Goal: Complete application form: Complete application form

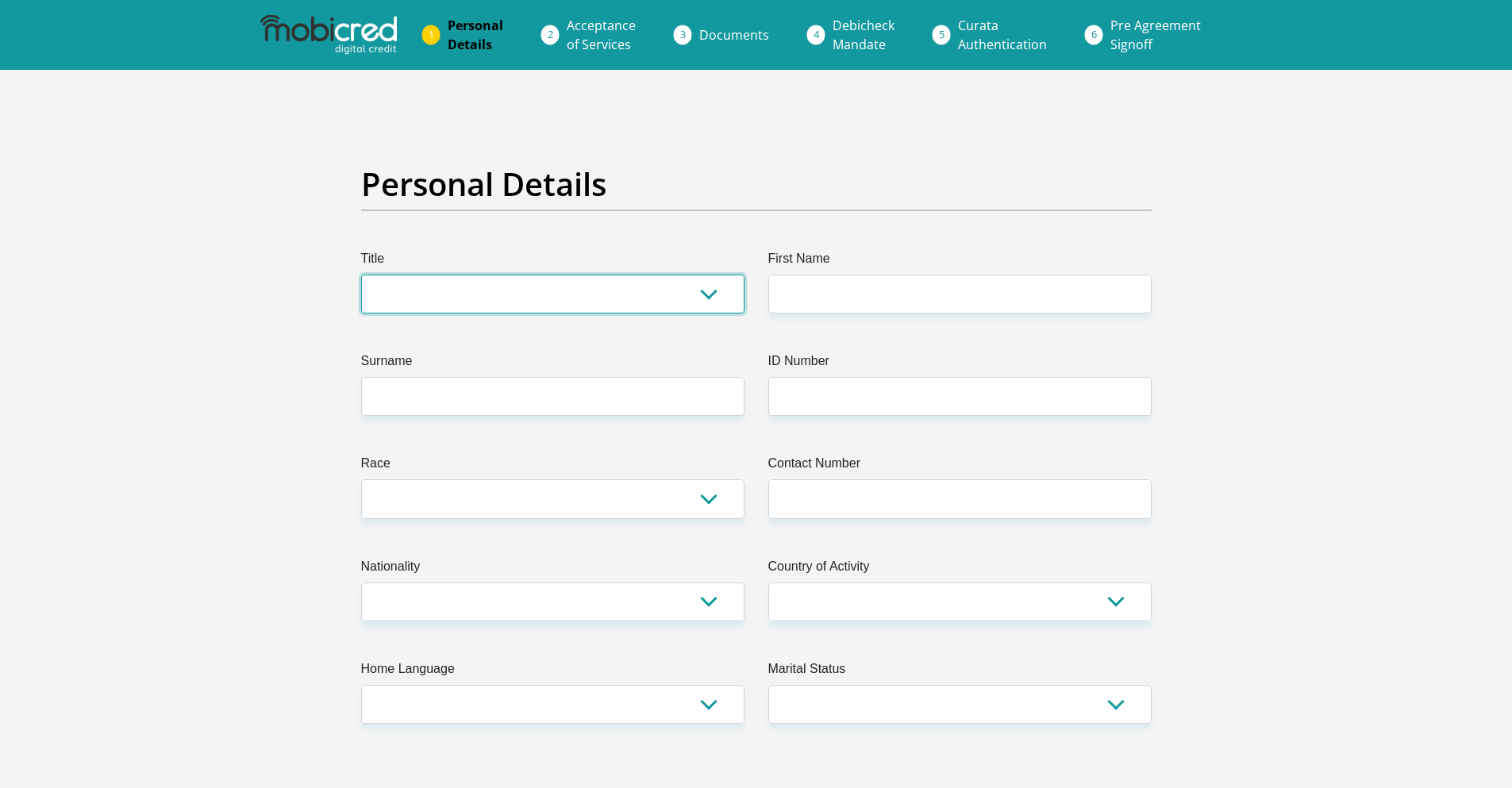
click at [479, 284] on select "Mr Ms Mrs Dr [PERSON_NAME]" at bounding box center [553, 294] width 384 height 39
select select "Mr"
click at [361, 275] on select "Mr Ms Mrs Dr [PERSON_NAME]" at bounding box center [553, 294] width 384 height 39
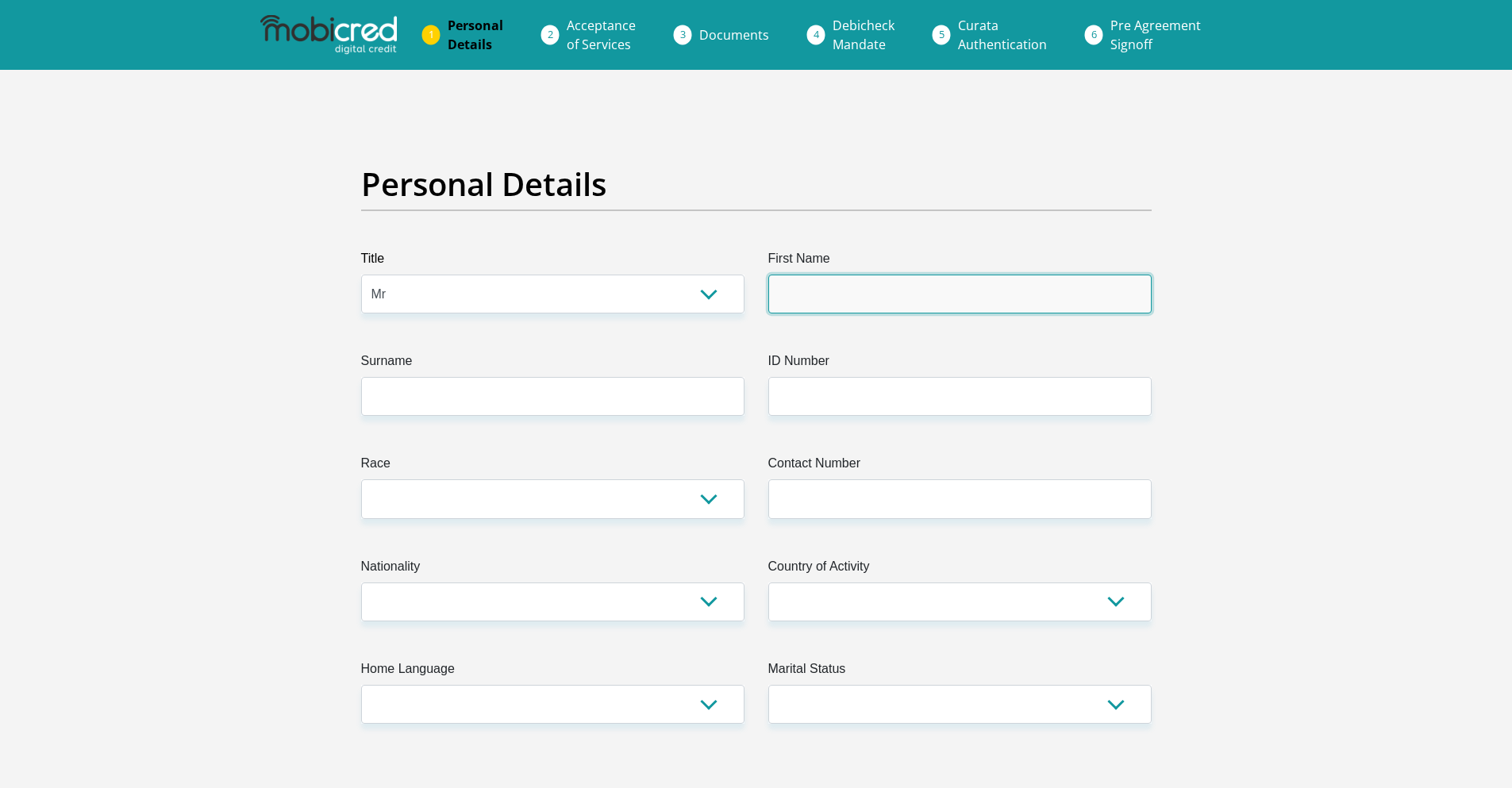
click at [801, 302] on input "First Name" at bounding box center [960, 294] width 384 height 39
type input "Nelio"
type input "DESA"
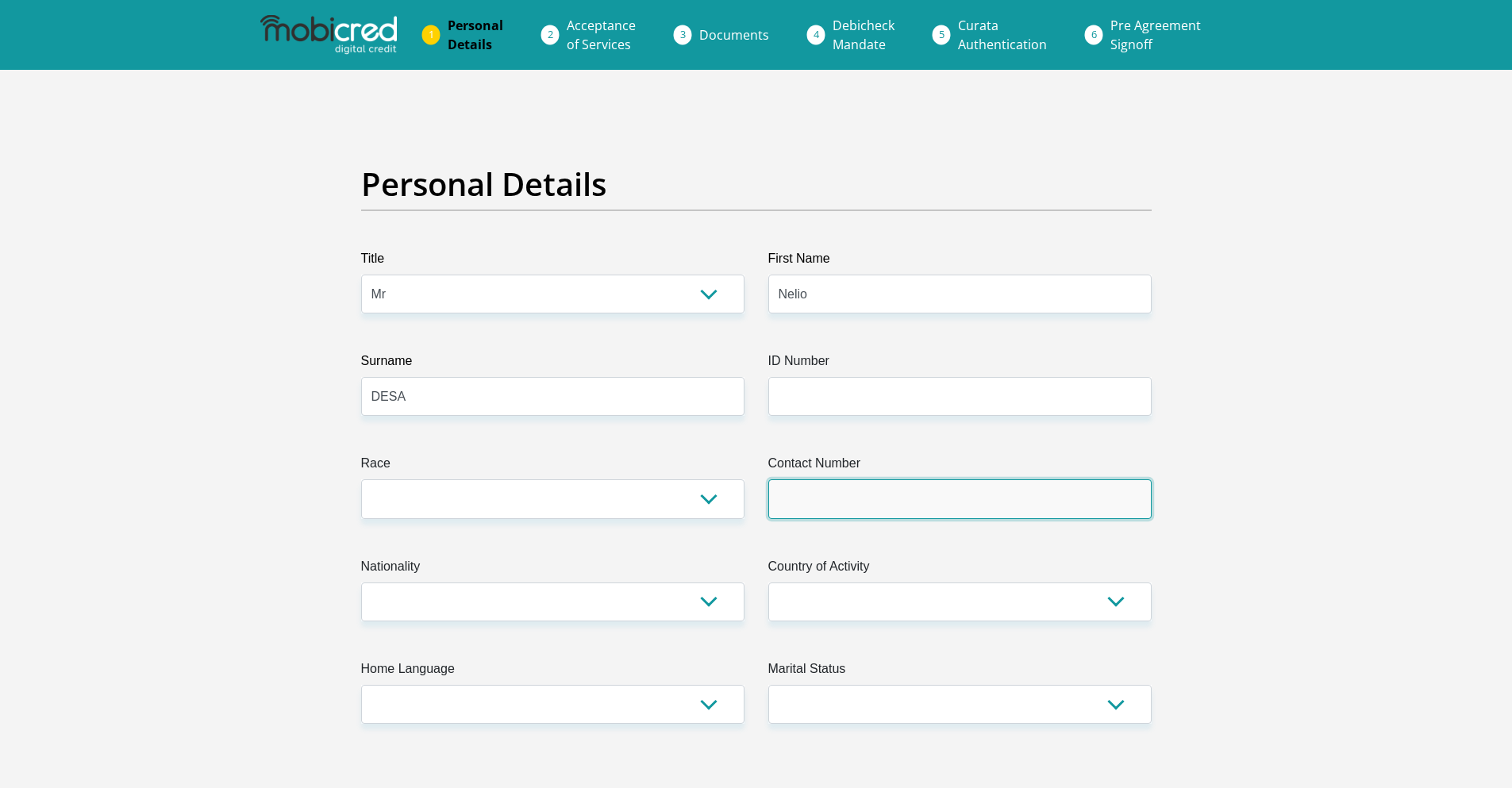
type input "0824446886"
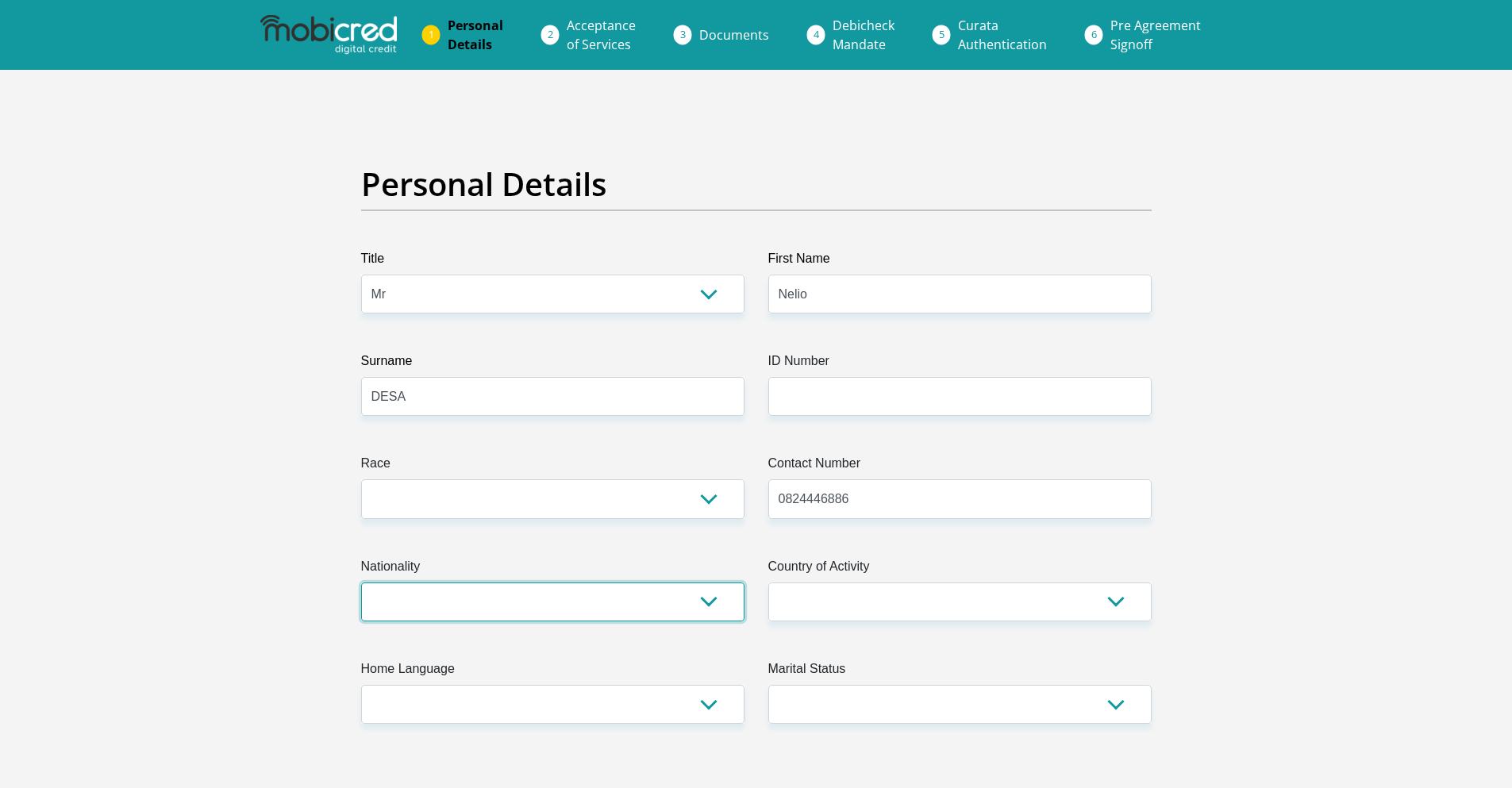
select select "ZAF"
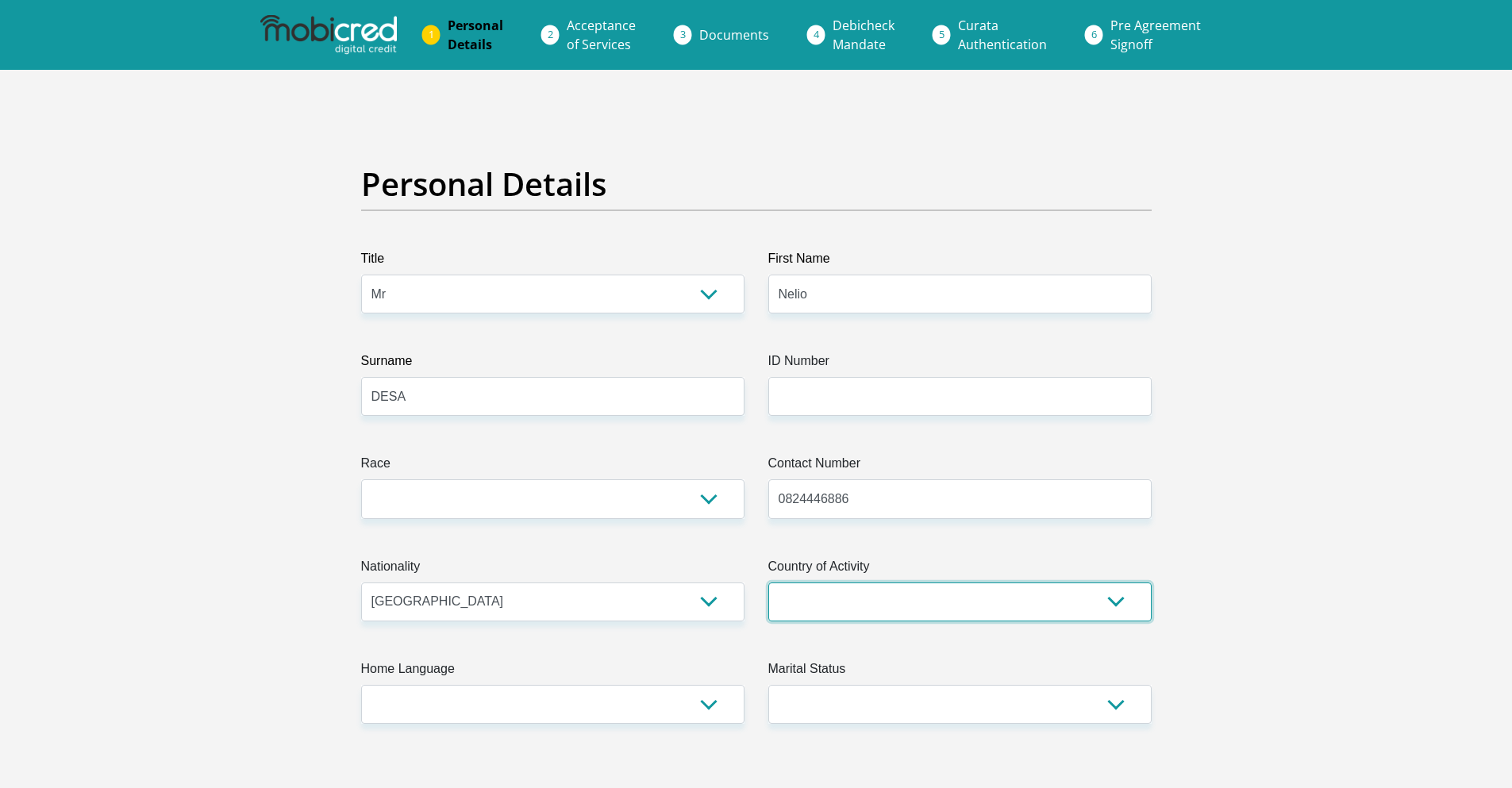
select select "ZAF"
type input "Riverdale Estate 28, 7 Paddy Goodrick Street"
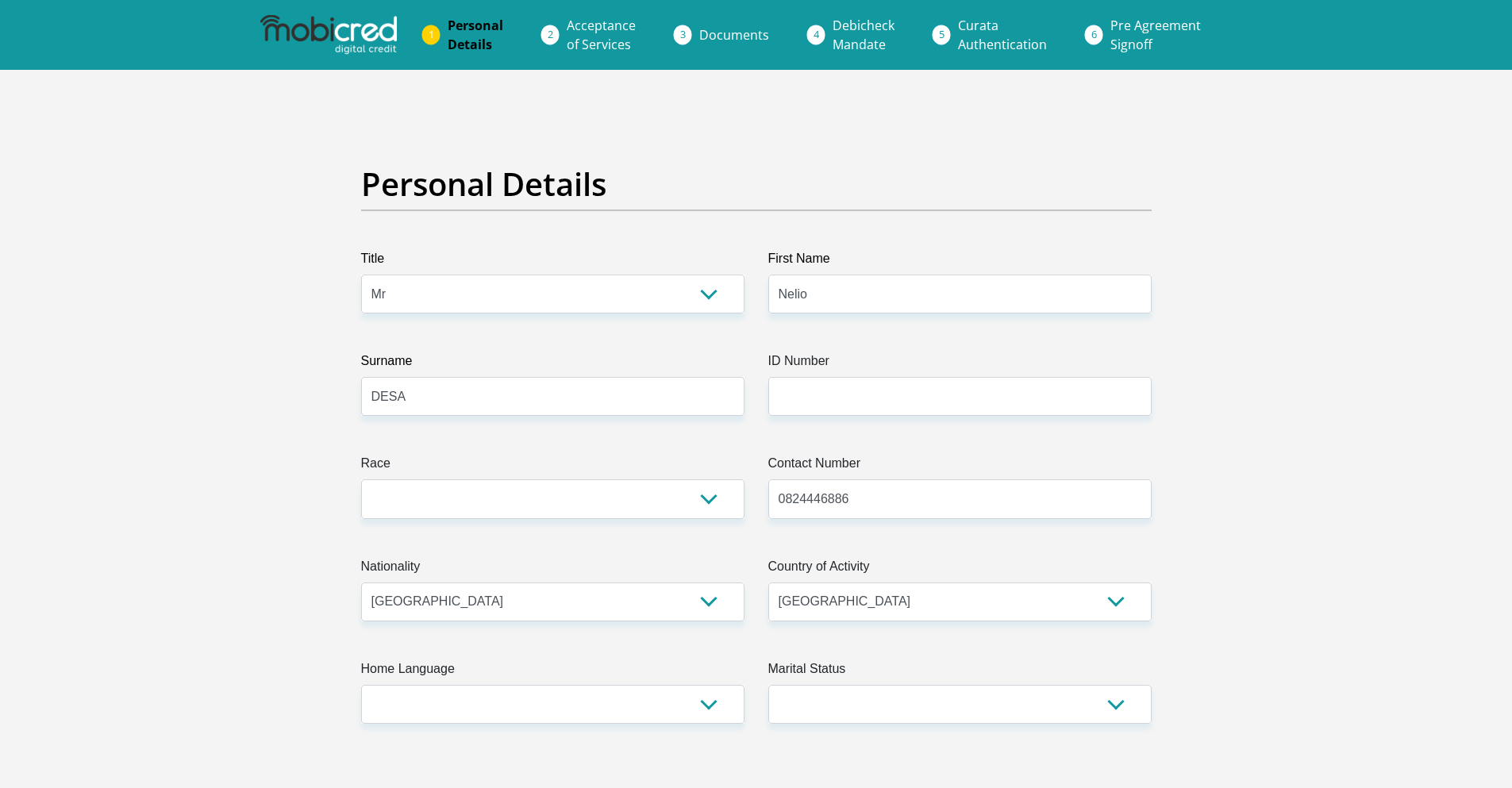
type input "BLOEMFONTEIN"
type input "9301"
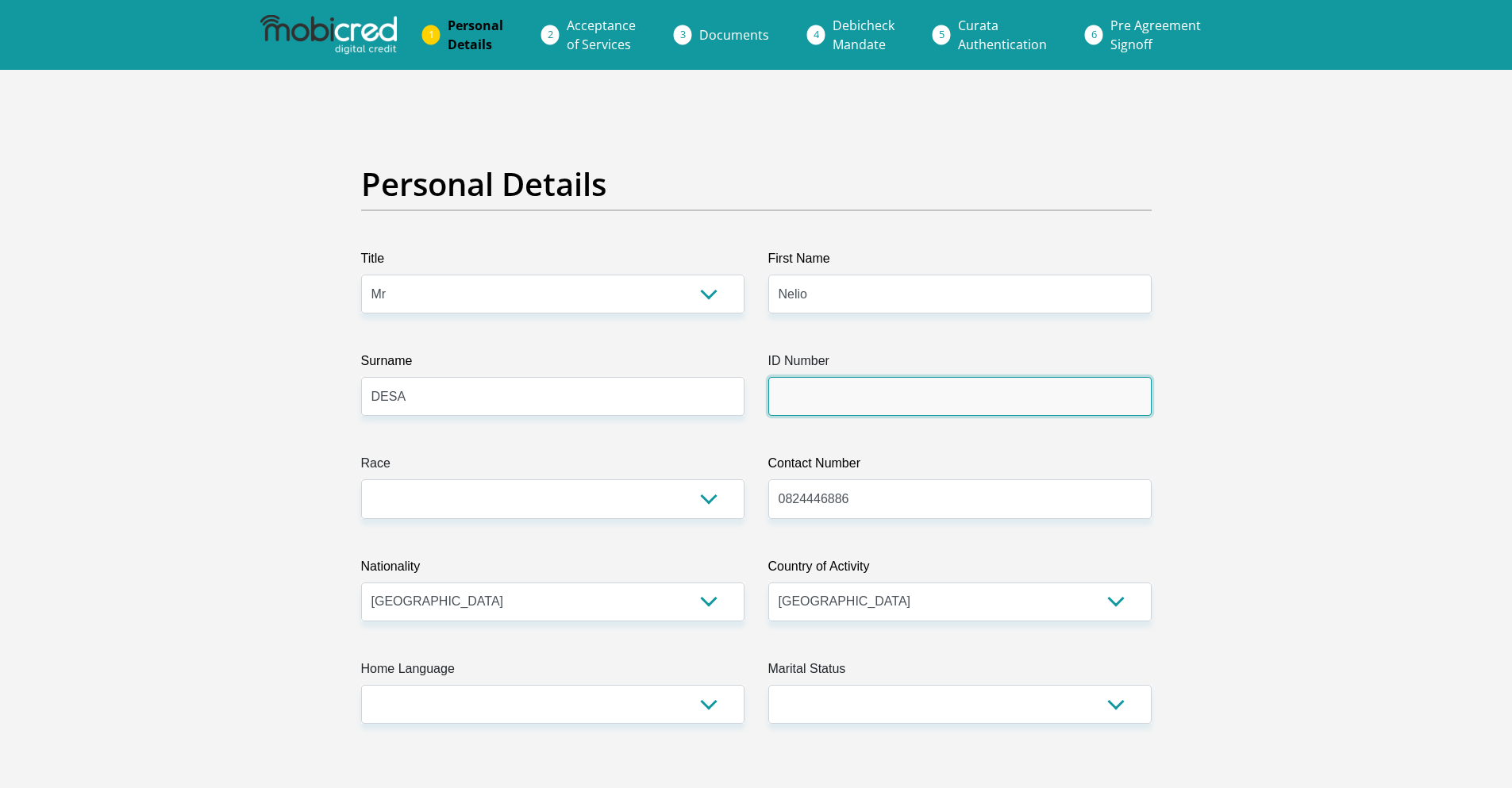
click at [855, 385] on input "ID Number" at bounding box center [960, 396] width 384 height 39
type input "7412115471088"
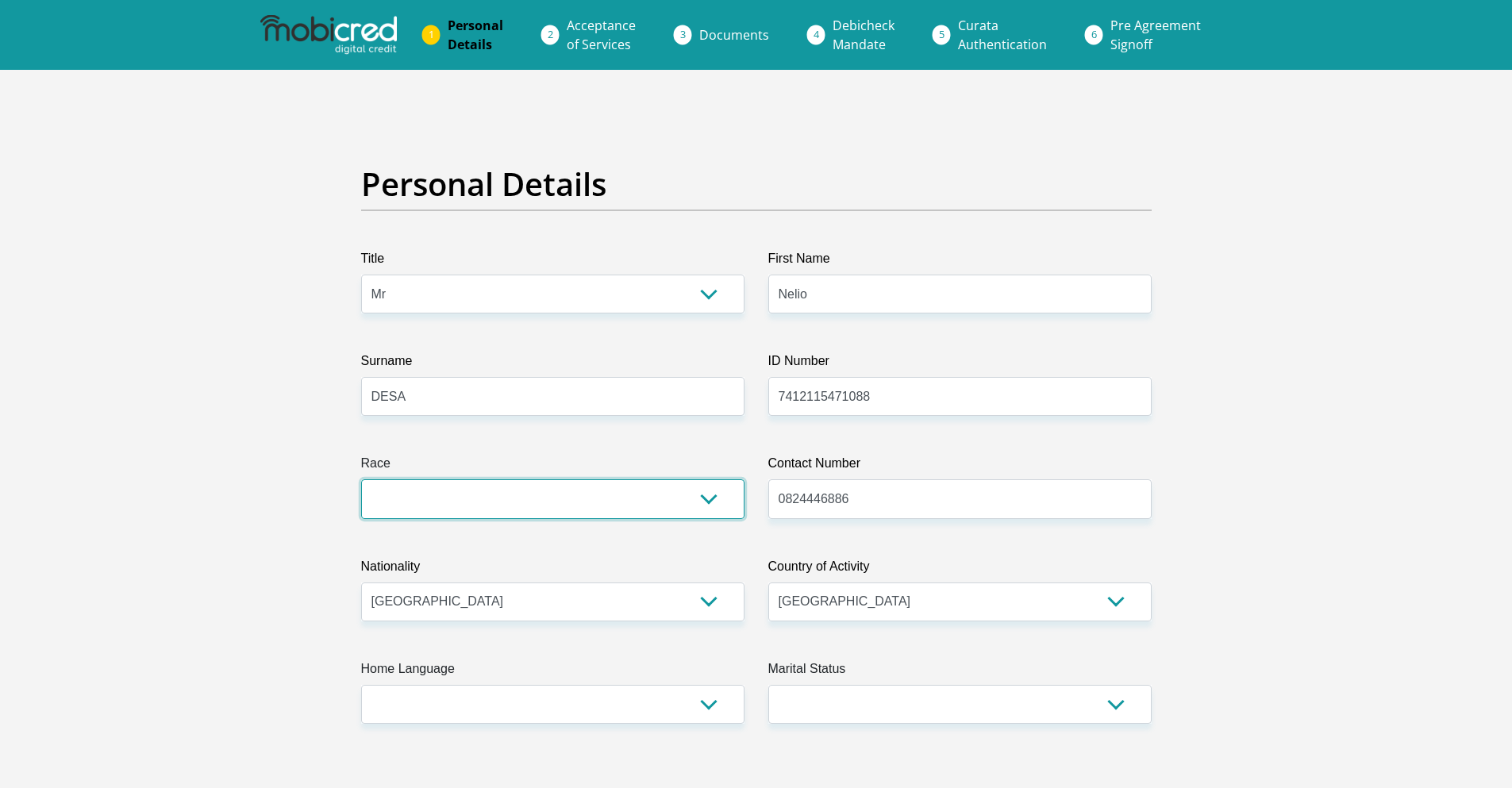
click at [509, 499] on select "Black Coloured Indian White Other" at bounding box center [553, 499] width 384 height 39
select select "4"
click at [361, 479] on select "Black Coloured Indian White Other" at bounding box center [553, 499] width 384 height 39
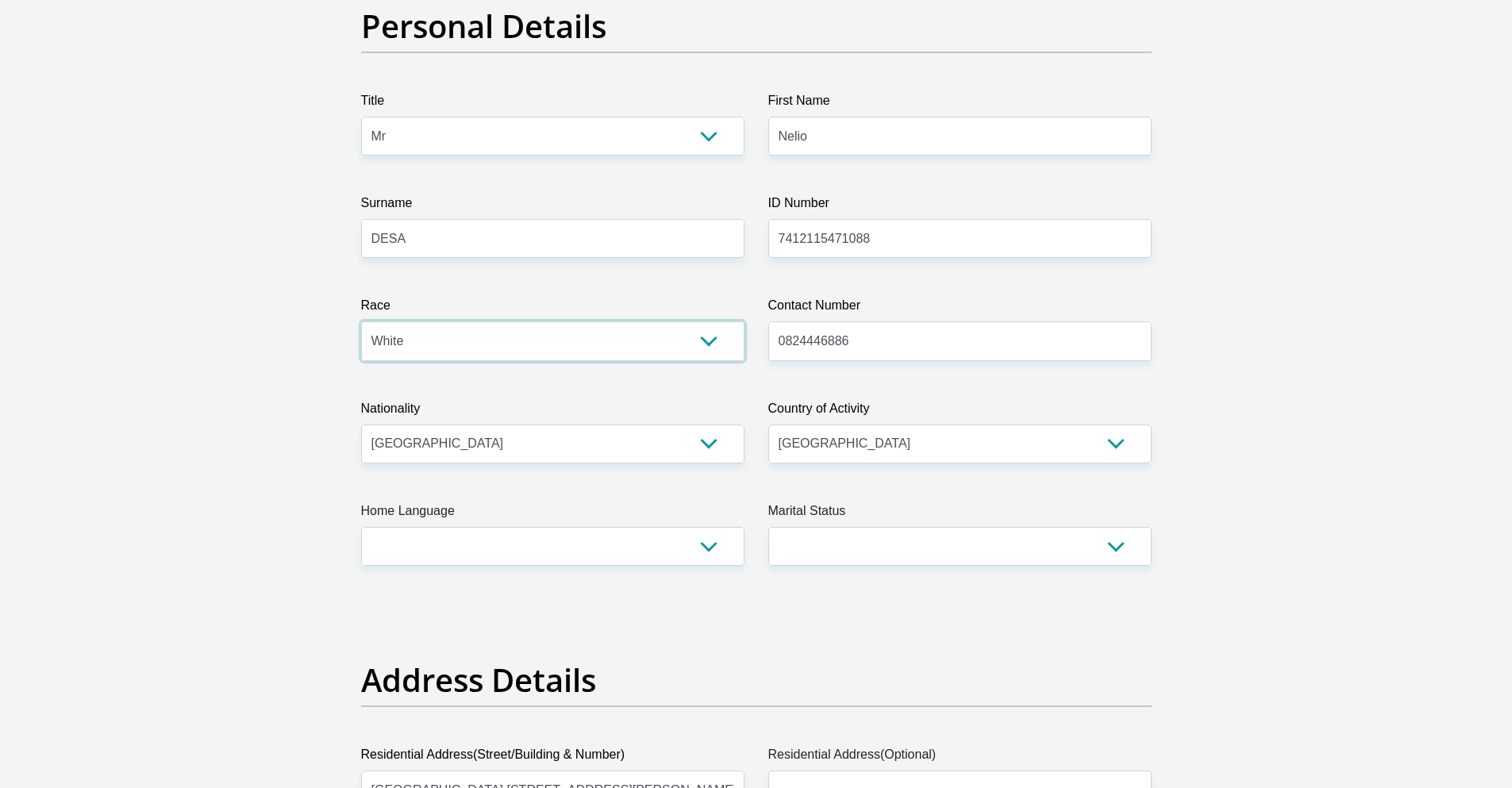
scroll to position [159, 0]
click at [486, 531] on select "Afrikaans English Sepedi South Ndebele Southern Sotho Swati Tsonga Tswana Venda…" at bounding box center [553, 546] width 384 height 39
select select "eng"
click at [361, 526] on select "Afrikaans English Sepedi South Ndebele Southern Sotho Swati Tsonga Tswana Venda…" at bounding box center [553, 546] width 384 height 39
click at [873, 547] on select "Married ANC Single Divorced Widowed Married COP or Customary Law" at bounding box center [960, 546] width 384 height 39
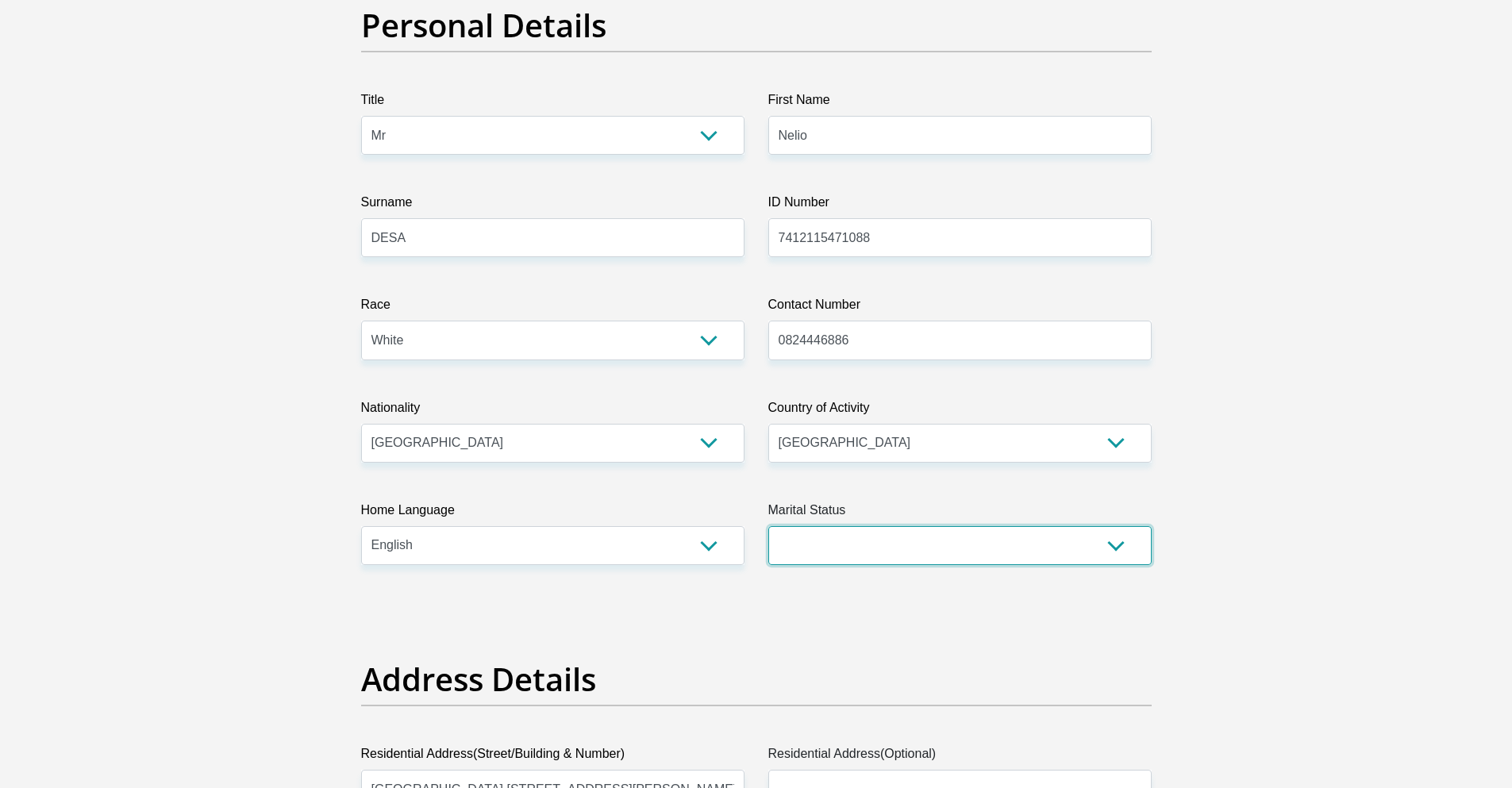
select select "2"
click at [769, 526] on select "Married ANC Single Divorced Widowed Married COP or Customary Law" at bounding box center [960, 546] width 384 height 39
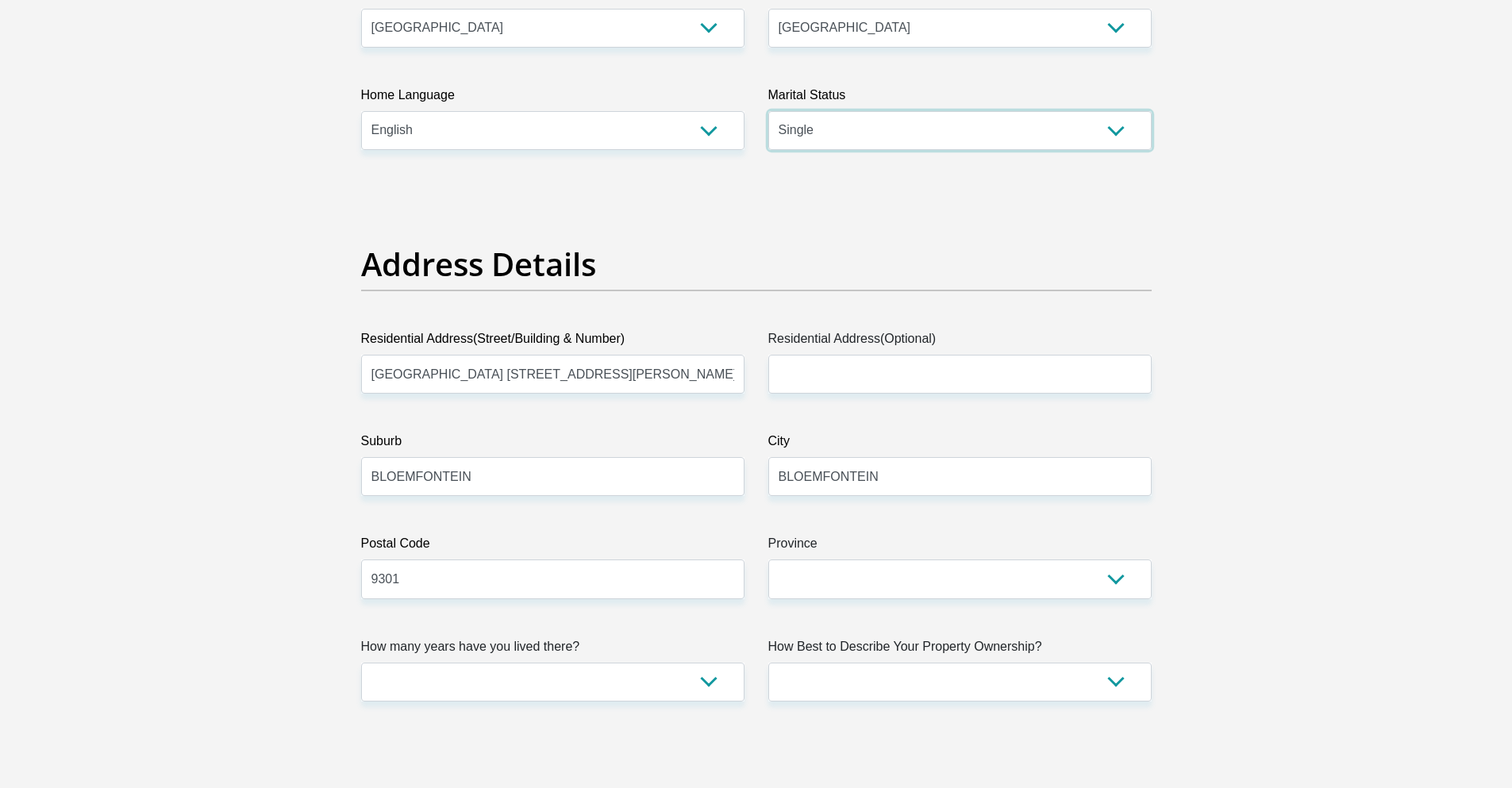
scroll to position [581, 0]
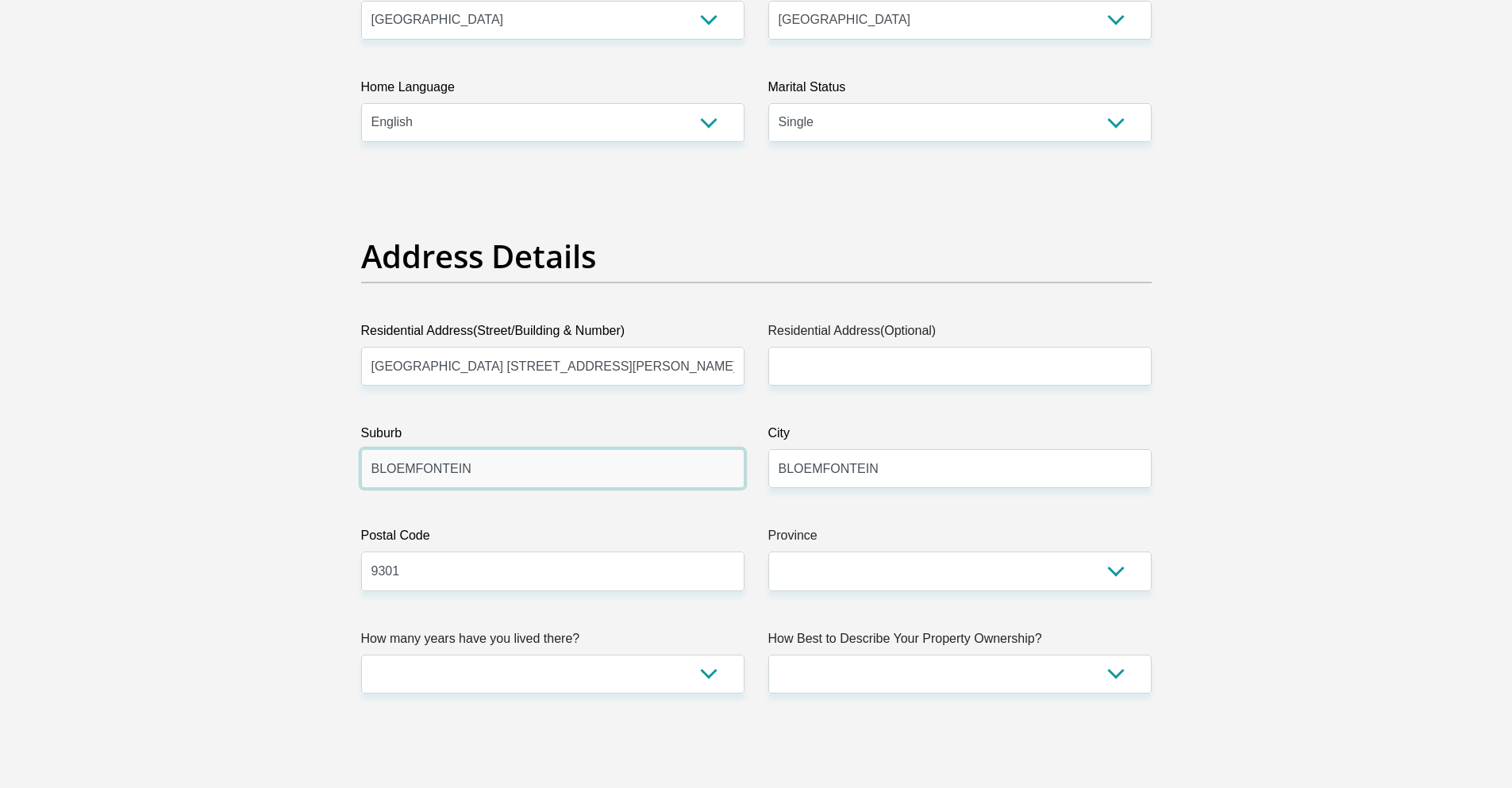
drag, startPoint x: 406, startPoint y: 475, endPoint x: 335, endPoint y: 472, distance: 71.1
type input "Pentagon Park"
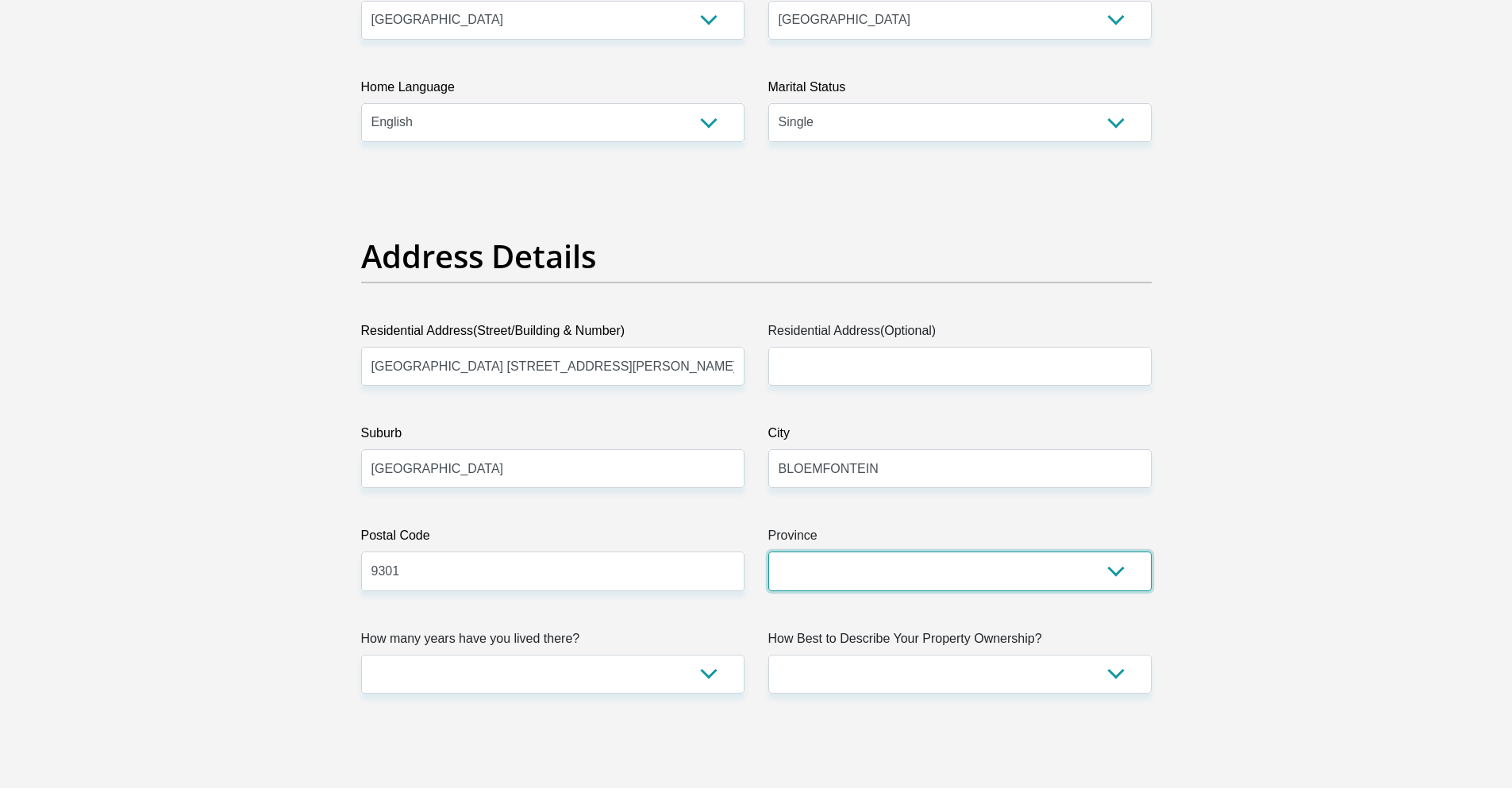
click at [808, 583] on select "Eastern Cape Free State Gauteng KwaZulu-Natal Limpopo Mpumalanga Northern Cape …" at bounding box center [960, 571] width 384 height 39
select select "Free State"
click at [769, 552] on select "Eastern Cape Free State Gauteng KwaZulu-Natal Limpopo Mpumalanga Northern Cape …" at bounding box center [960, 571] width 384 height 39
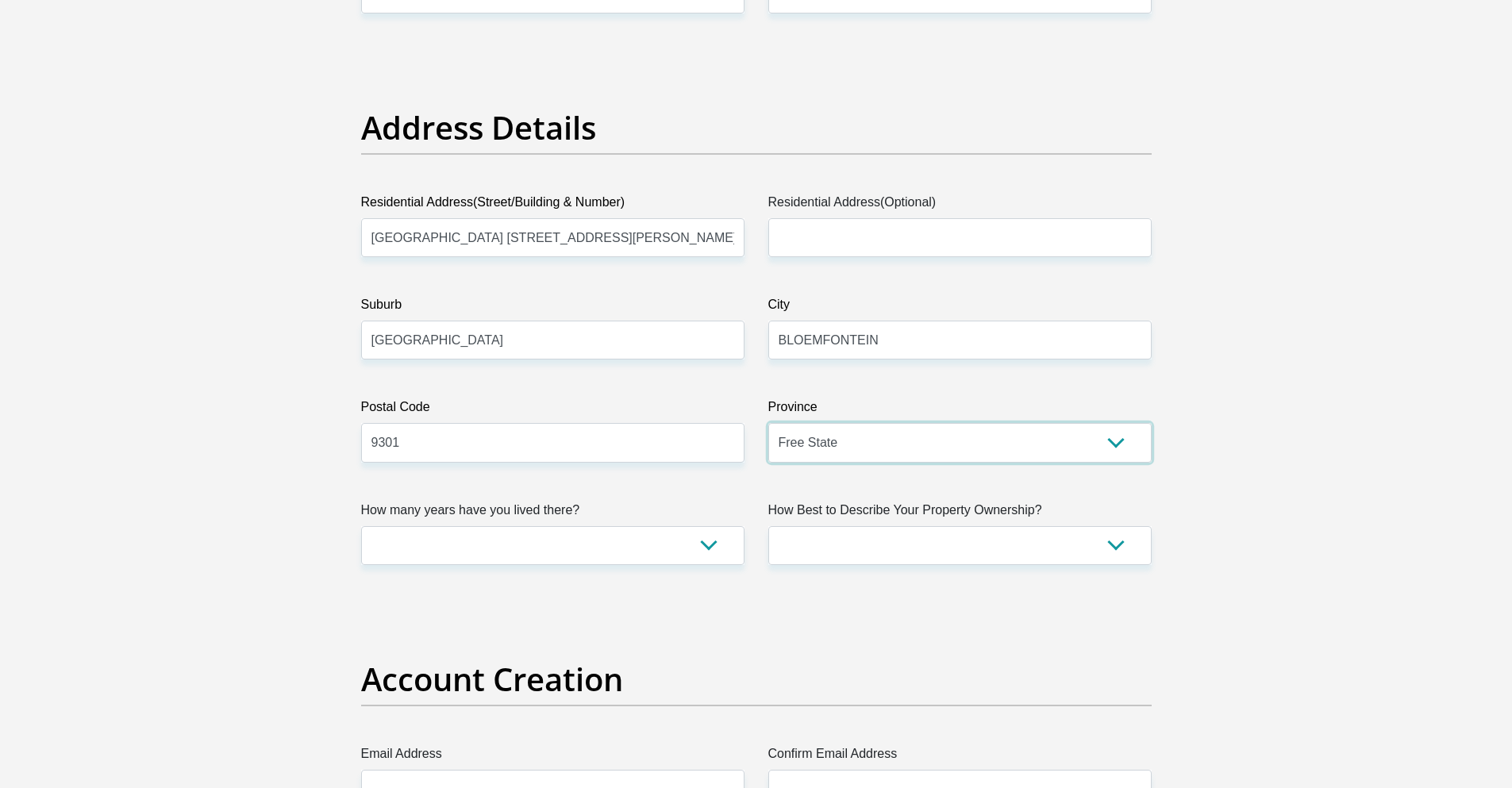
scroll to position [794, 0]
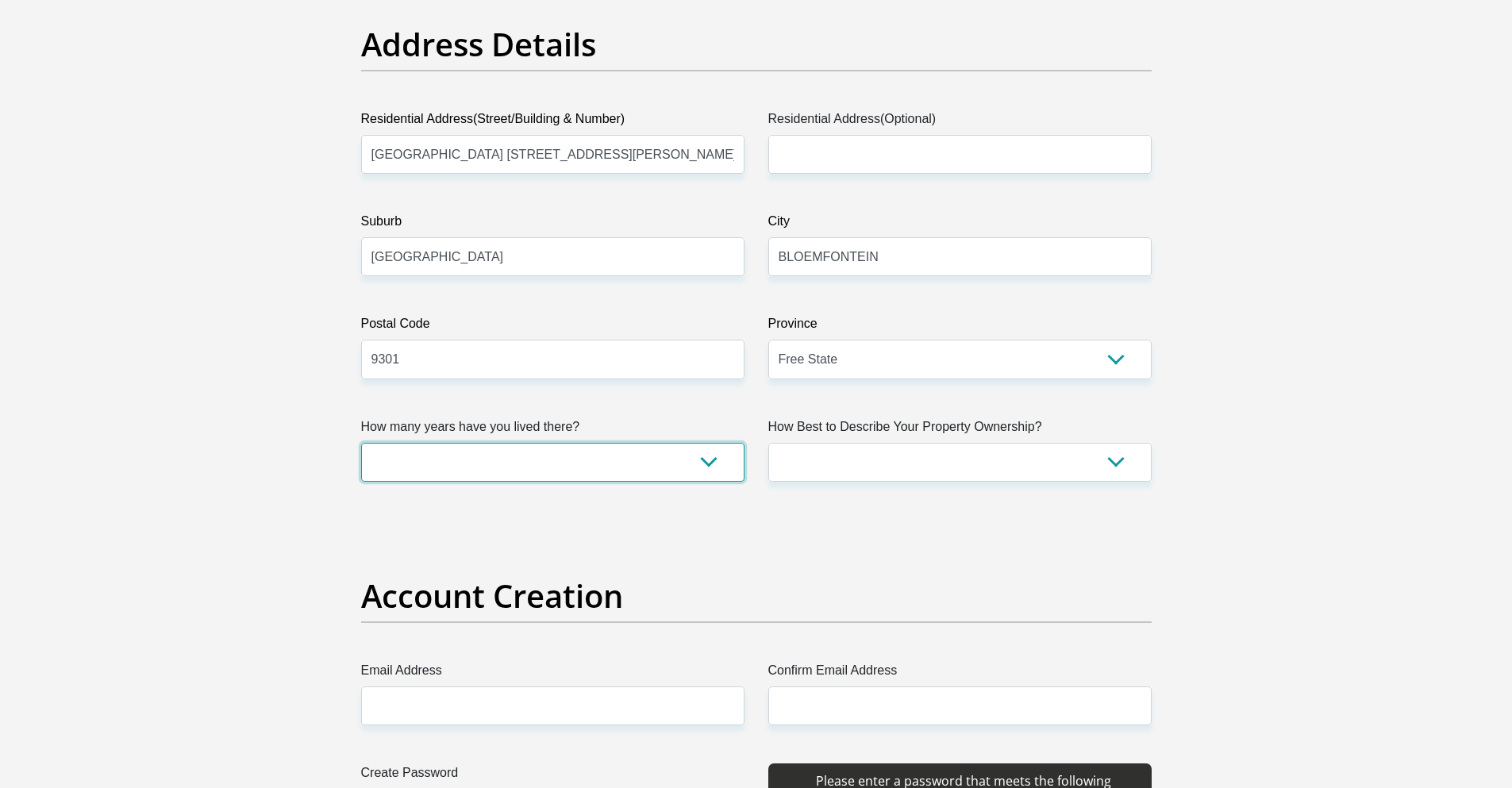
click at [550, 457] on select "less than 1 year 1-3 years 3-5 years 5+ years" at bounding box center [553, 463] width 384 height 39
select select "2"
click at [361, 443] on select "less than 1 year 1-3 years 3-5 years 5+ years" at bounding box center [553, 463] width 384 height 39
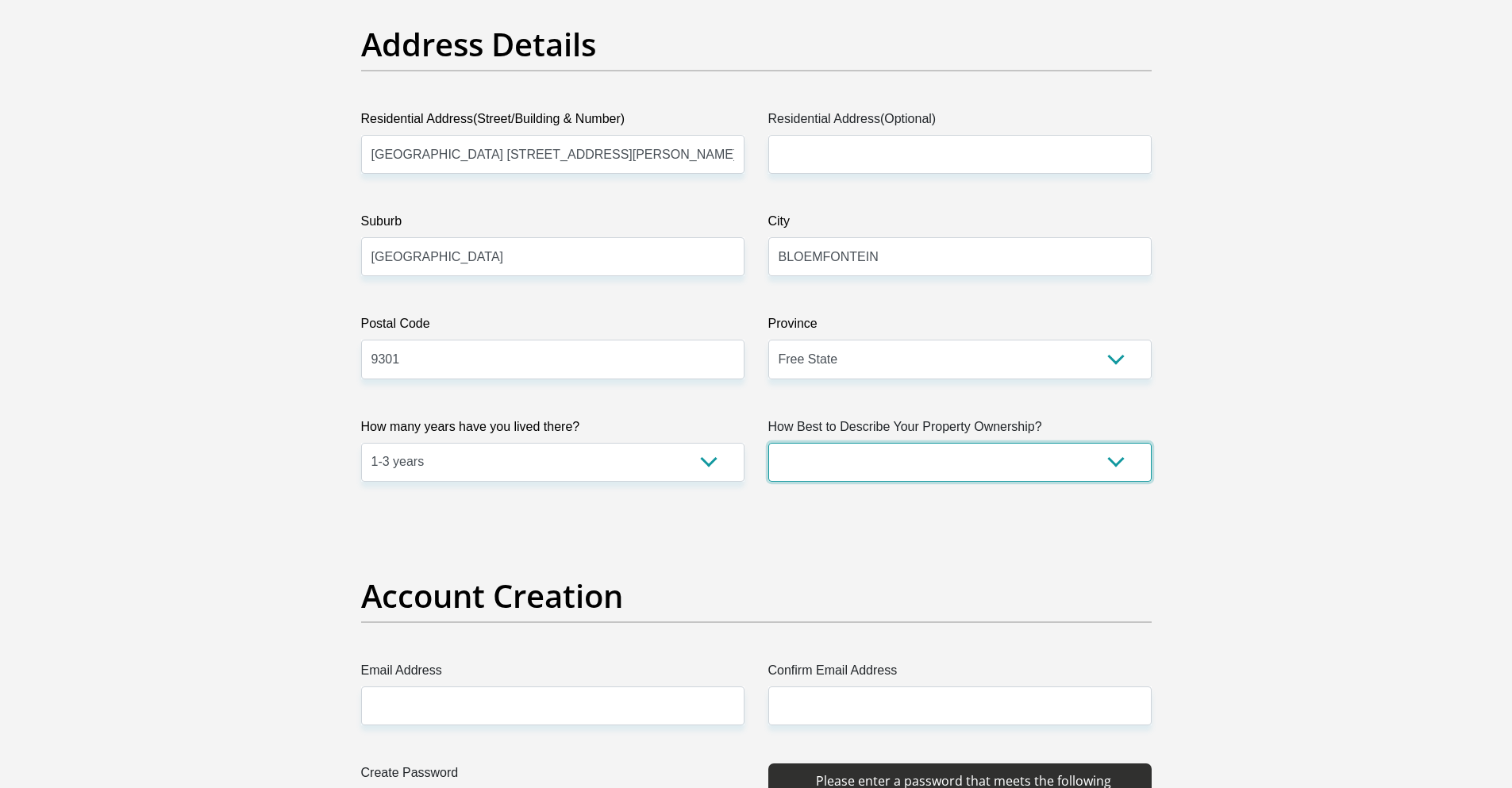
click at [978, 465] on select "Owned Rented Family Owned Company Dwelling" at bounding box center [960, 463] width 384 height 39
select select "Rented"
click at [769, 443] on select "Owned Rented Family Owned Company Dwelling" at bounding box center [960, 463] width 384 height 39
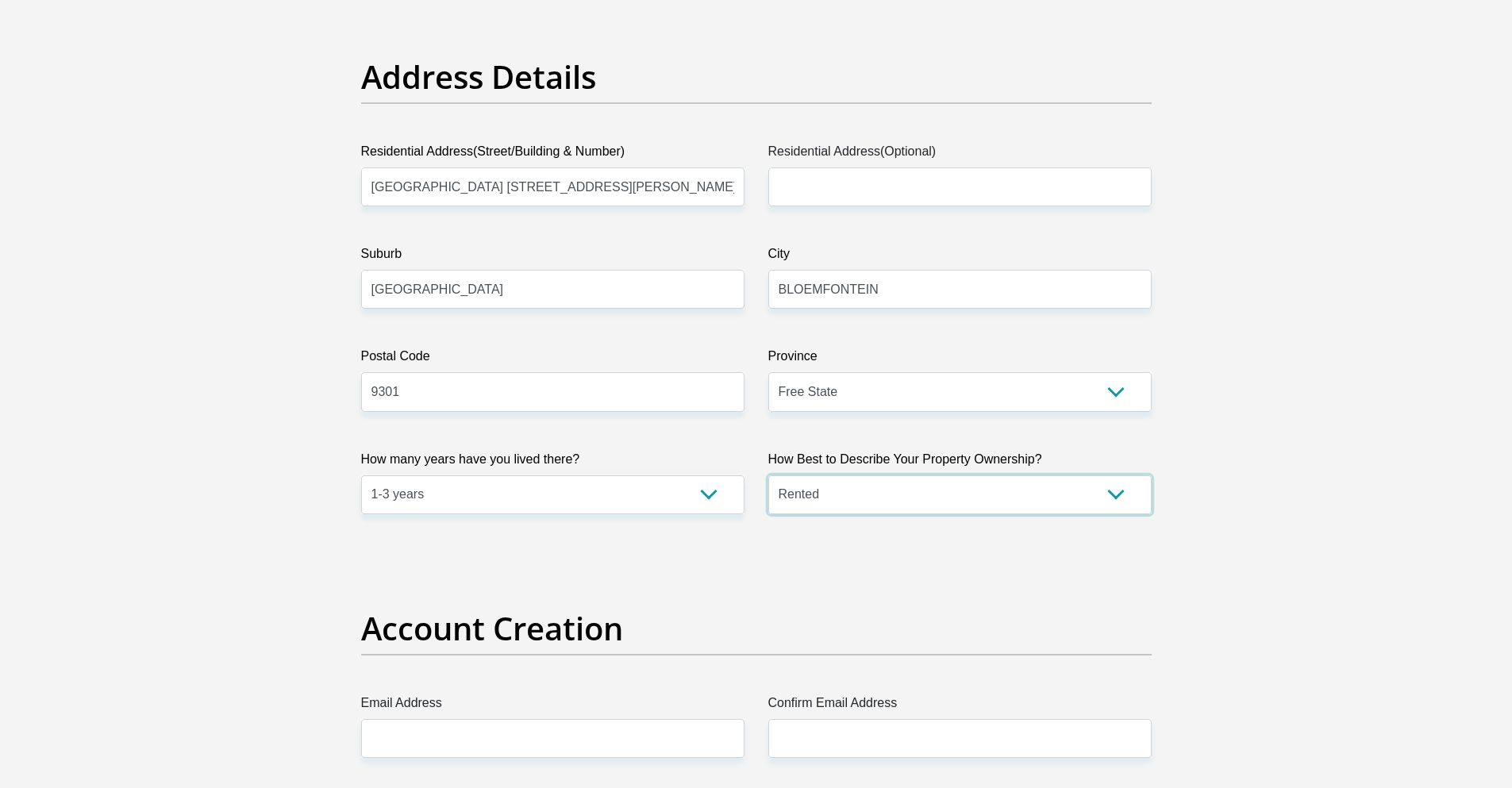
scroll to position [634, 0]
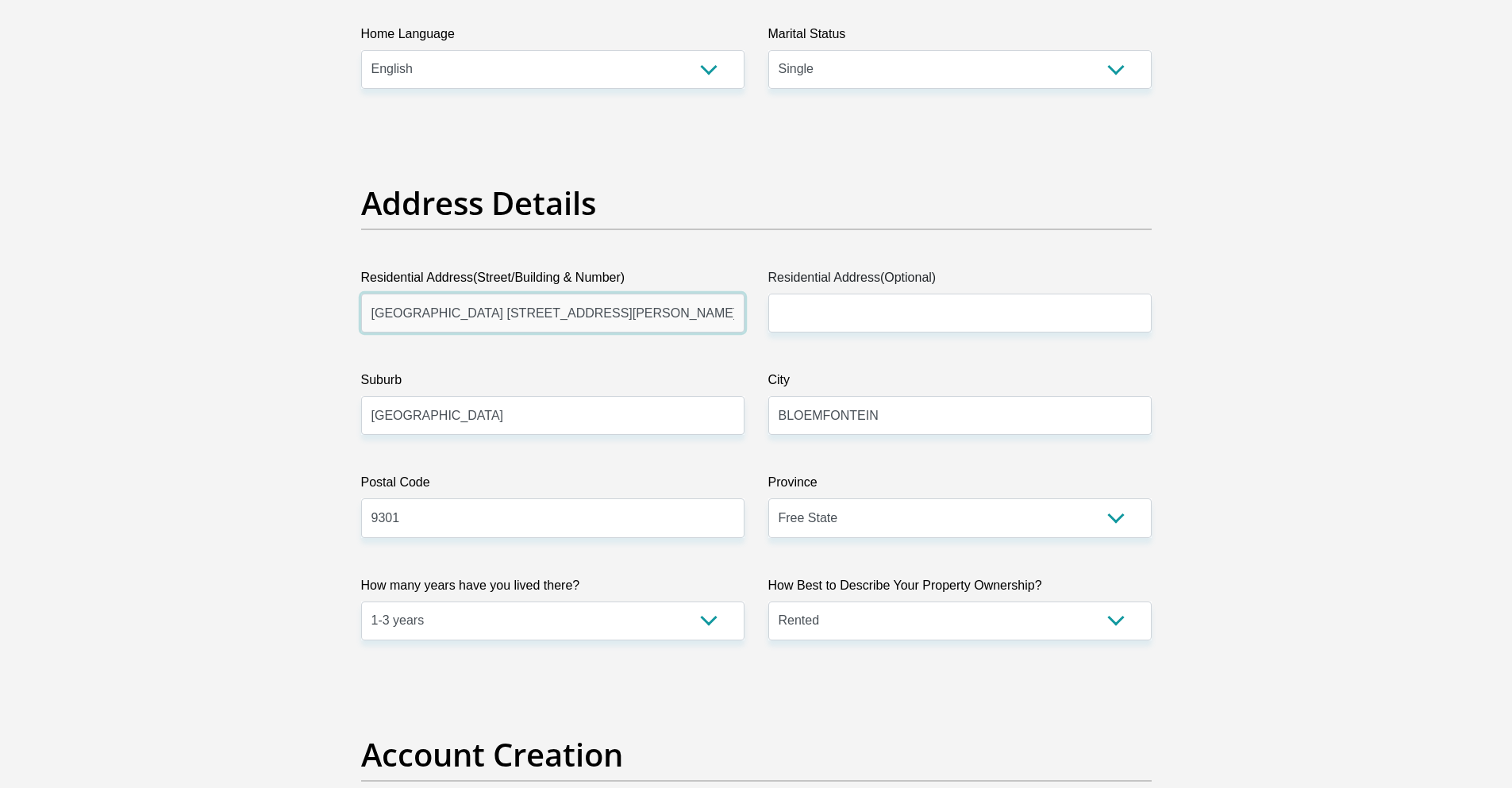
drag, startPoint x: 631, startPoint y: 318, endPoint x: 356, endPoint y: 329, distance: 275.2
click at [356, 329] on div "Residential Address(Street/Building & Number) Riverdale Estate 28, 7 Paddy Good…" at bounding box center [553, 300] width 407 height 65
type input "30 Rooijakkals Street, Bainsvlei"
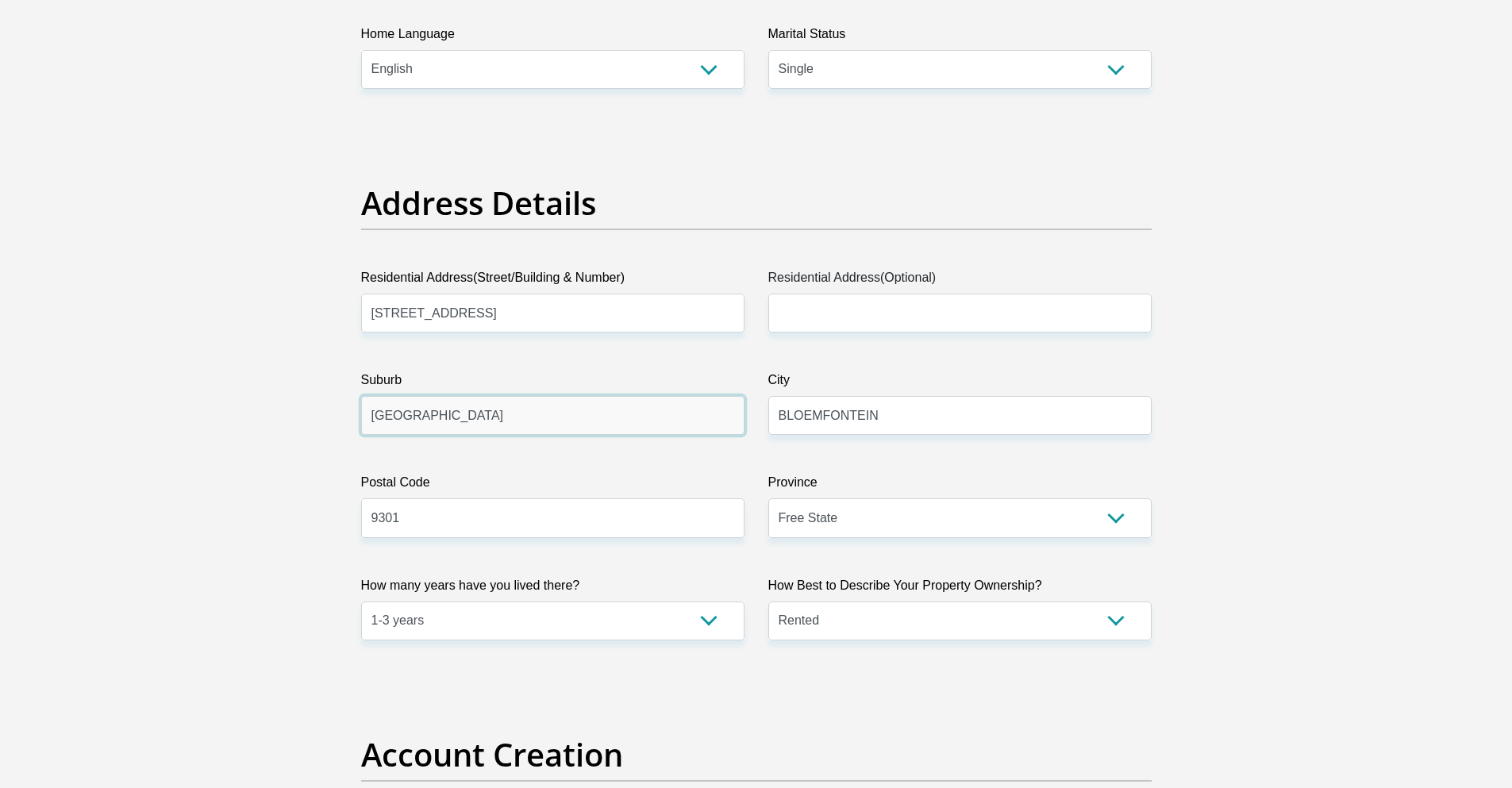
drag, startPoint x: 506, startPoint y: 416, endPoint x: 330, endPoint y: 422, distance: 176.1
type input "Bainsvlei"
drag, startPoint x: 583, startPoint y: 314, endPoint x: 485, endPoint y: 314, distance: 98.0
click at [485, 314] on input "30 Rooijakkals Street, Bainsvlei" at bounding box center [553, 313] width 384 height 39
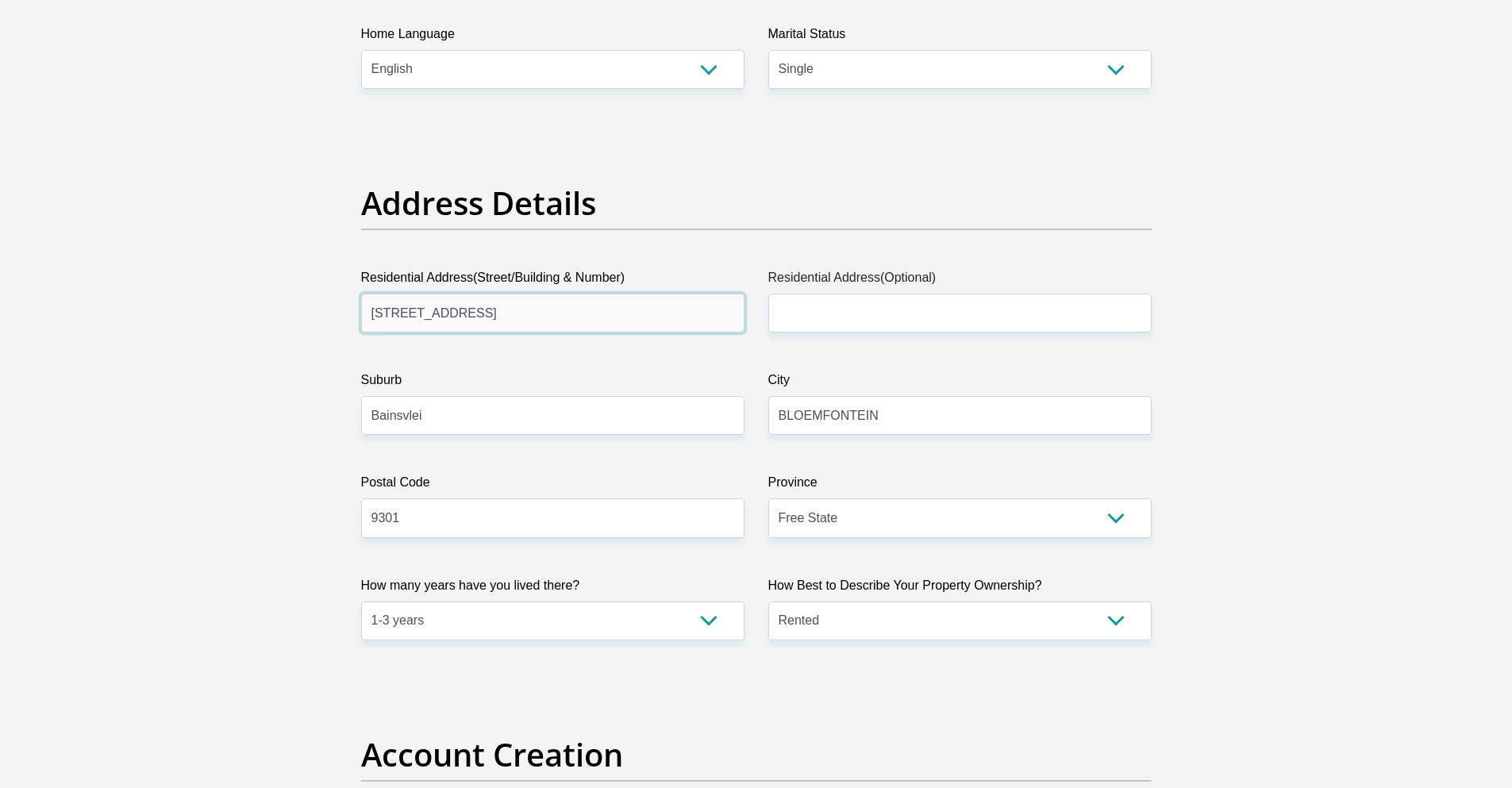
type input "30 Rooijakkals Street"
drag, startPoint x: 424, startPoint y: 523, endPoint x: 389, endPoint y: 526, distance: 35.1
click at [389, 526] on input "9301" at bounding box center [553, 518] width 384 height 39
type input "9338"
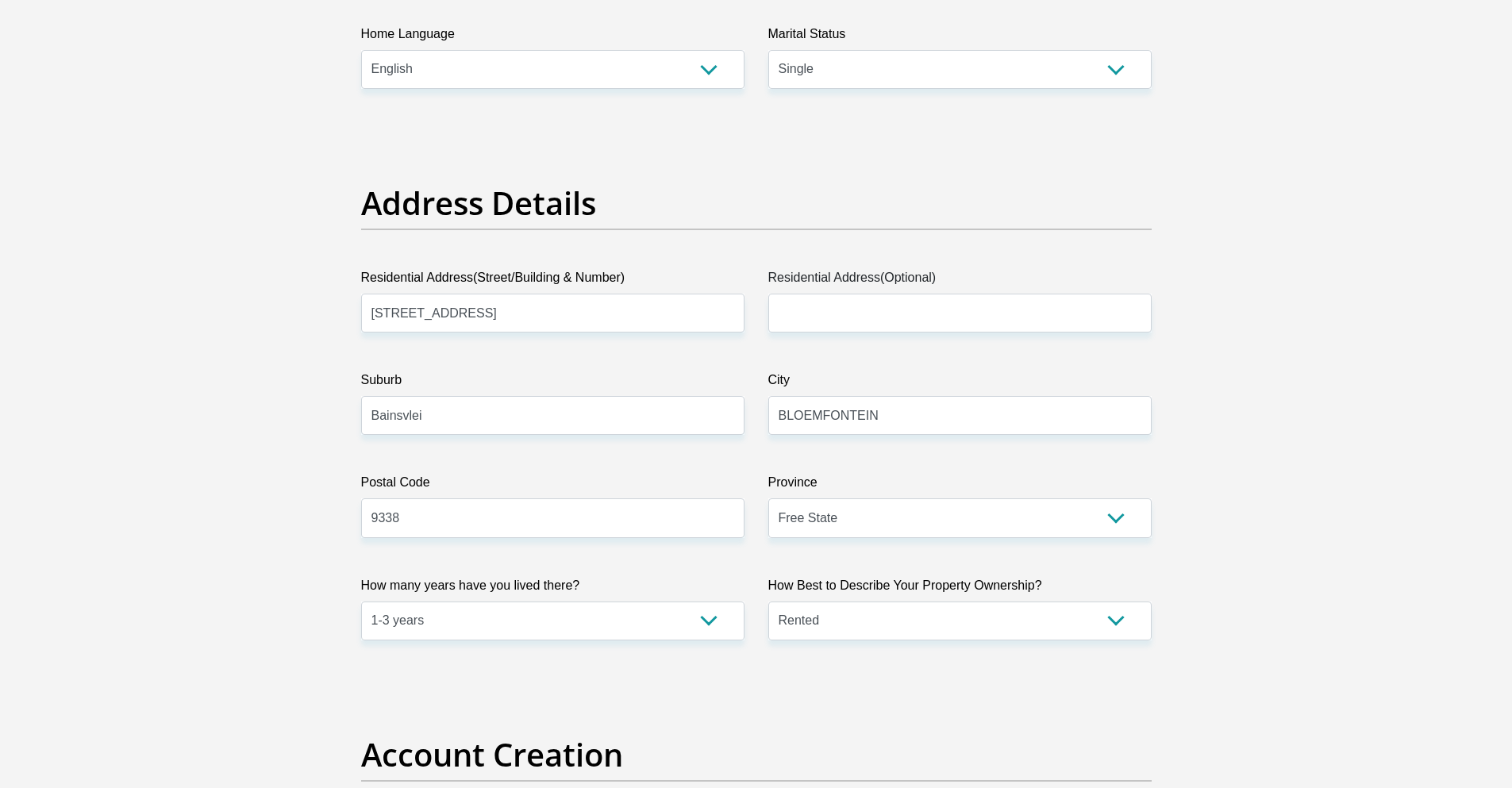
drag, startPoint x: 1294, startPoint y: 498, endPoint x: 1288, endPoint y: 503, distance: 7.8
click at [869, 631] on select "Owned Rented Family Owned Company Dwelling" at bounding box center [960, 621] width 384 height 39
select select "Owned"
click at [769, 602] on select "Owned Rented Family Owned Company Dwelling" at bounding box center [960, 621] width 384 height 39
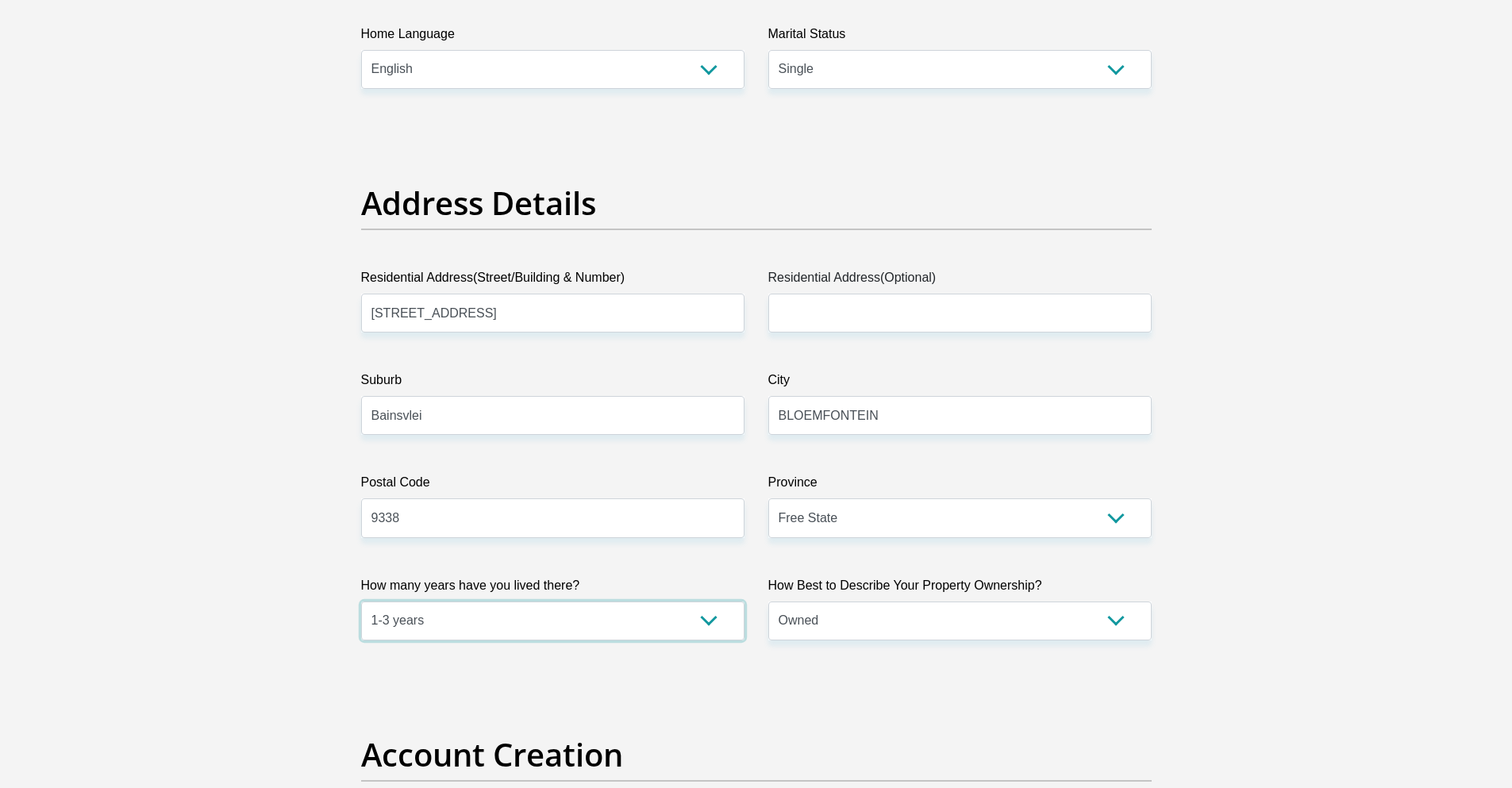
click at [577, 621] on select "less than 1 year 1-3 years 3-5 years 5+ years" at bounding box center [553, 621] width 384 height 39
select select "5"
click at [361, 602] on select "less than 1 year 1-3 years 3-5 years 5+ years" at bounding box center [553, 621] width 384 height 39
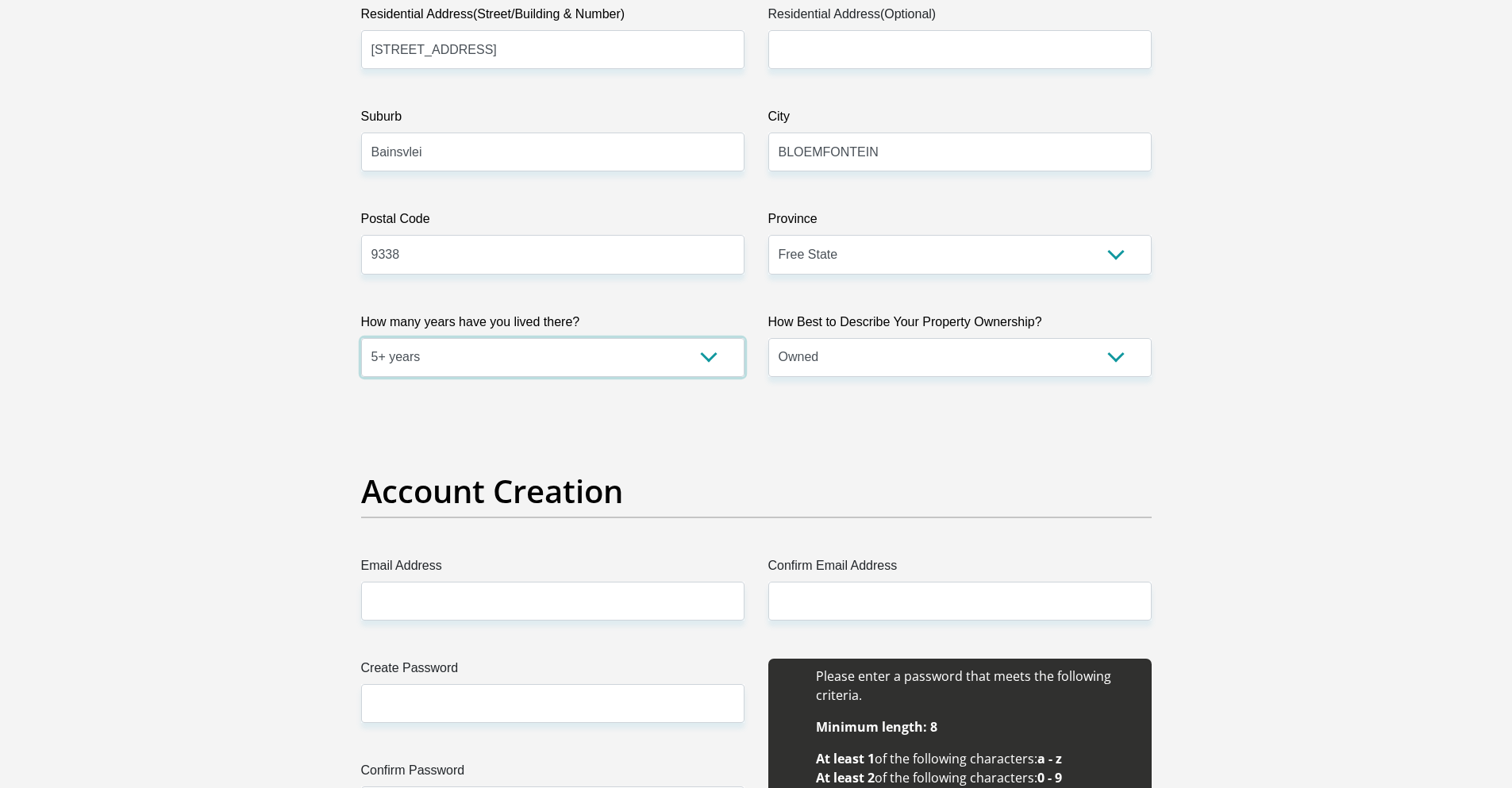
scroll to position [899, 0]
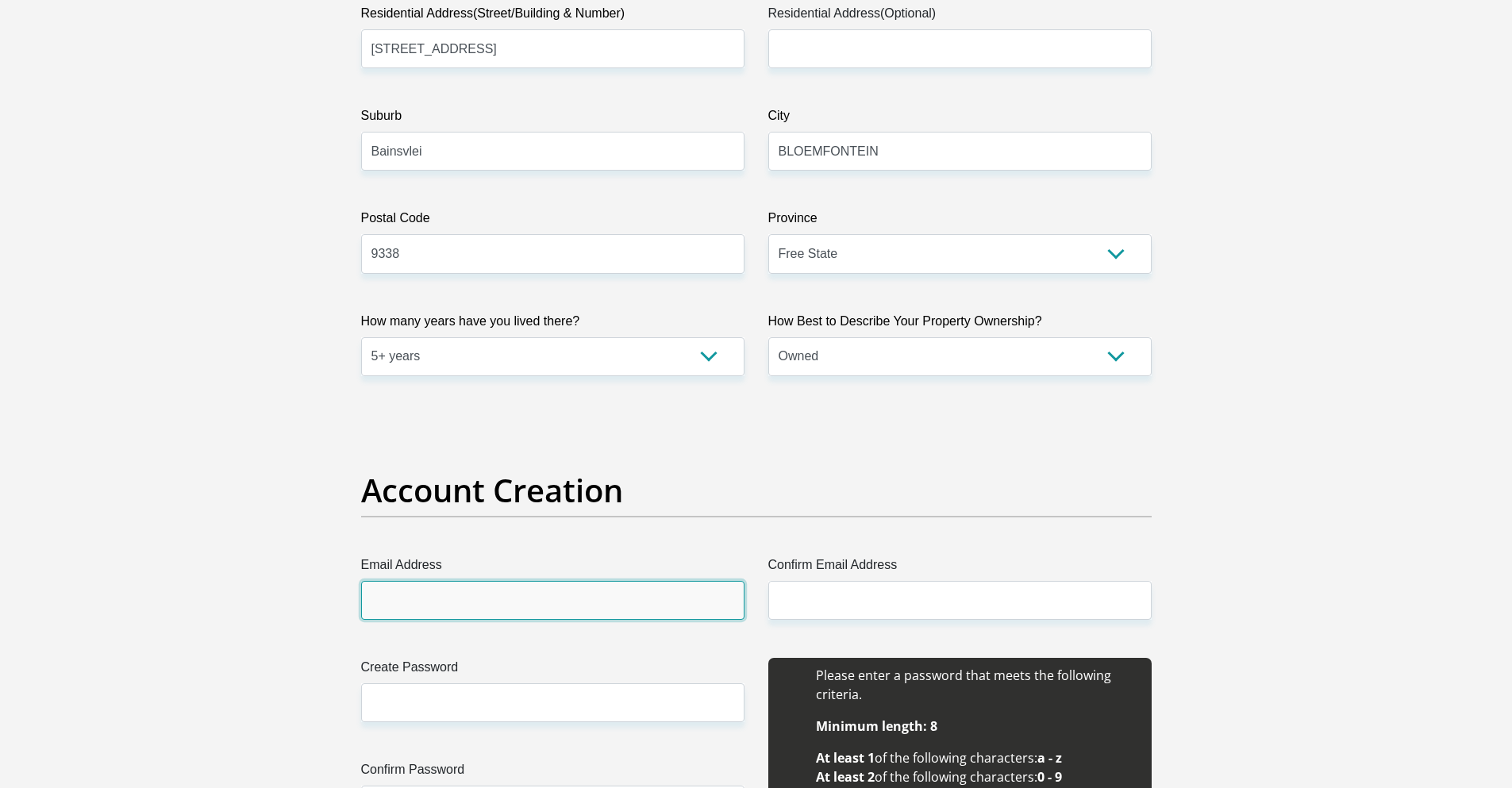
click at [450, 604] on input "Email Address" at bounding box center [553, 600] width 384 height 39
type input "neliodesa@gmail.com"
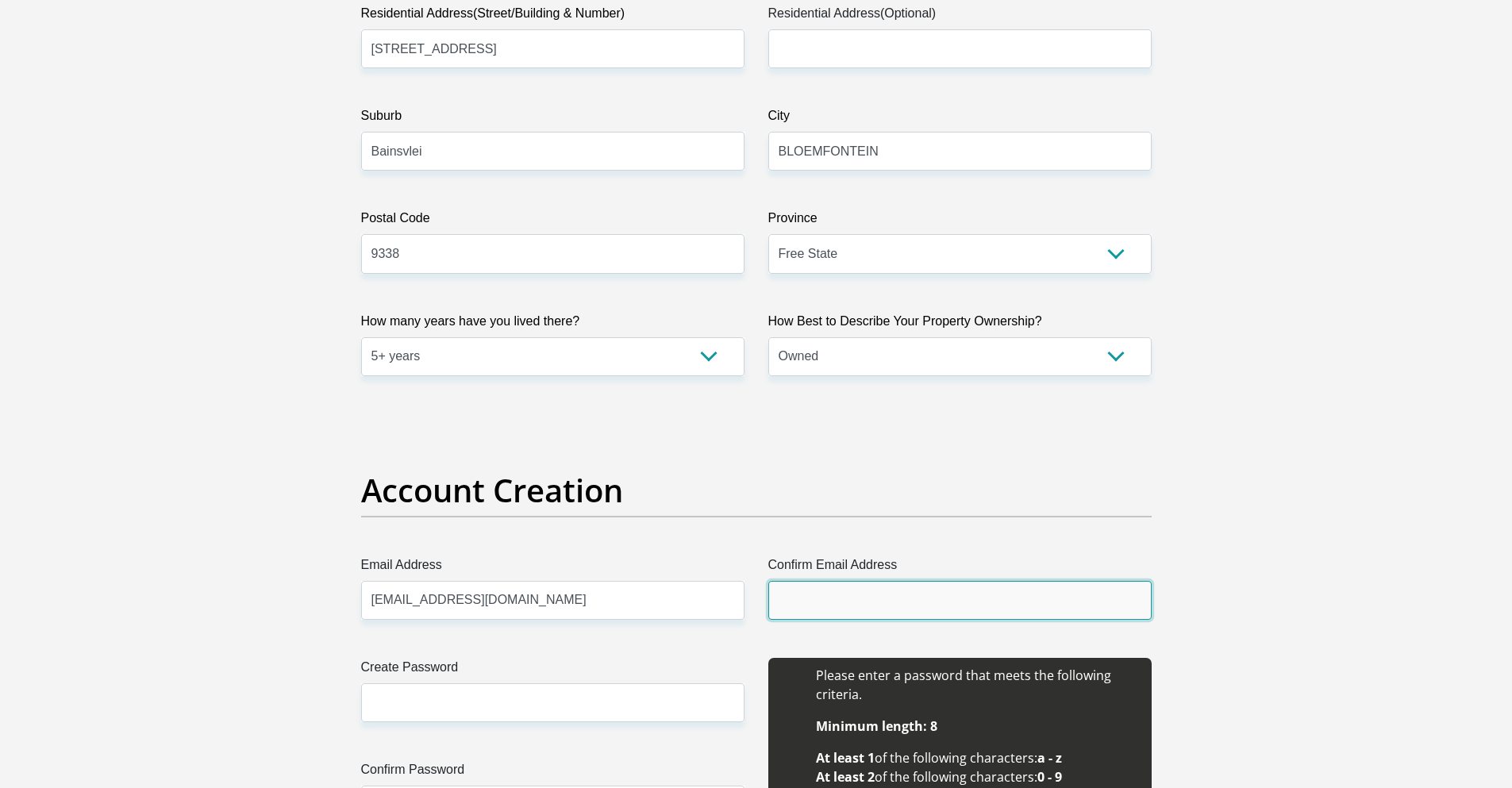
type input "neliodesa@gmail.com"
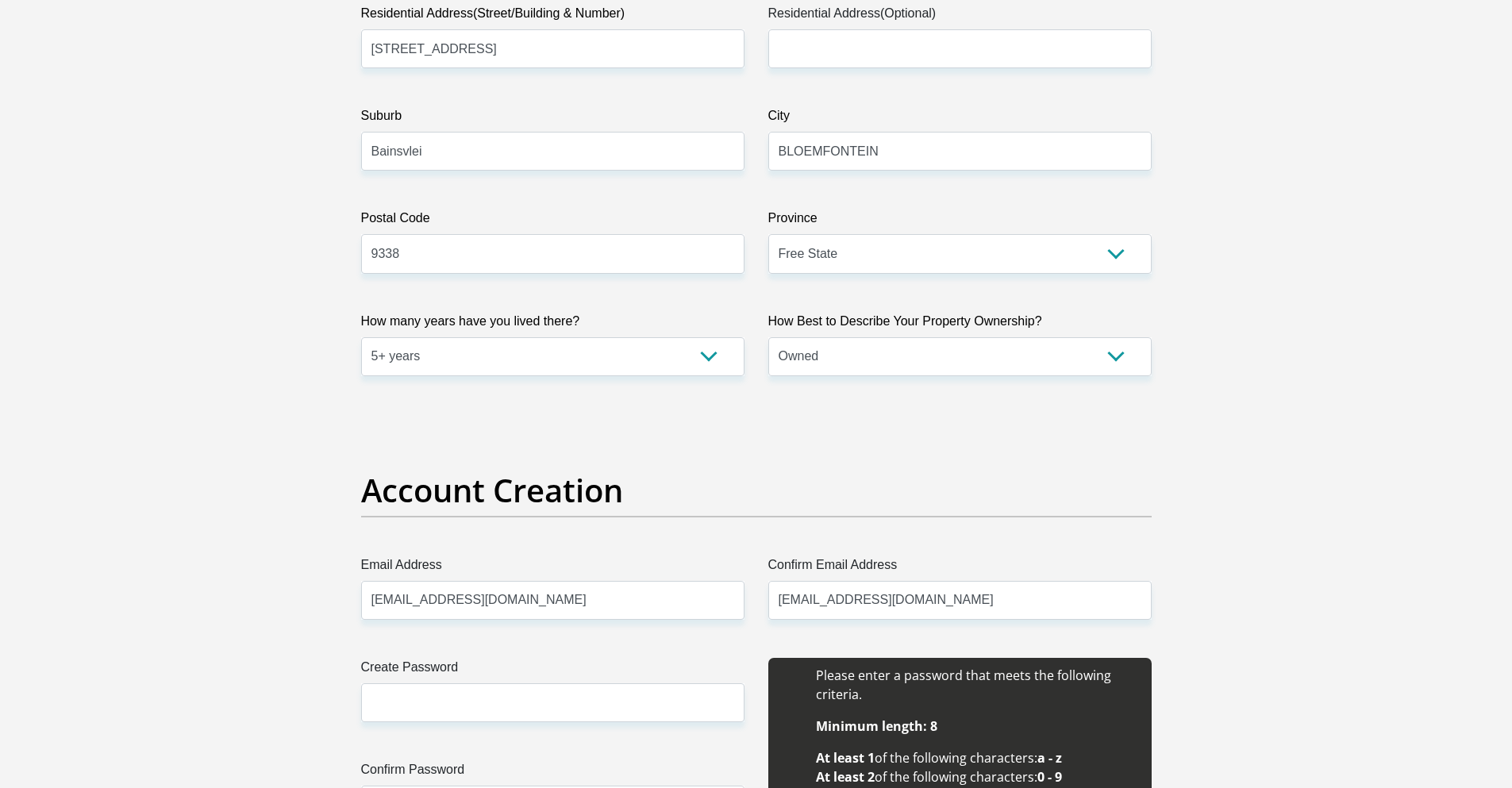
type input "Nelio"
type input "de Sa"
type input "0827776770"
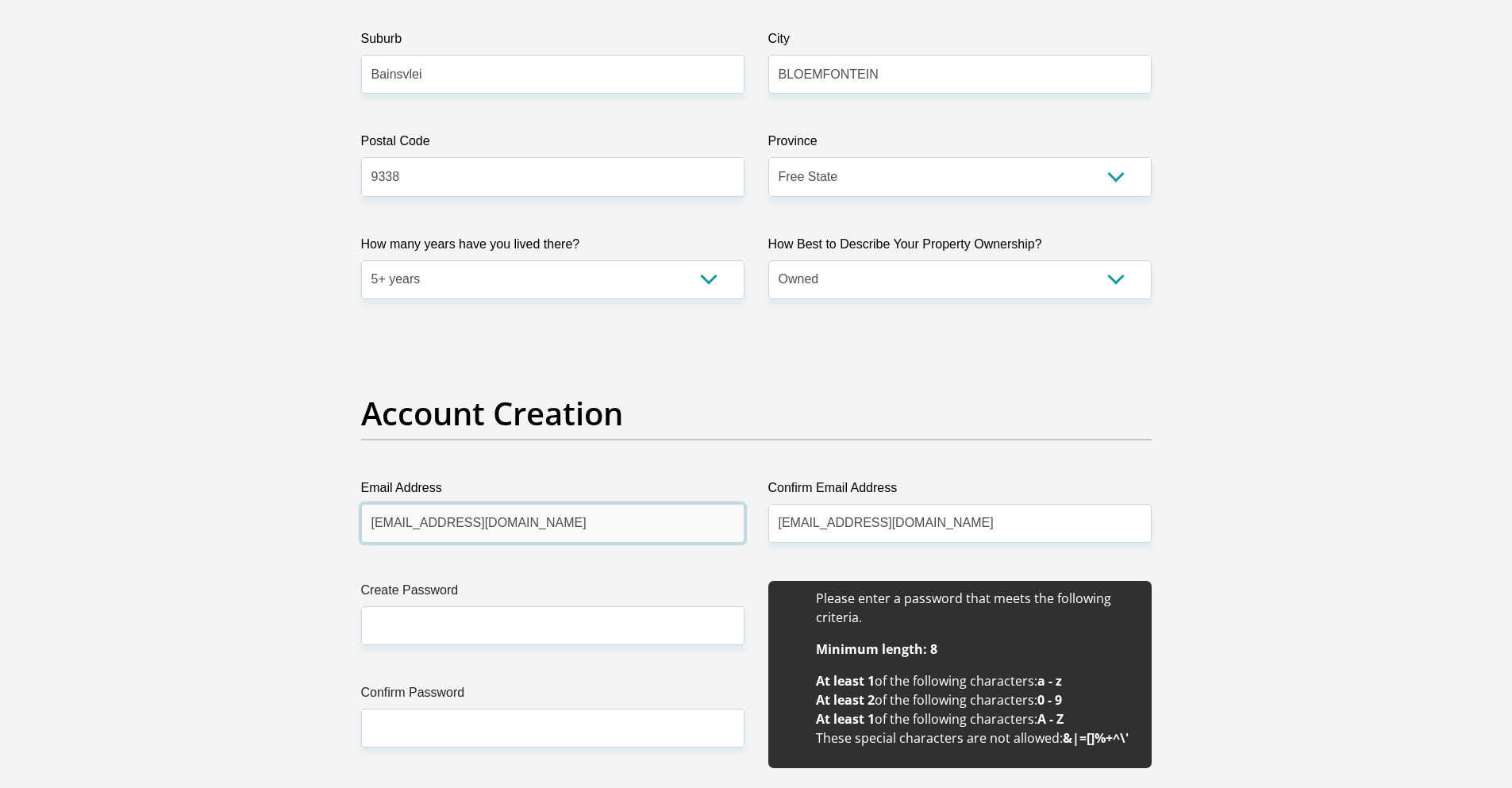
scroll to position [1058, 0]
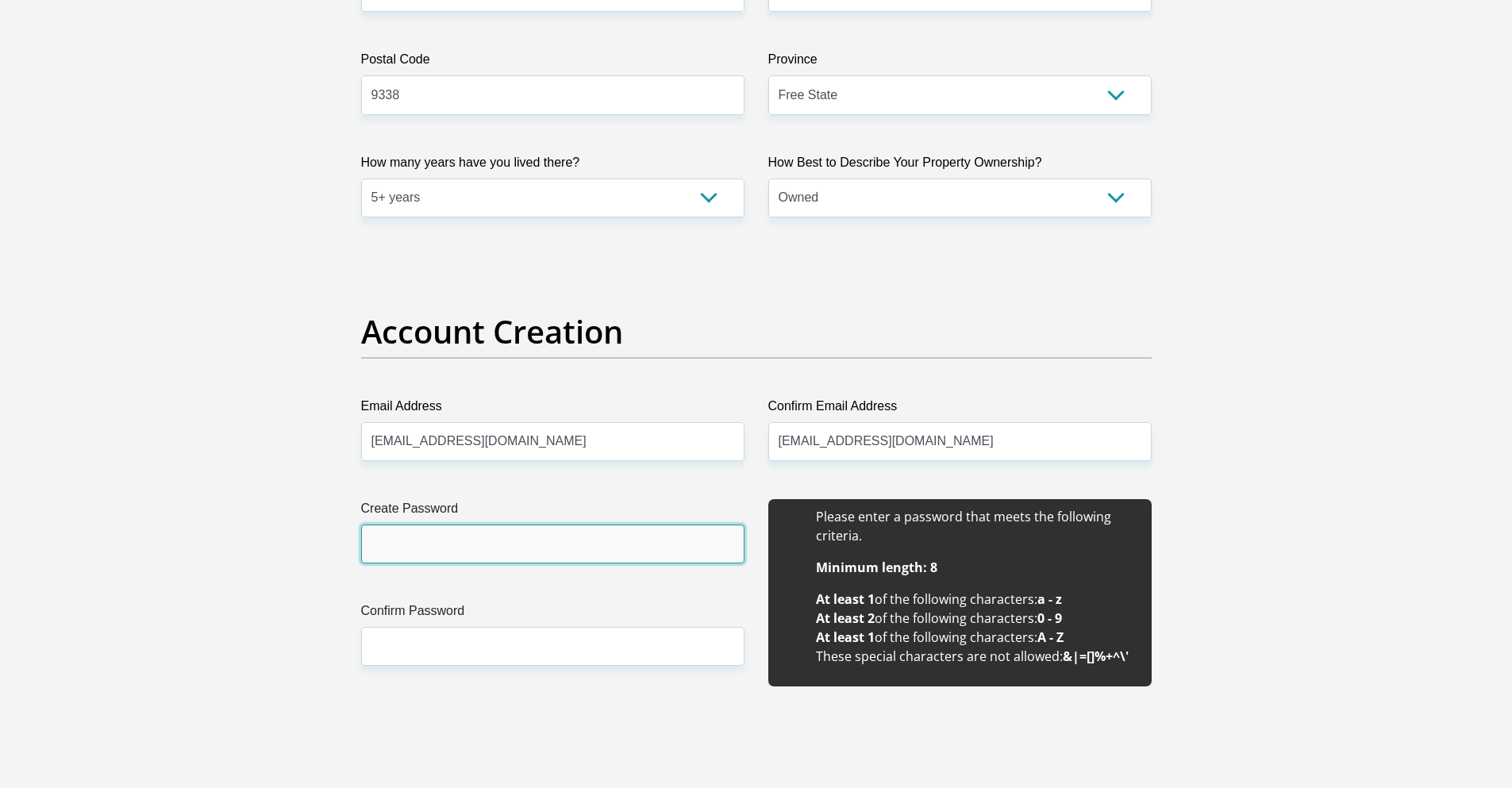
click at [446, 544] on input "Create Password" at bounding box center [553, 544] width 384 height 39
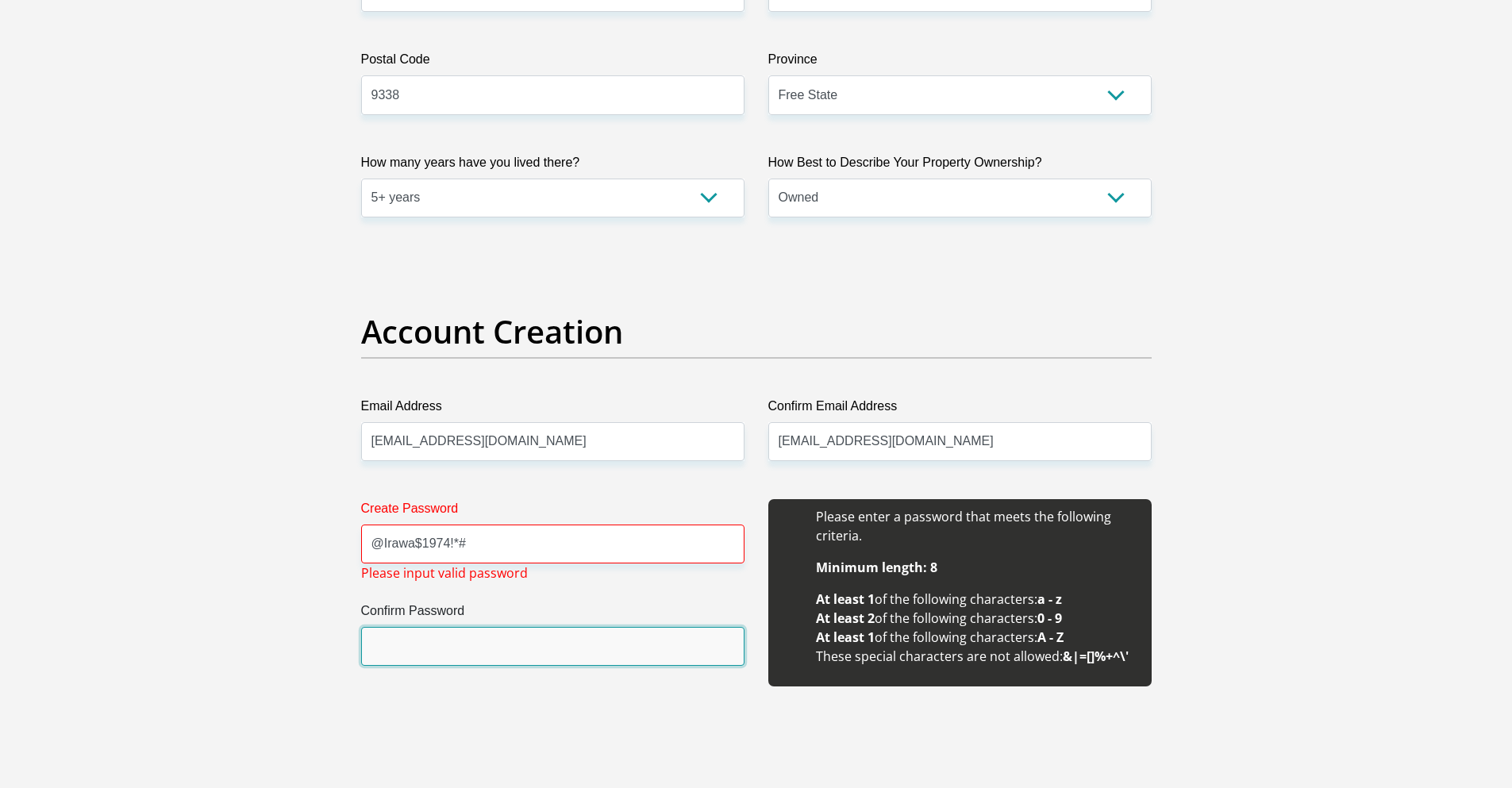
click at [428, 639] on input "Confirm Password" at bounding box center [553, 647] width 384 height 39
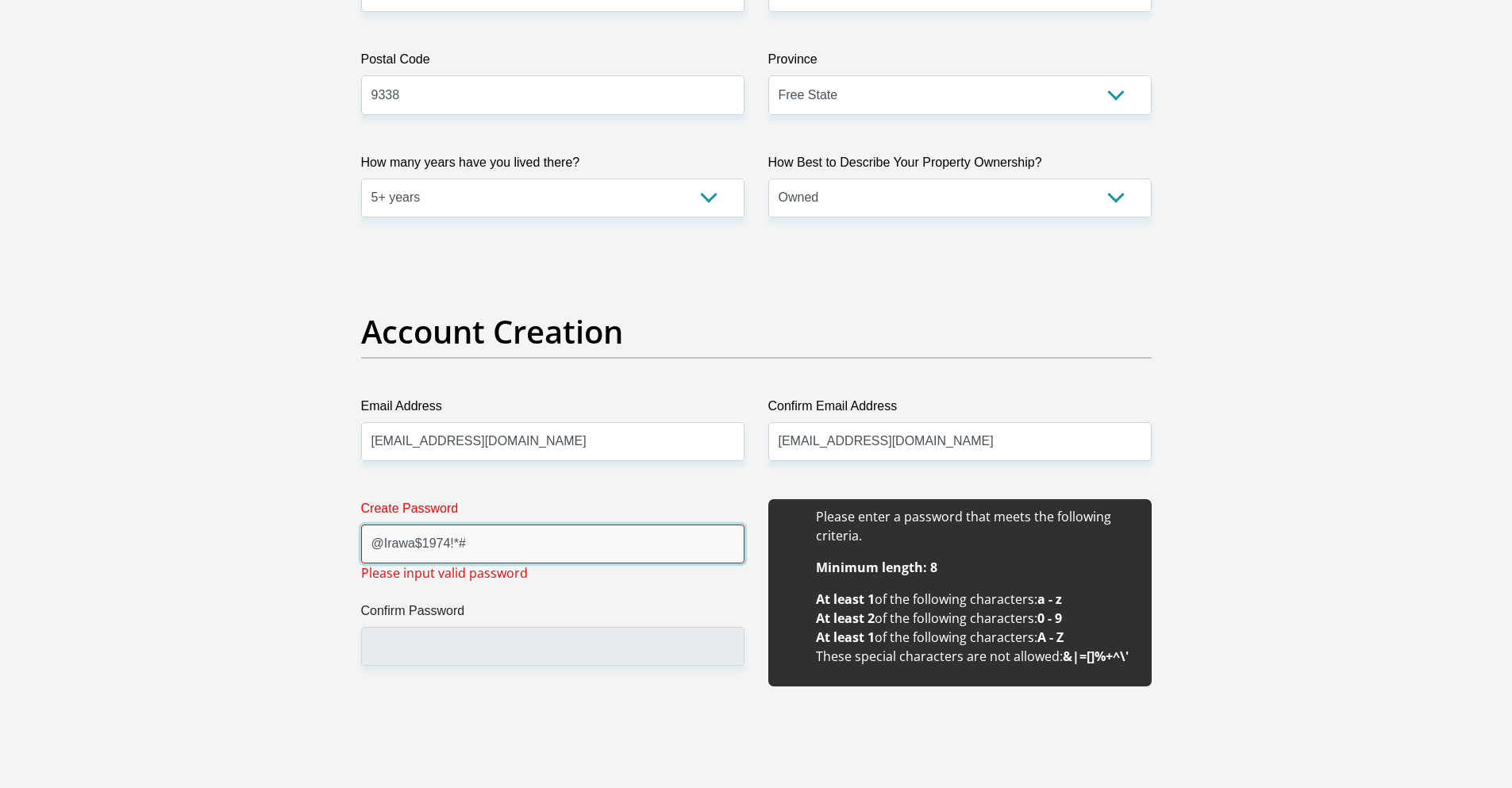
click at [456, 544] on input "@Irawa$1974!*#" at bounding box center [553, 544] width 384 height 39
click at [477, 541] on input "@Irawa$1974!*#" at bounding box center [553, 544] width 384 height 39
click at [470, 548] on input "@Irawa$1" at bounding box center [553, 544] width 384 height 39
drag, startPoint x: 477, startPoint y: 545, endPoint x: 323, endPoint y: 546, distance: 154.0
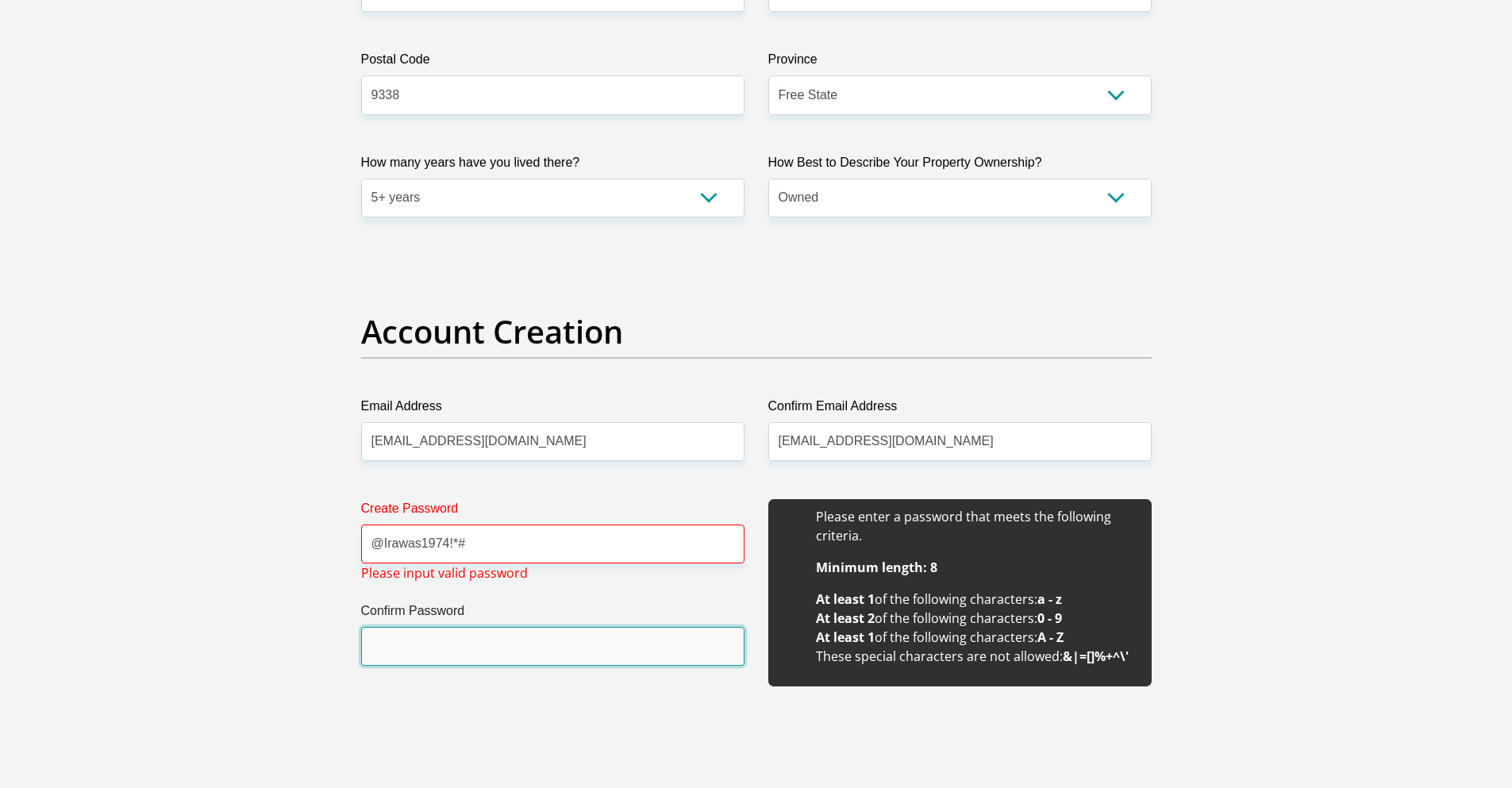
click at [397, 633] on input "Confirm Password" at bounding box center [553, 647] width 384 height 39
click at [399, 639] on input "Confirm Password" at bounding box center [553, 647] width 384 height 39
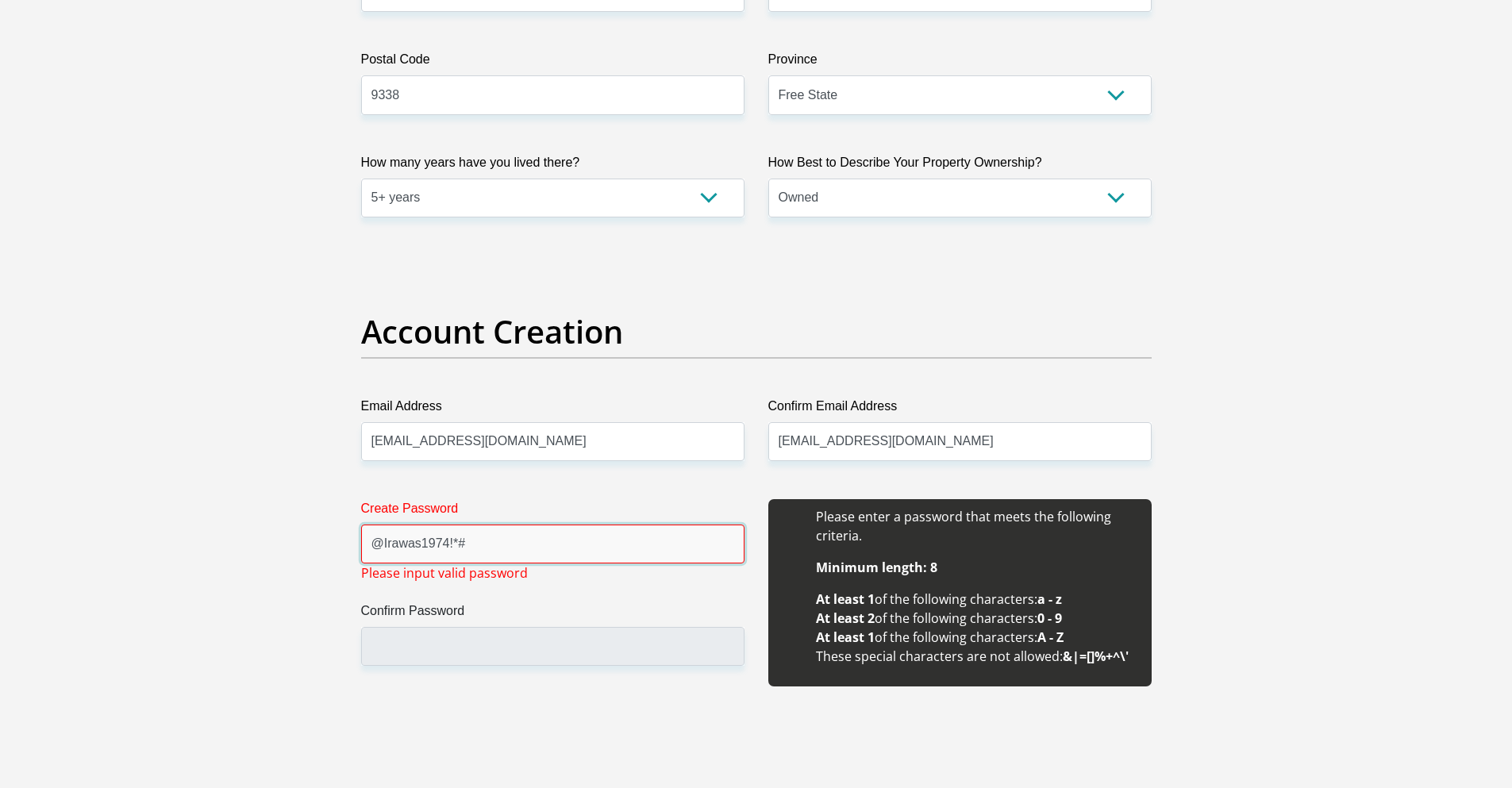
drag, startPoint x: 482, startPoint y: 545, endPoint x: 338, endPoint y: 544, distance: 144.0
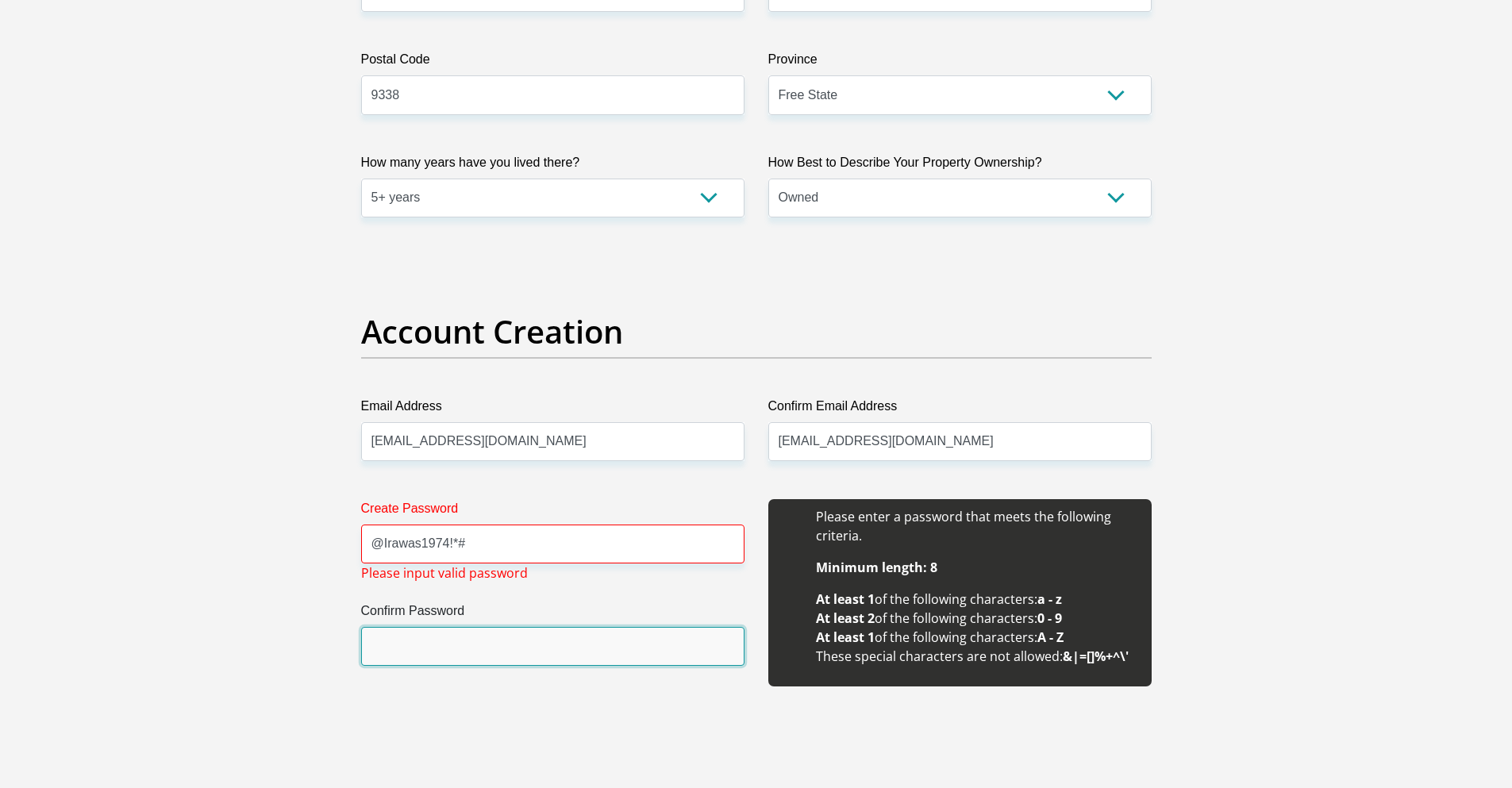
click at [411, 645] on input "Confirm Password" at bounding box center [553, 647] width 384 height 39
click at [406, 647] on input "Confirm Password" at bounding box center [553, 647] width 384 height 39
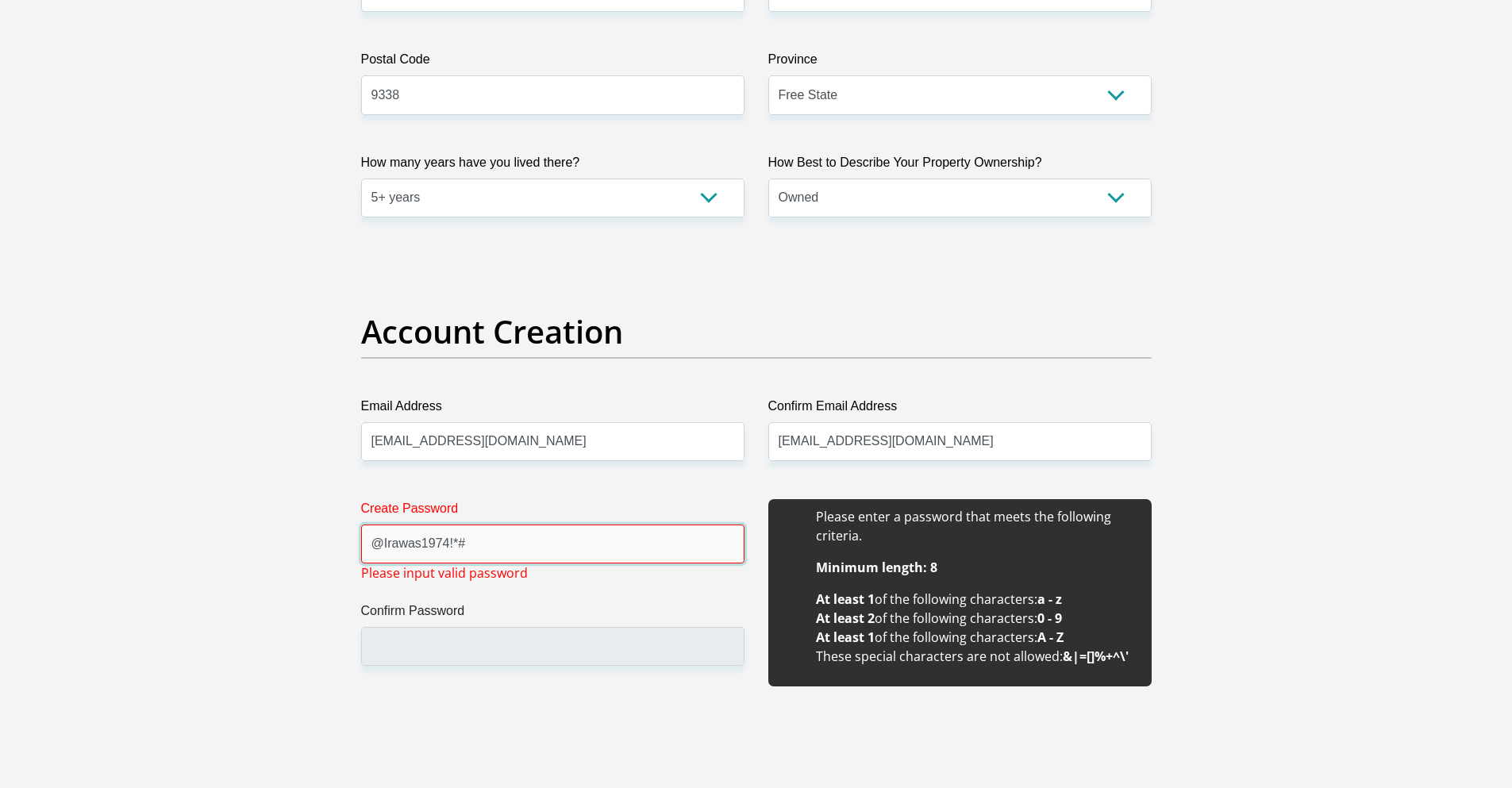
drag, startPoint x: 384, startPoint y: 544, endPoint x: 354, endPoint y: 543, distance: 30.0
click at [354, 543] on div "Create Password @Irawas1974!*# Please input valid password Confirm Password" at bounding box center [553, 602] width 407 height 204
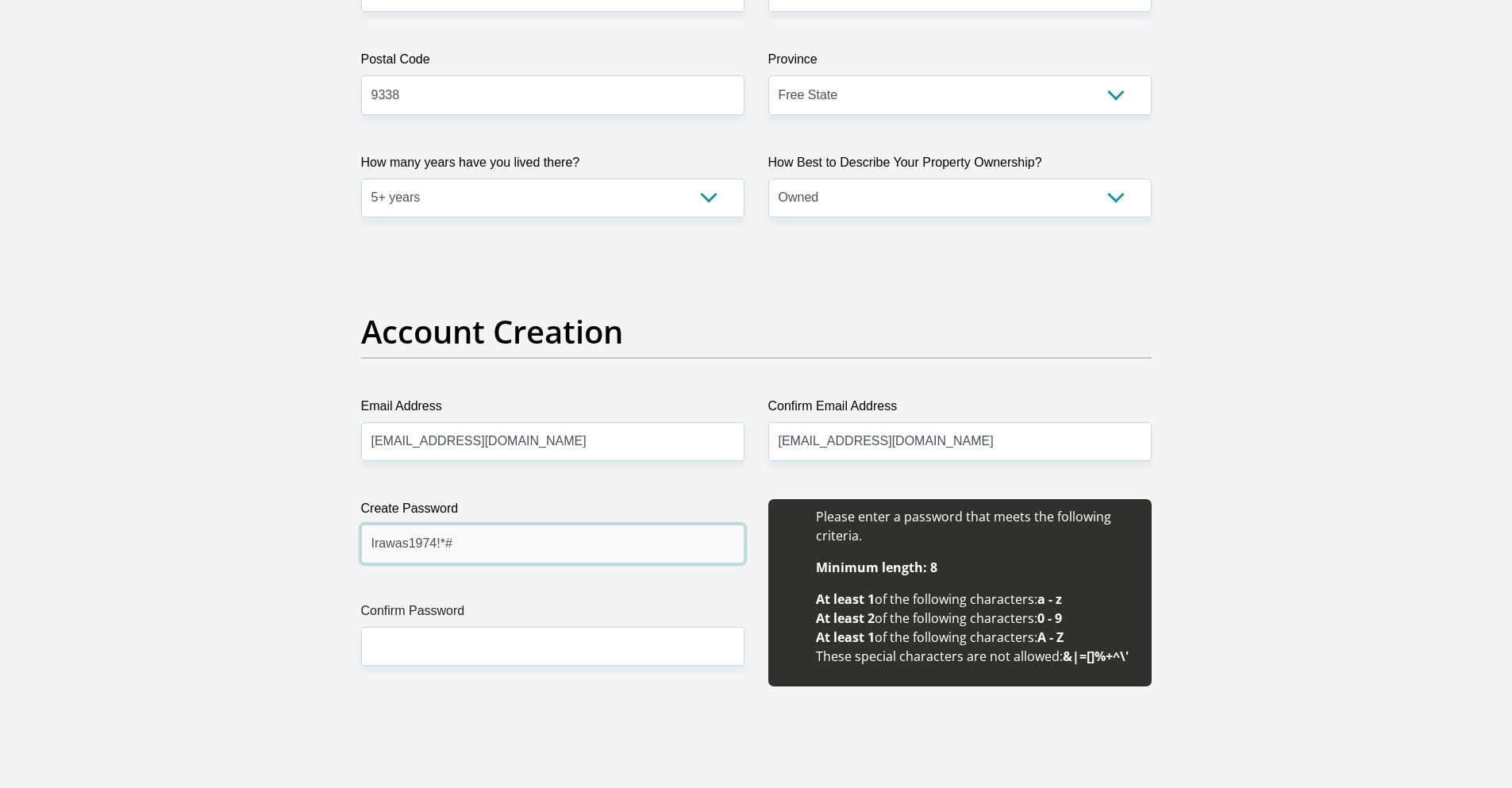
type input "Irawas1974!*#"
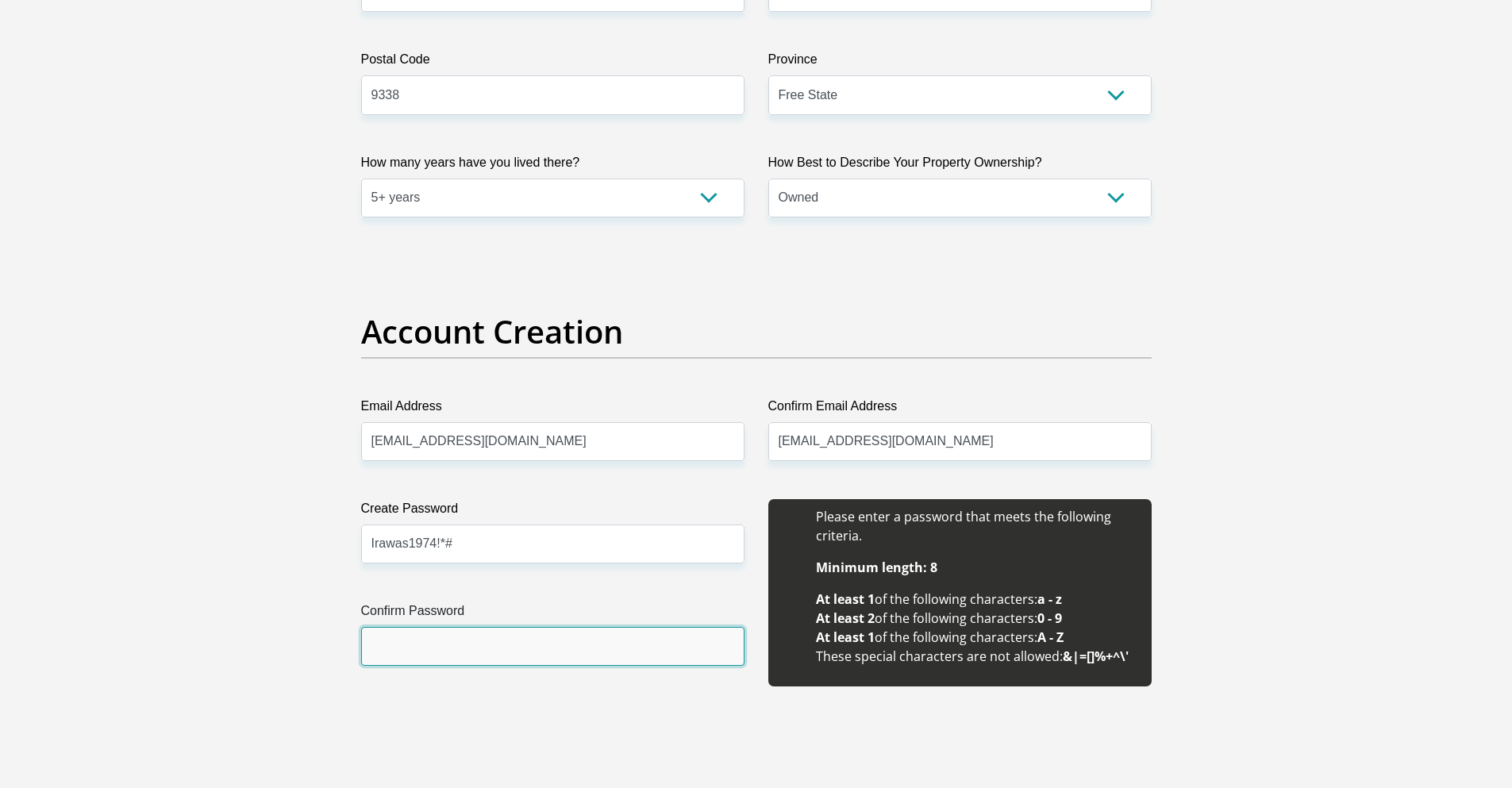
click at [399, 660] on input "Confirm Password" at bounding box center [553, 647] width 384 height 39
paste input "@Irawas1974!*#"
drag, startPoint x: 379, startPoint y: 647, endPoint x: 360, endPoint y: 644, distance: 19.2
click at [360, 644] on div "Create Password Irawas1974!*# Please input valid password Confirm Password @Ira…" at bounding box center [553, 602] width 407 height 204
type input "Irawas1974!*#"
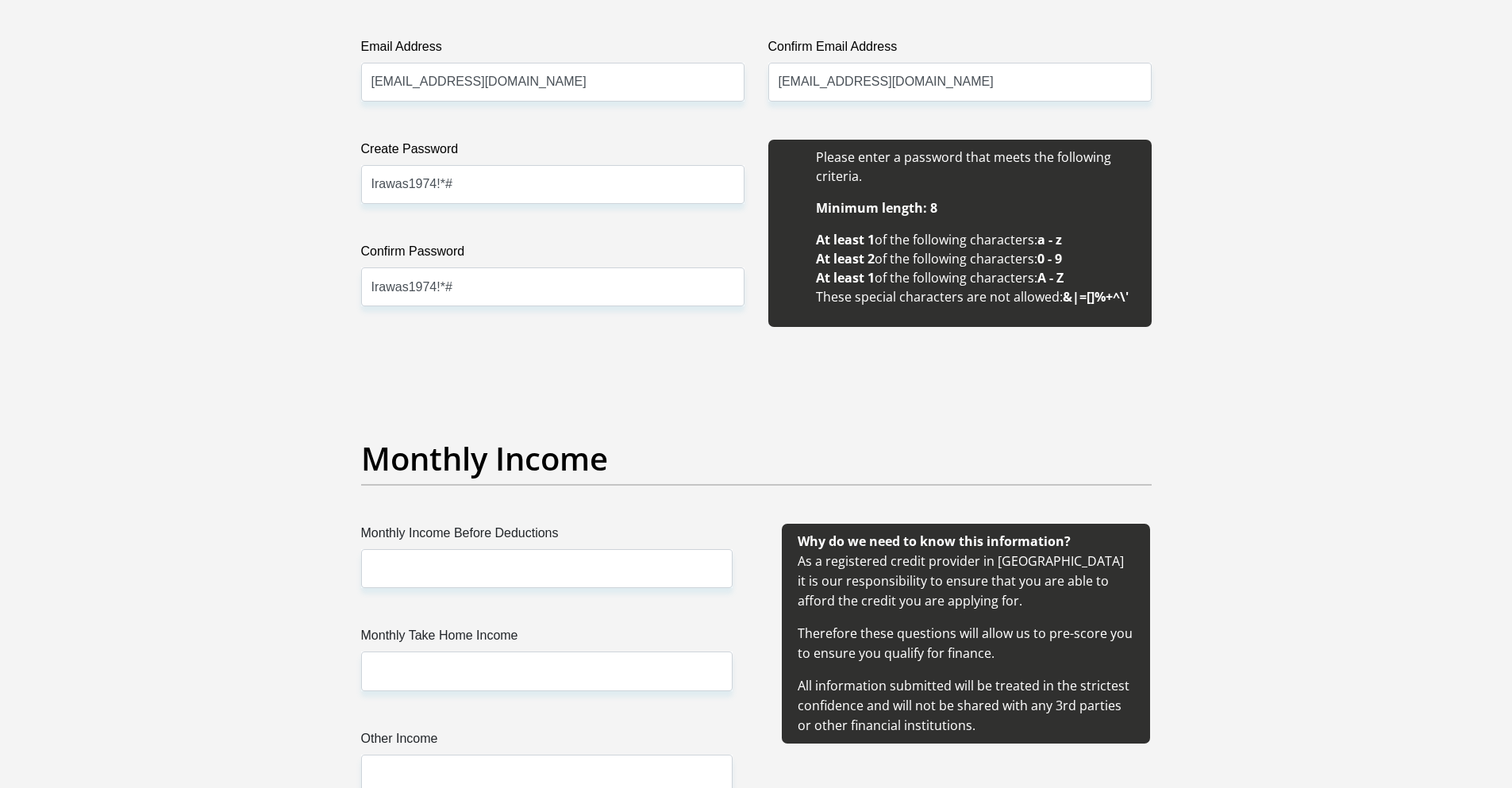
scroll to position [1428, 0]
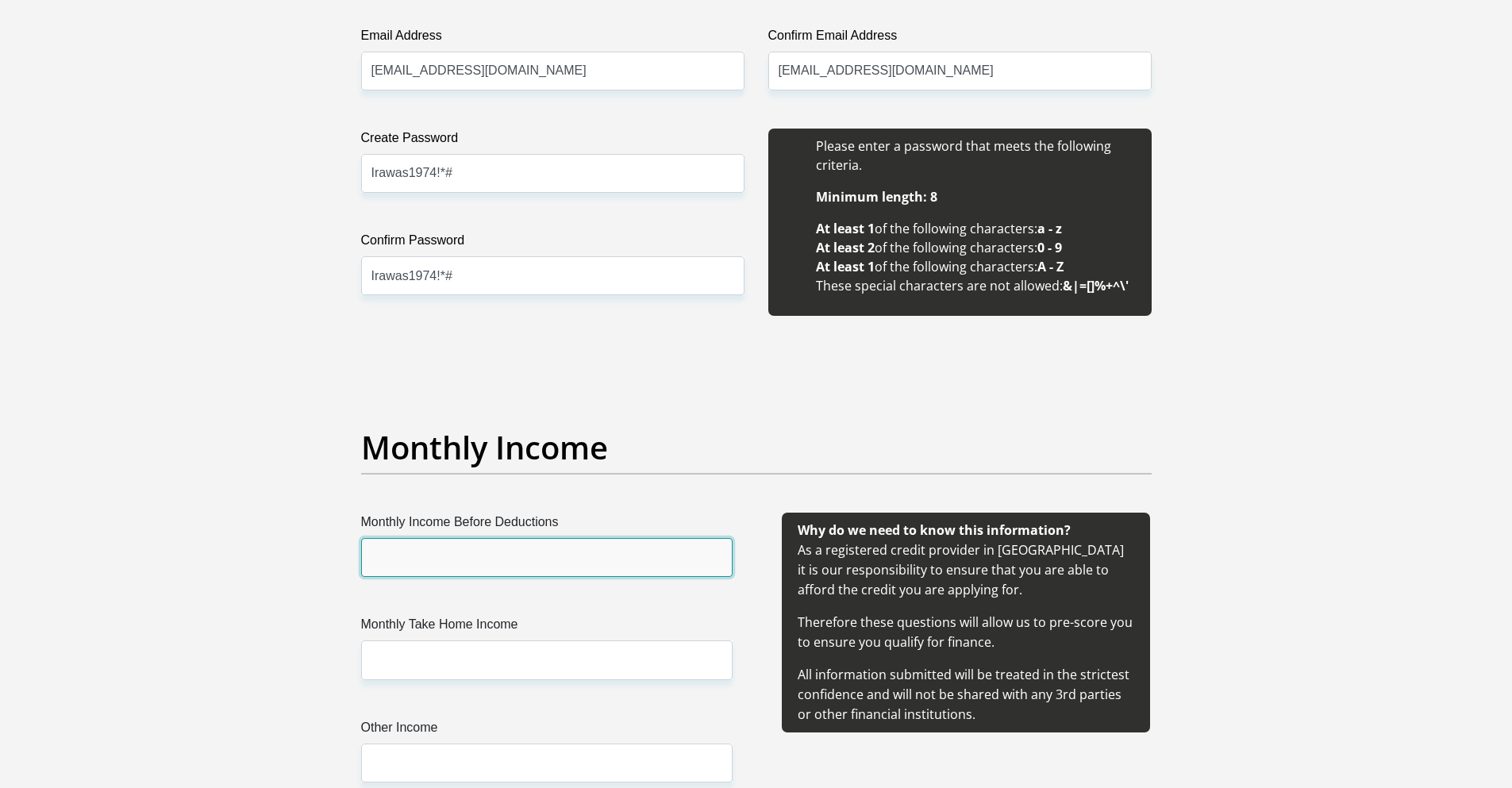
click at [407, 553] on input "Monthly Income Before Deductions" at bounding box center [547, 557] width 371 height 39
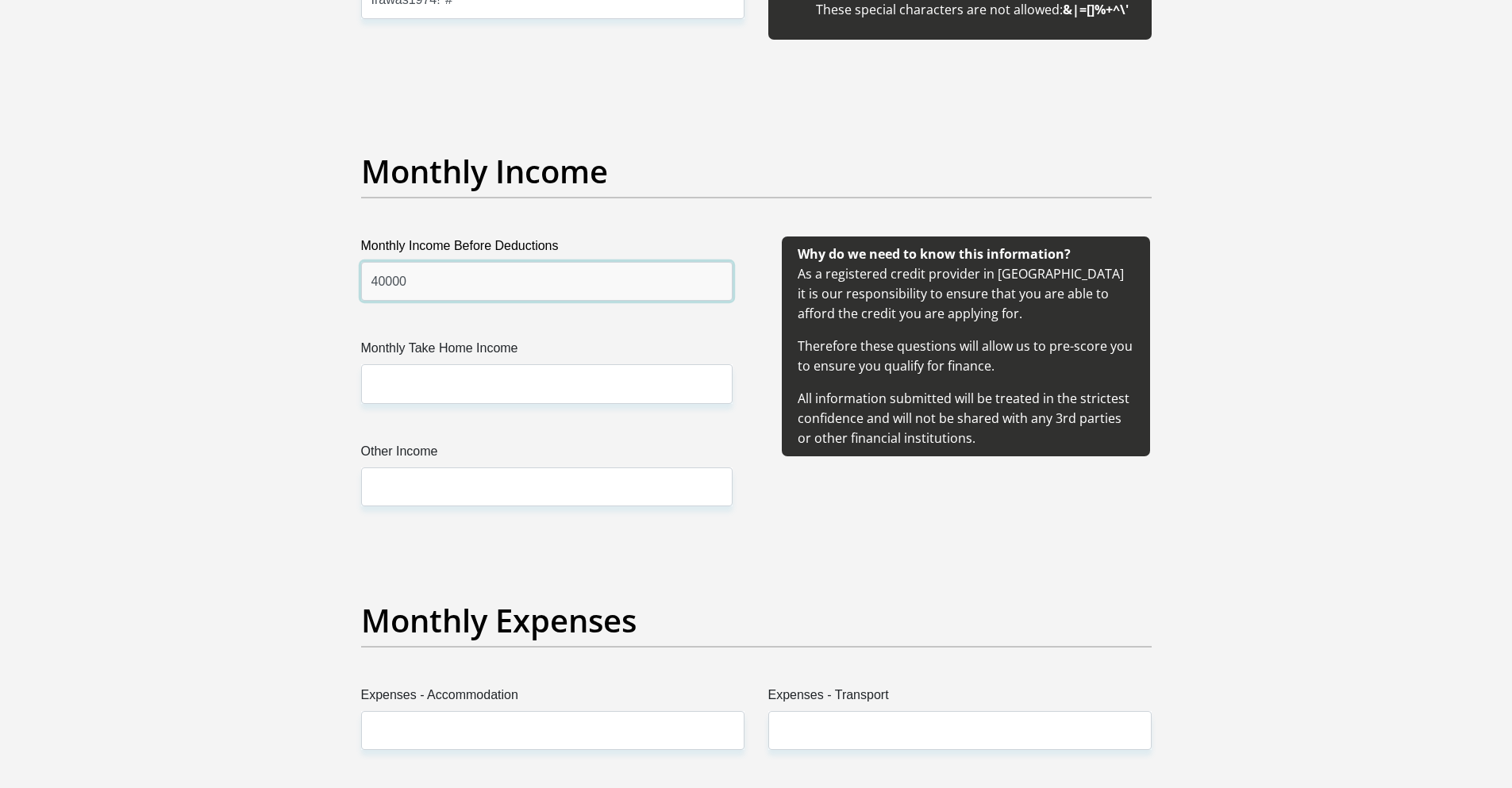
scroll to position [1745, 0]
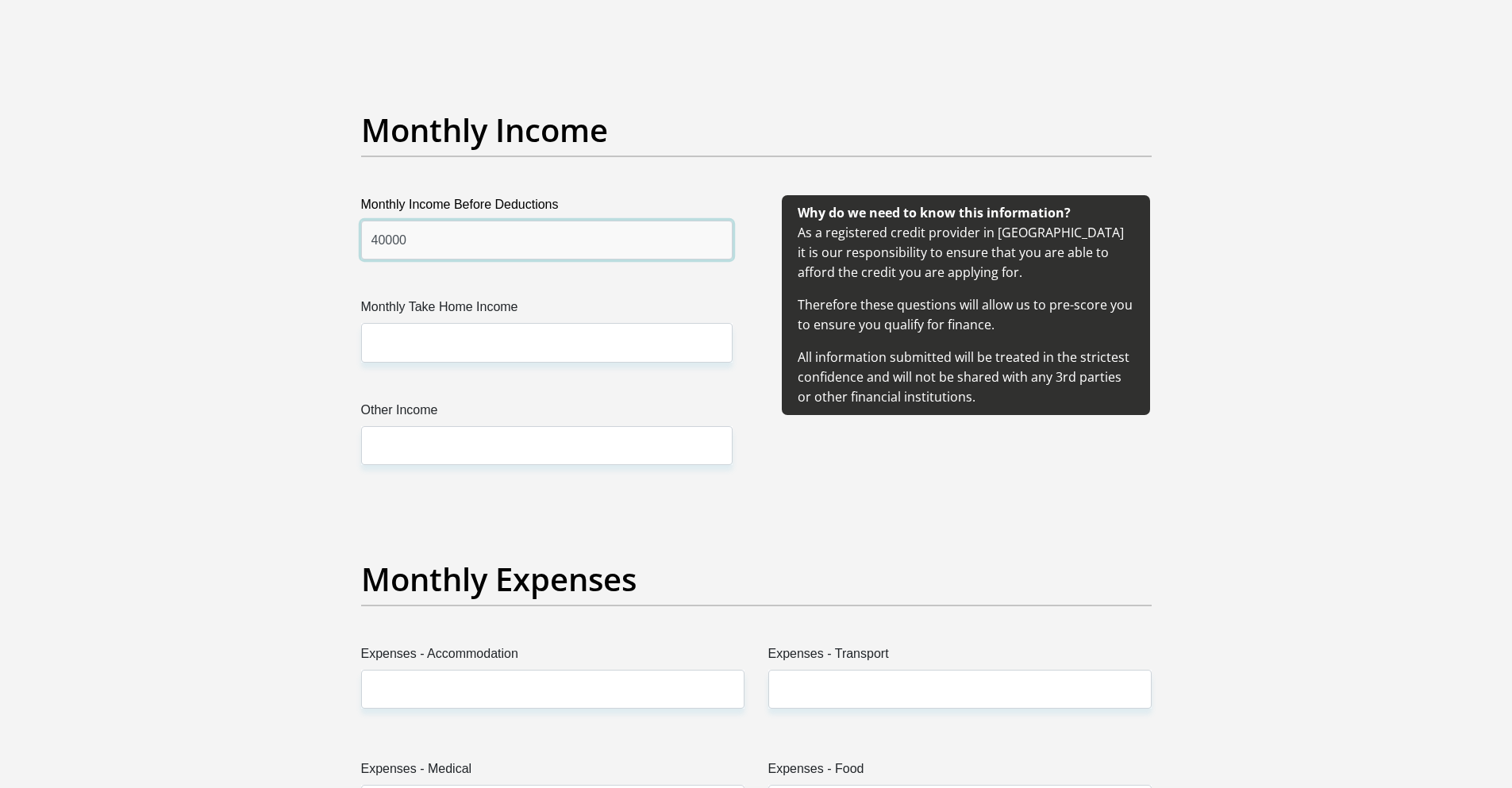
type input "40000"
click at [419, 334] on input "Monthly Take Home Income" at bounding box center [547, 343] width 371 height 39
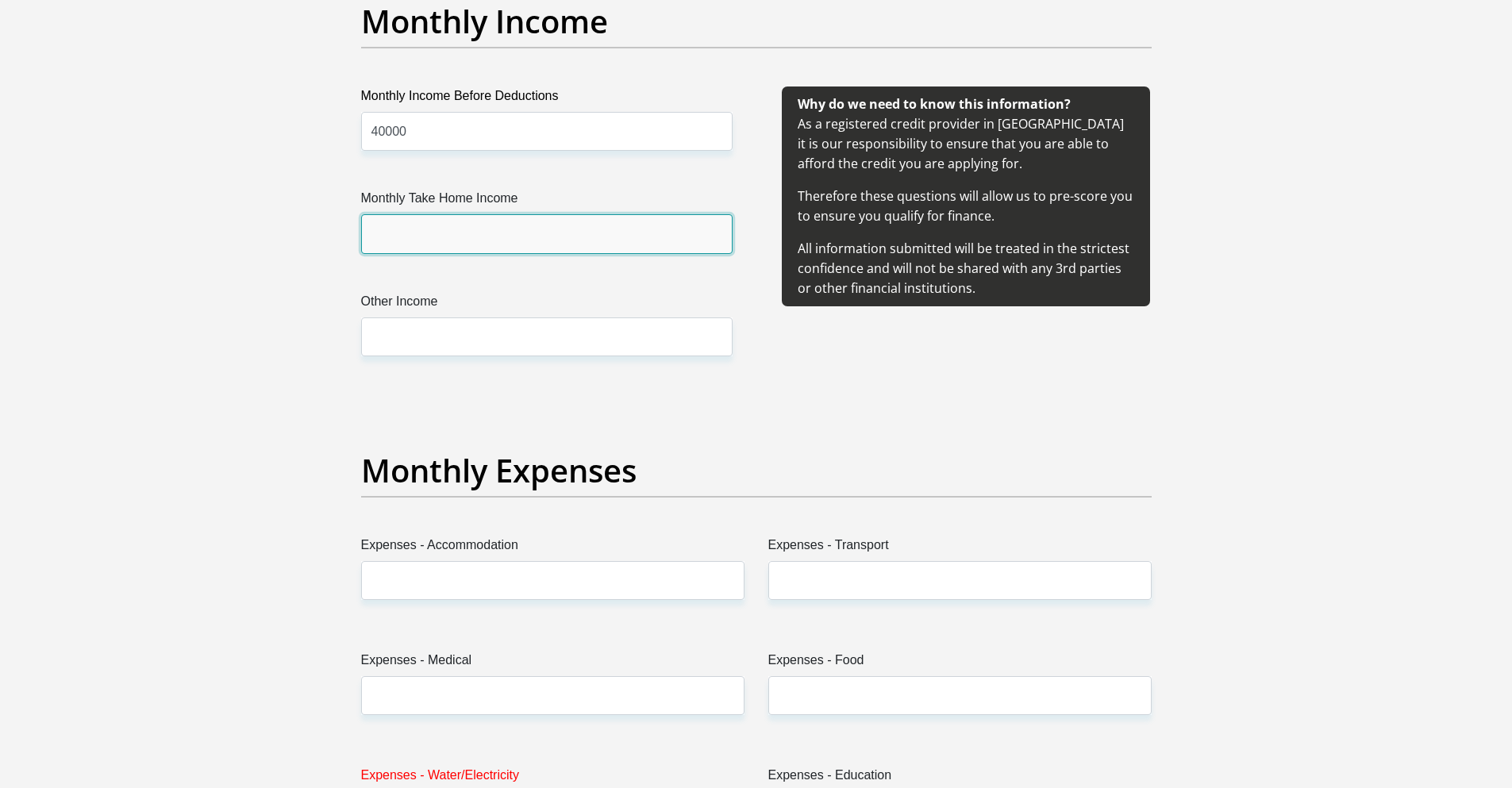
scroll to position [1856, 0]
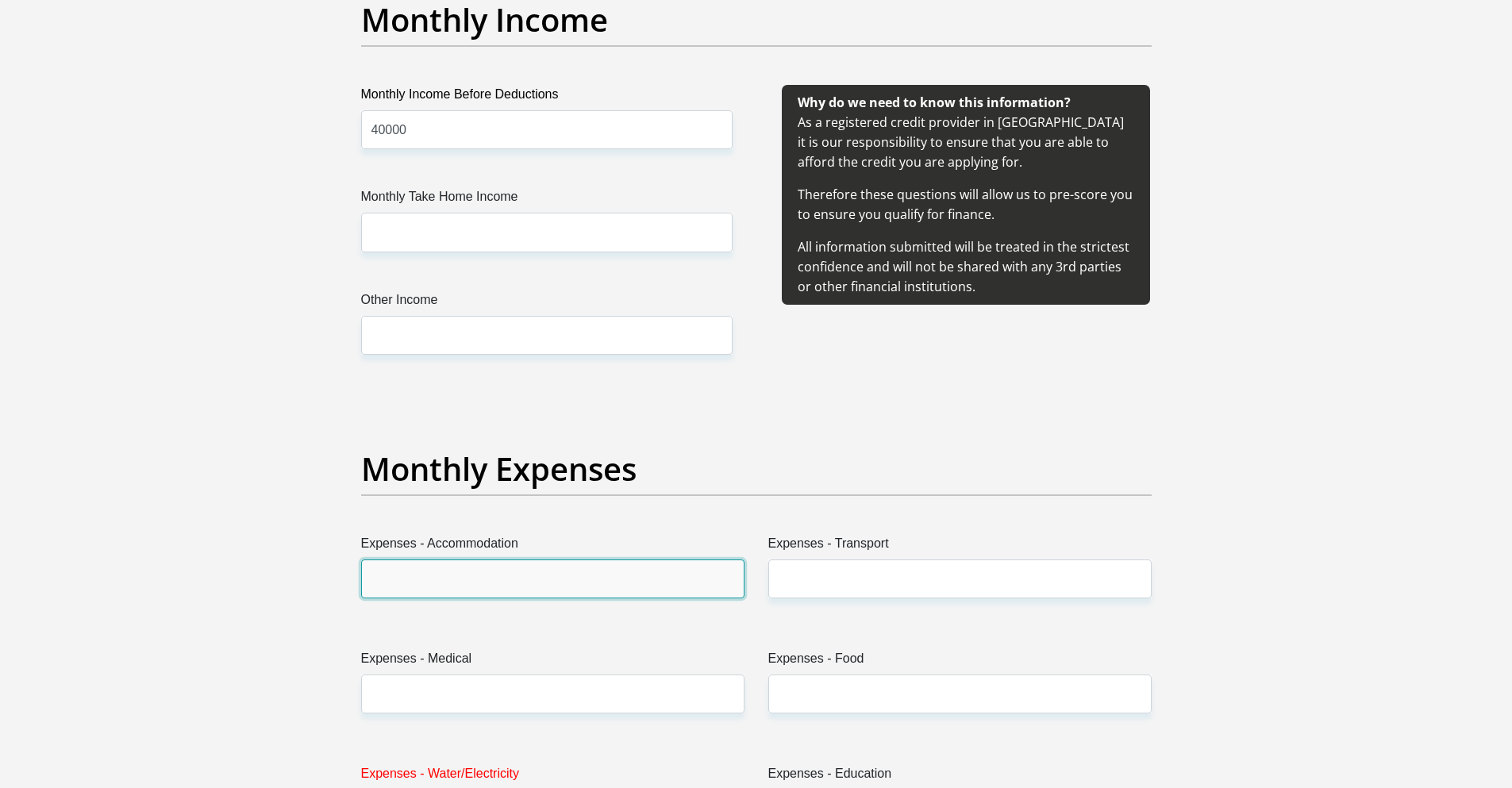
click at [436, 580] on input "Expenses - Accommodation" at bounding box center [553, 579] width 384 height 39
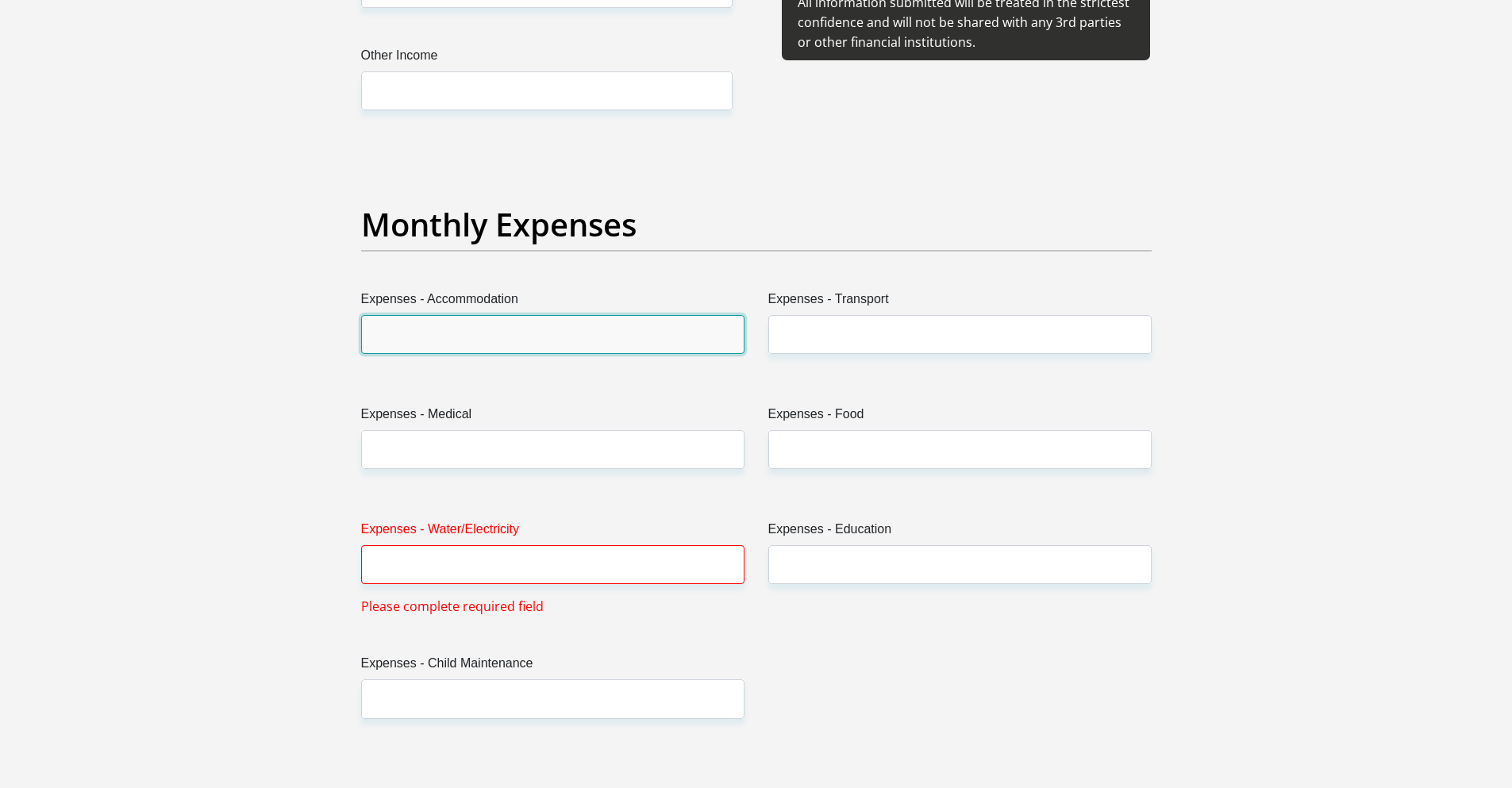
scroll to position [2120, 0]
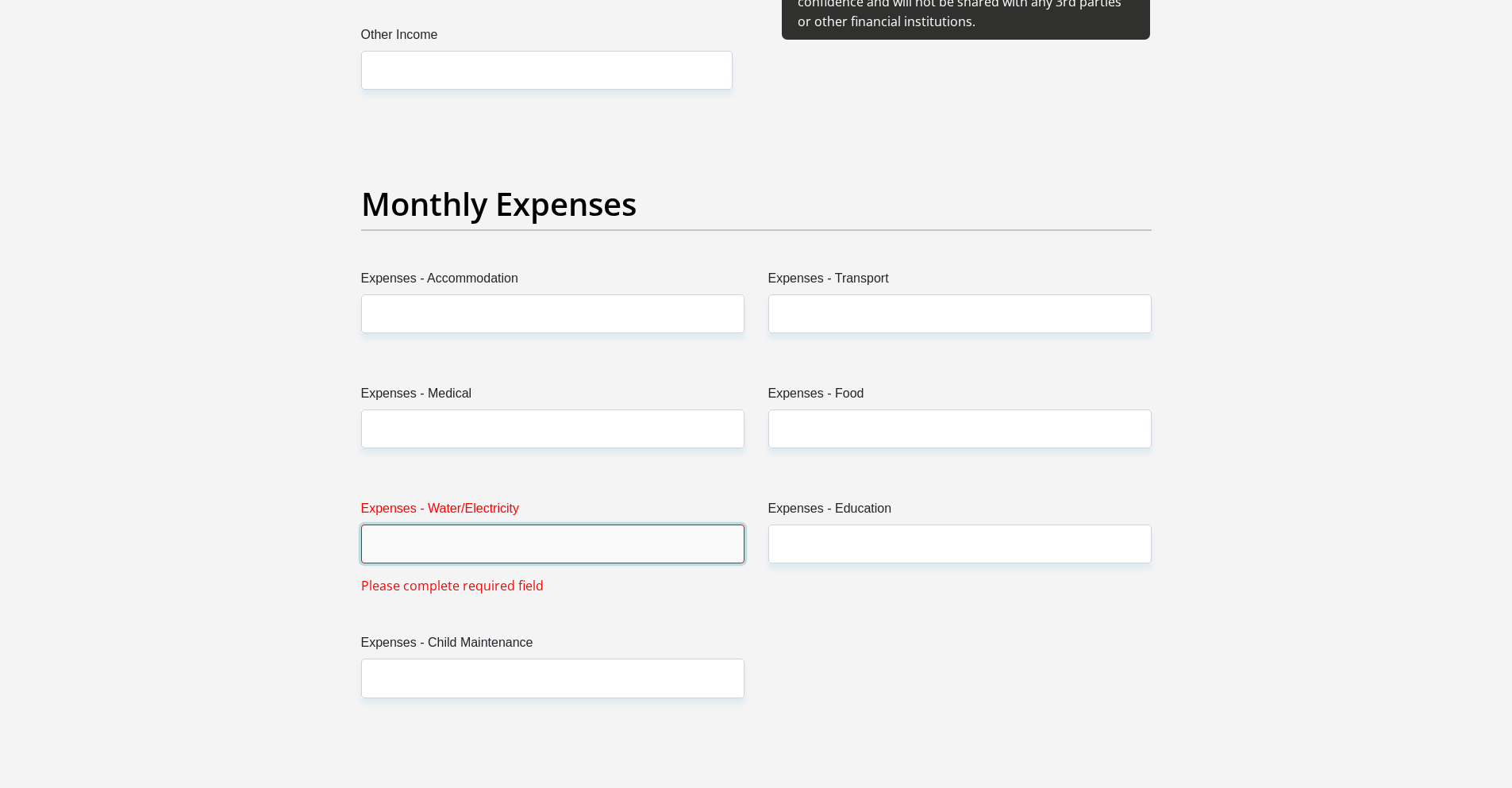
click at [517, 548] on input "Expenses - Water/Electricity" at bounding box center [553, 544] width 384 height 39
click at [140, 434] on section "Personal Details Title Mr Ms Mrs Dr Other First Name Nelio Surname DESA ID Numb…" at bounding box center [756, 723] width 1512 height 5550
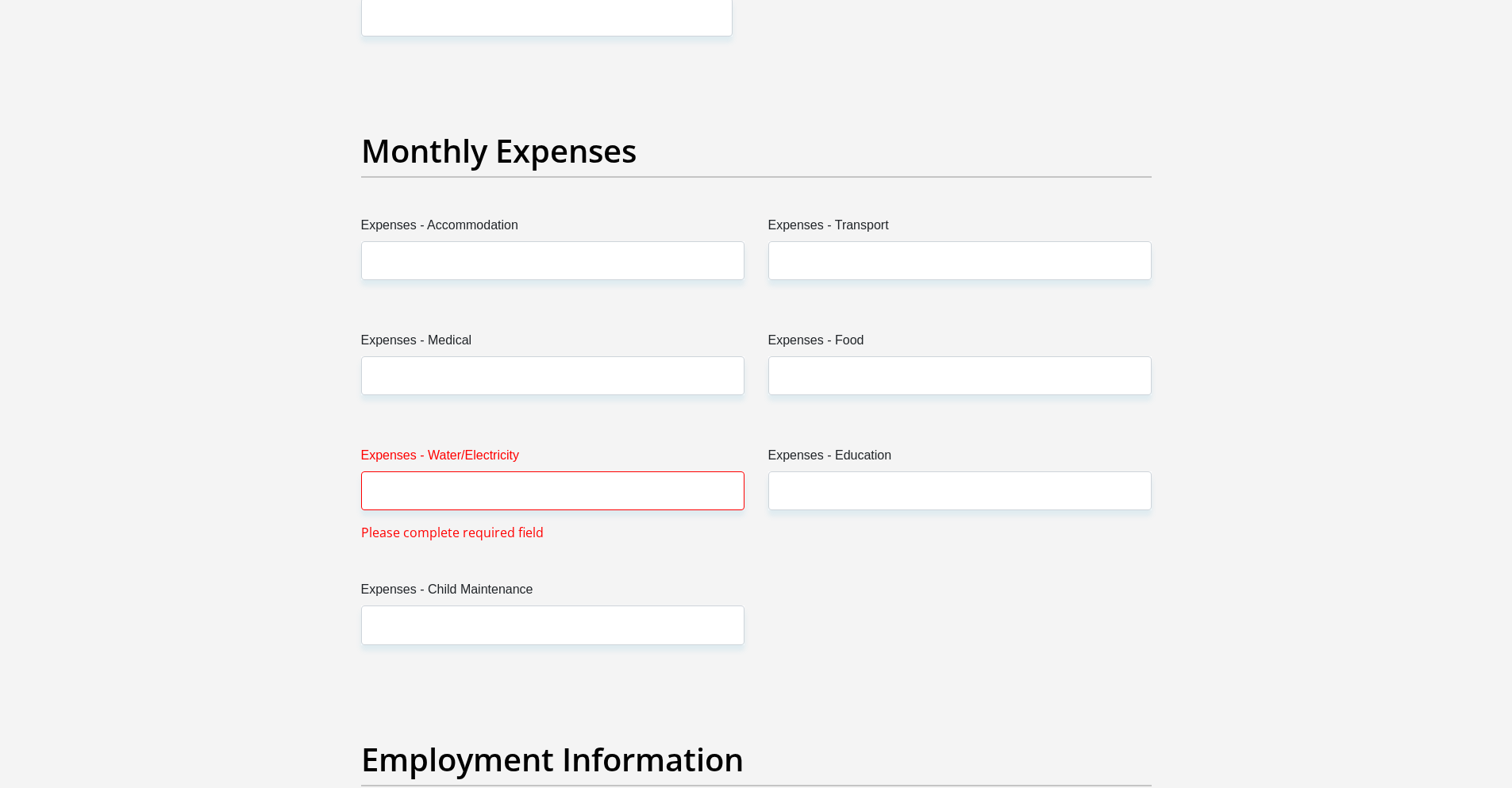
scroll to position [2173, 0]
click at [807, 263] on input "Expenses - Transport" at bounding box center [960, 262] width 384 height 39
type input "3"
type input "2000"
click at [451, 495] on input "Expenses - Water/Electricity" at bounding box center [553, 492] width 384 height 39
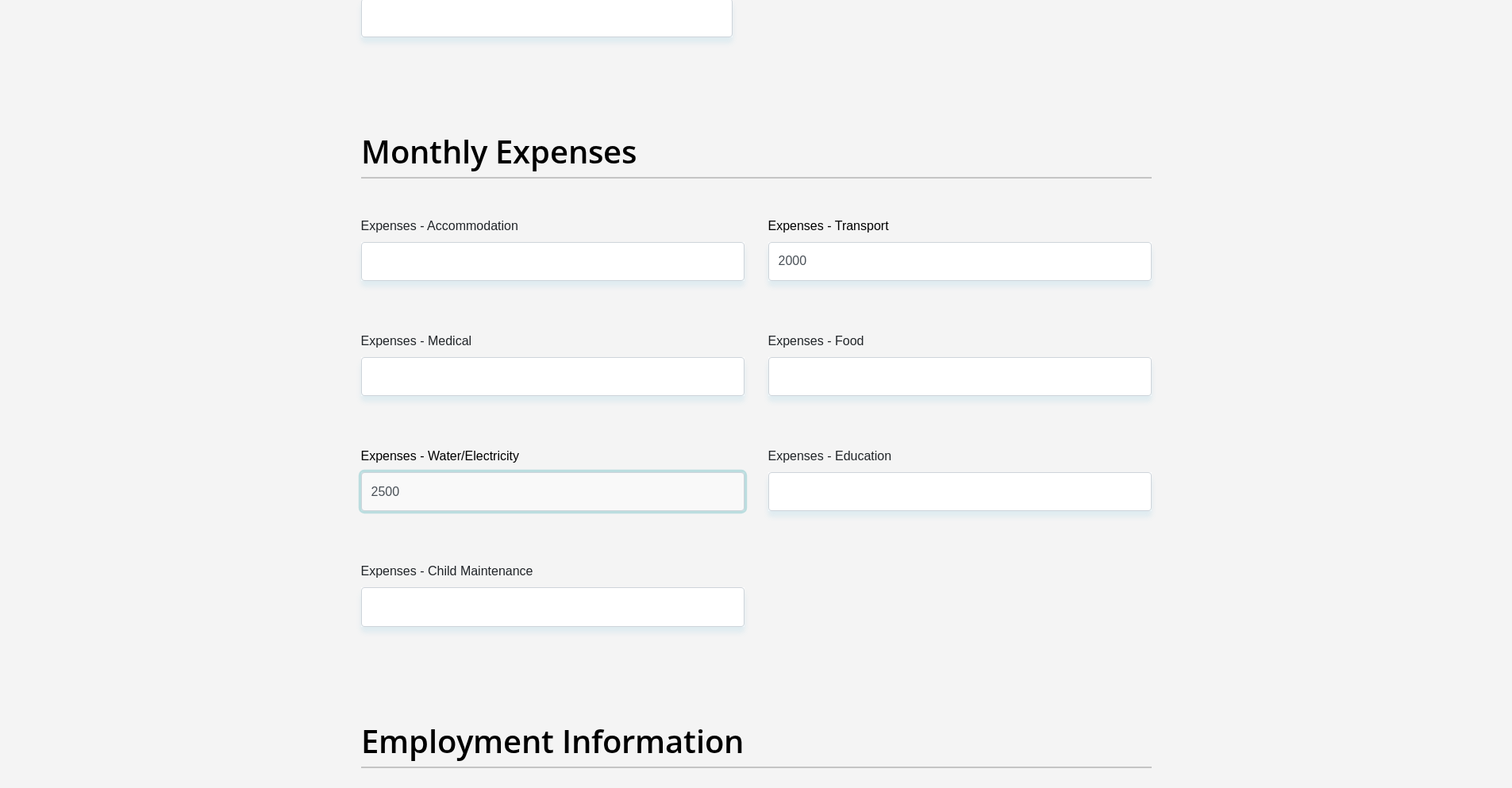
type input "2500"
click at [190, 499] on section "Personal Details Title Mr Ms Mrs Dr Other First Name Nelio Surname DESA ID Numb…" at bounding box center [756, 662] width 1512 height 5531
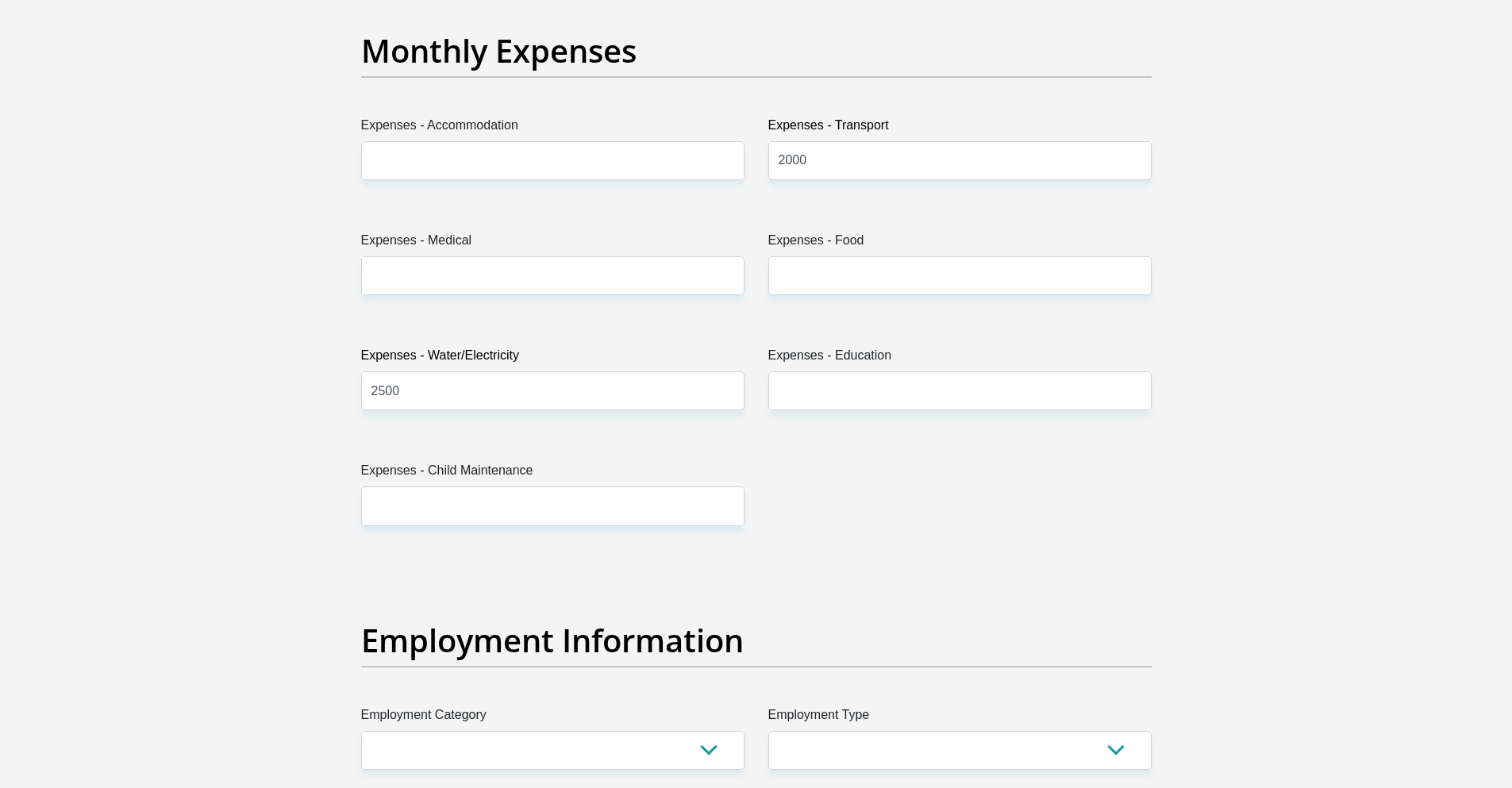
scroll to position [2280, 0]
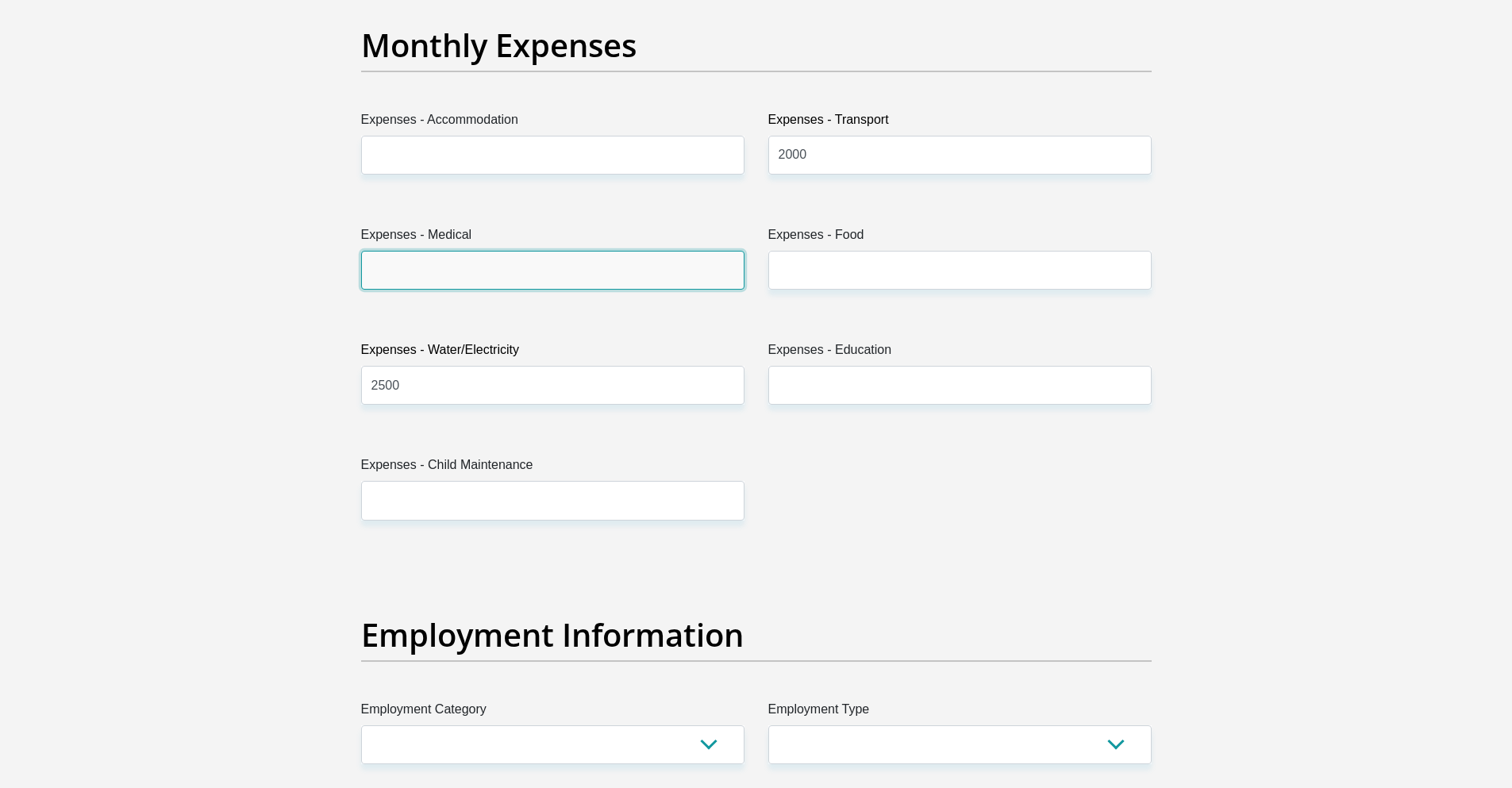
click at [414, 276] on input "Expenses - Medical" at bounding box center [553, 271] width 384 height 39
type input "4500"
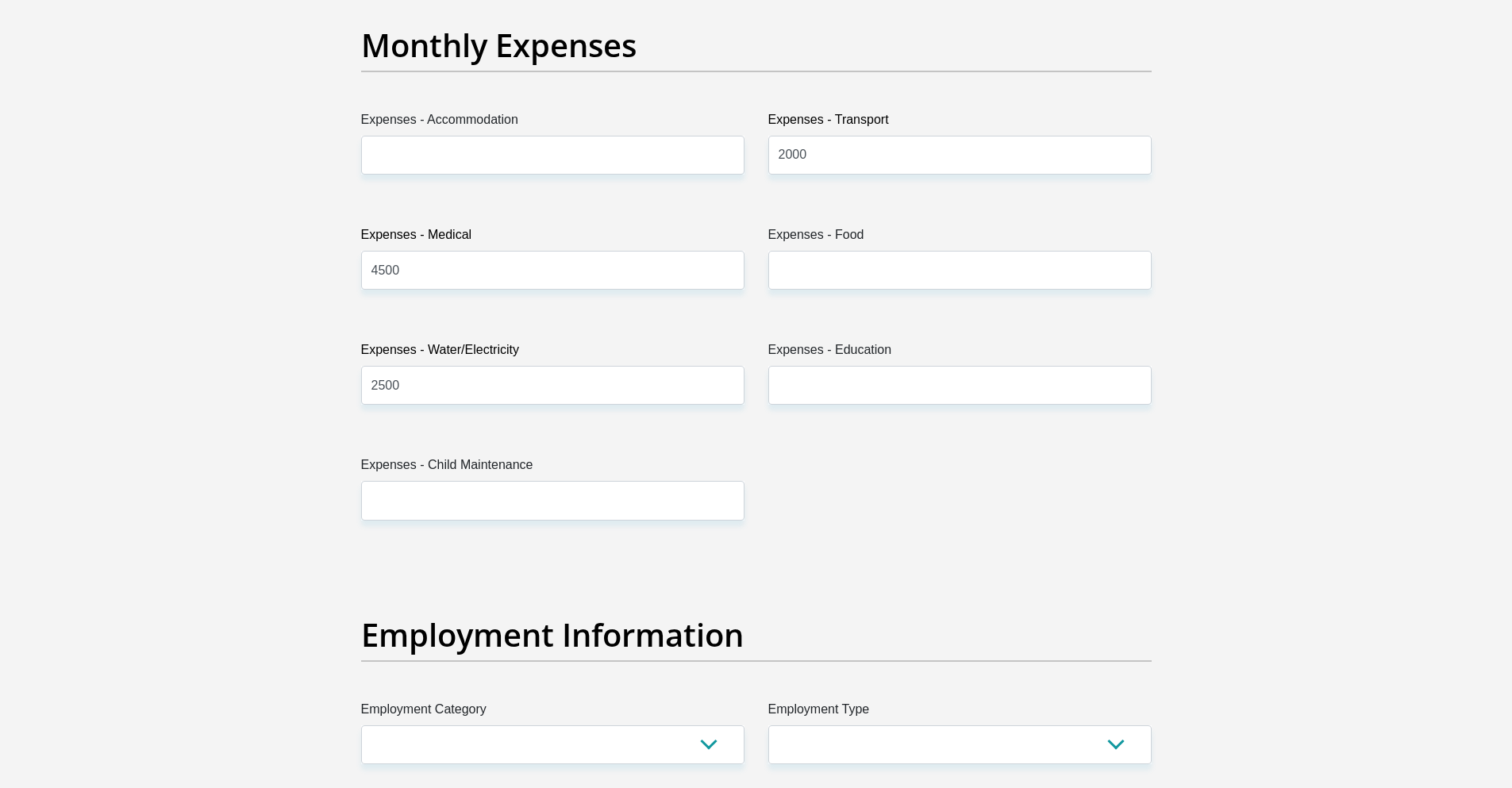
click at [96, 348] on section "Personal Details Title Mr Ms Mrs Dr Other First Name Nelio Surname DESA ID Numb…" at bounding box center [756, 556] width 1512 height 5531
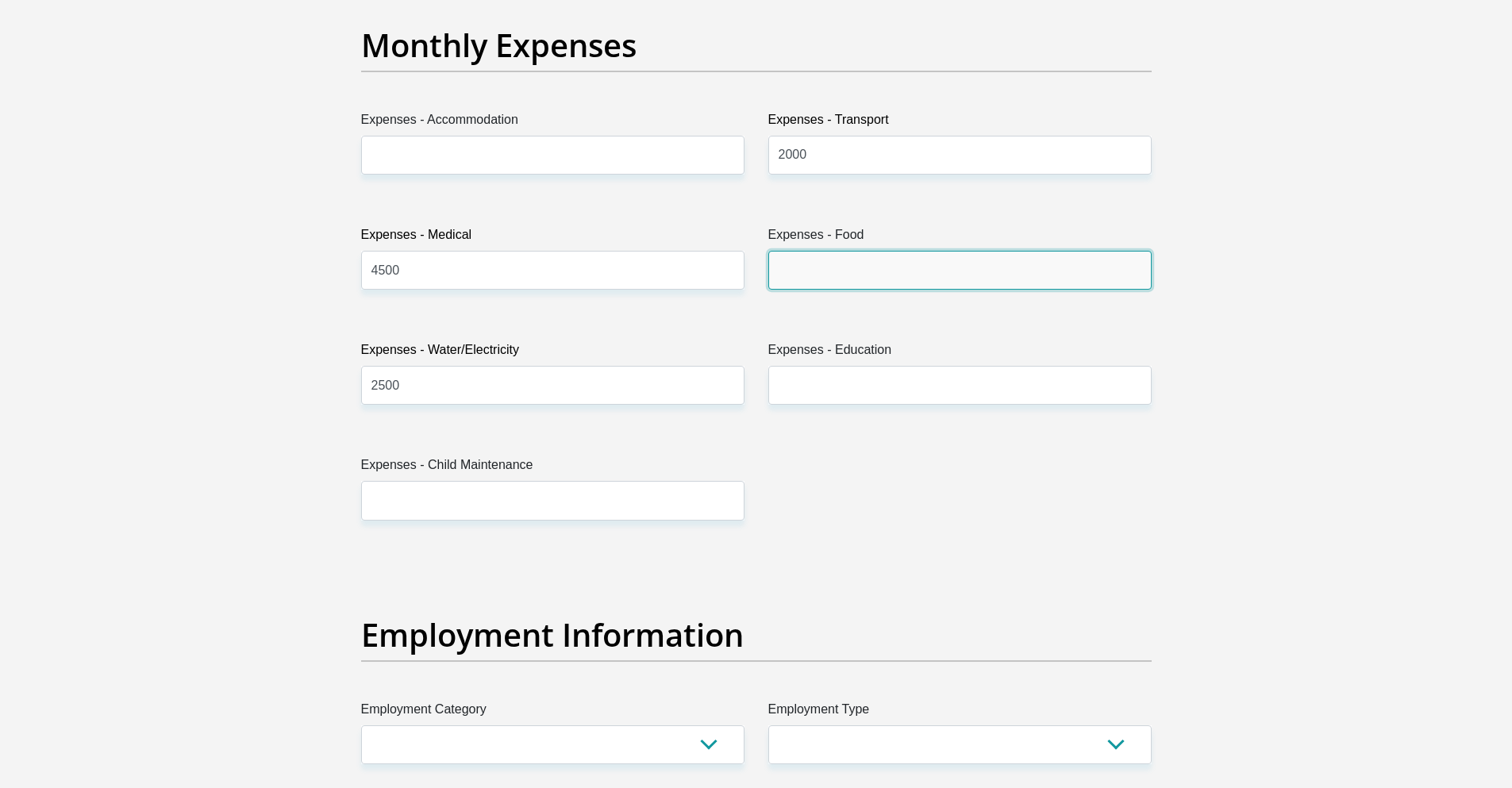
click at [824, 269] on input "Expenses - Food" at bounding box center [960, 271] width 384 height 39
type input "5000"
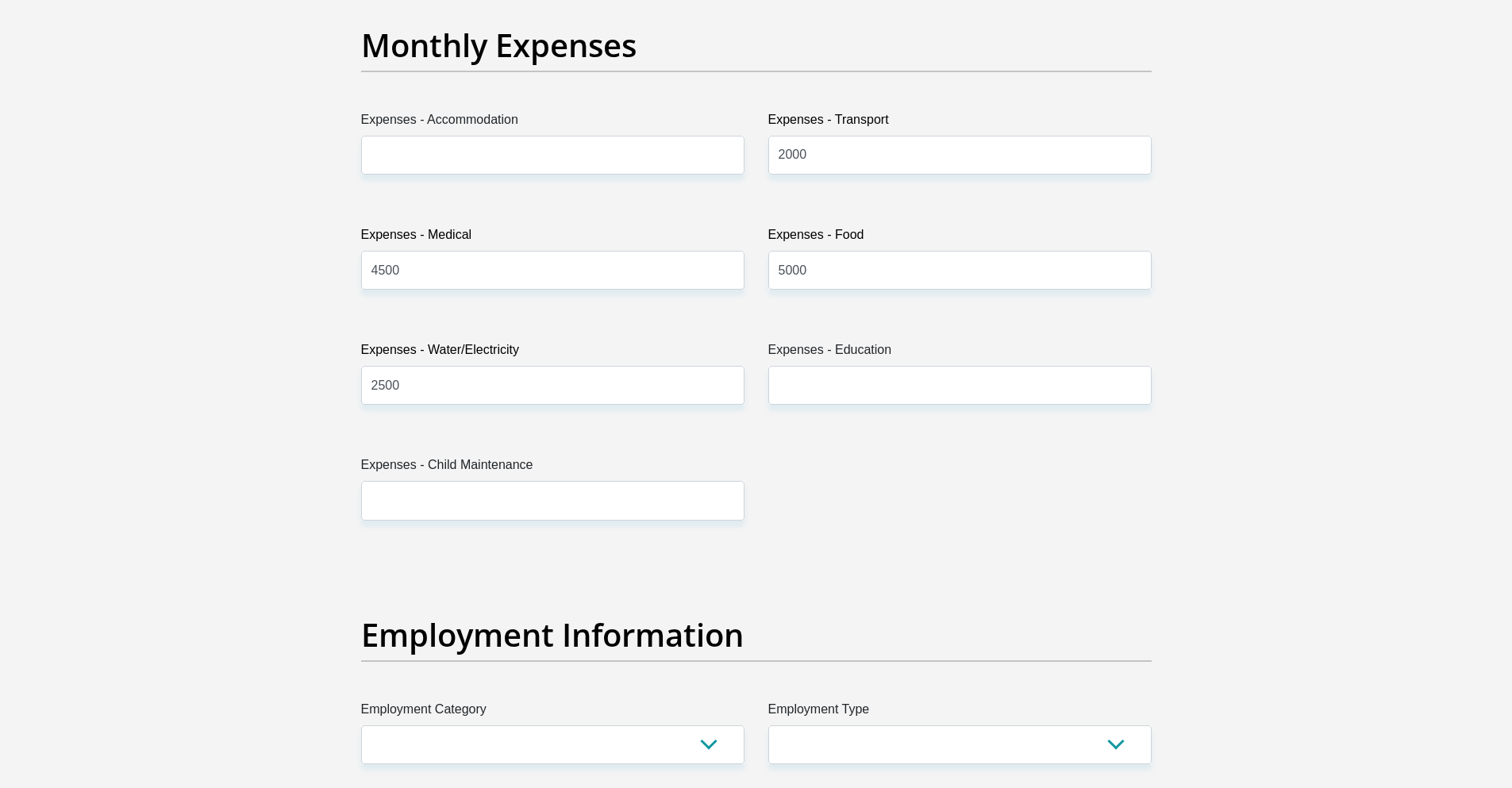
click at [1318, 356] on section "Personal Details Title Mr Ms Mrs Dr Other First Name Nelio Surname DESA ID Numb…" at bounding box center [756, 556] width 1512 height 5531
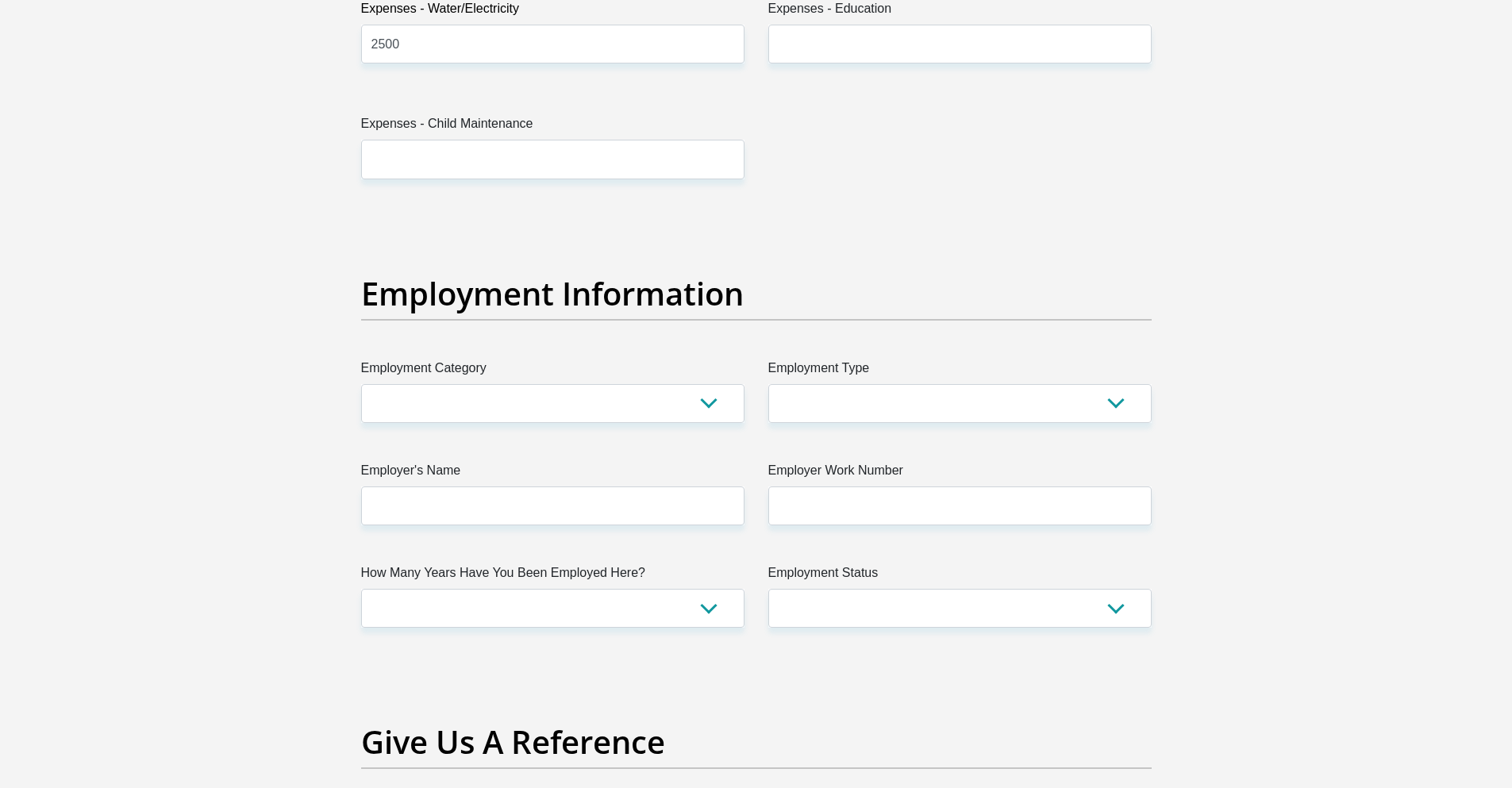
scroll to position [2702, 0]
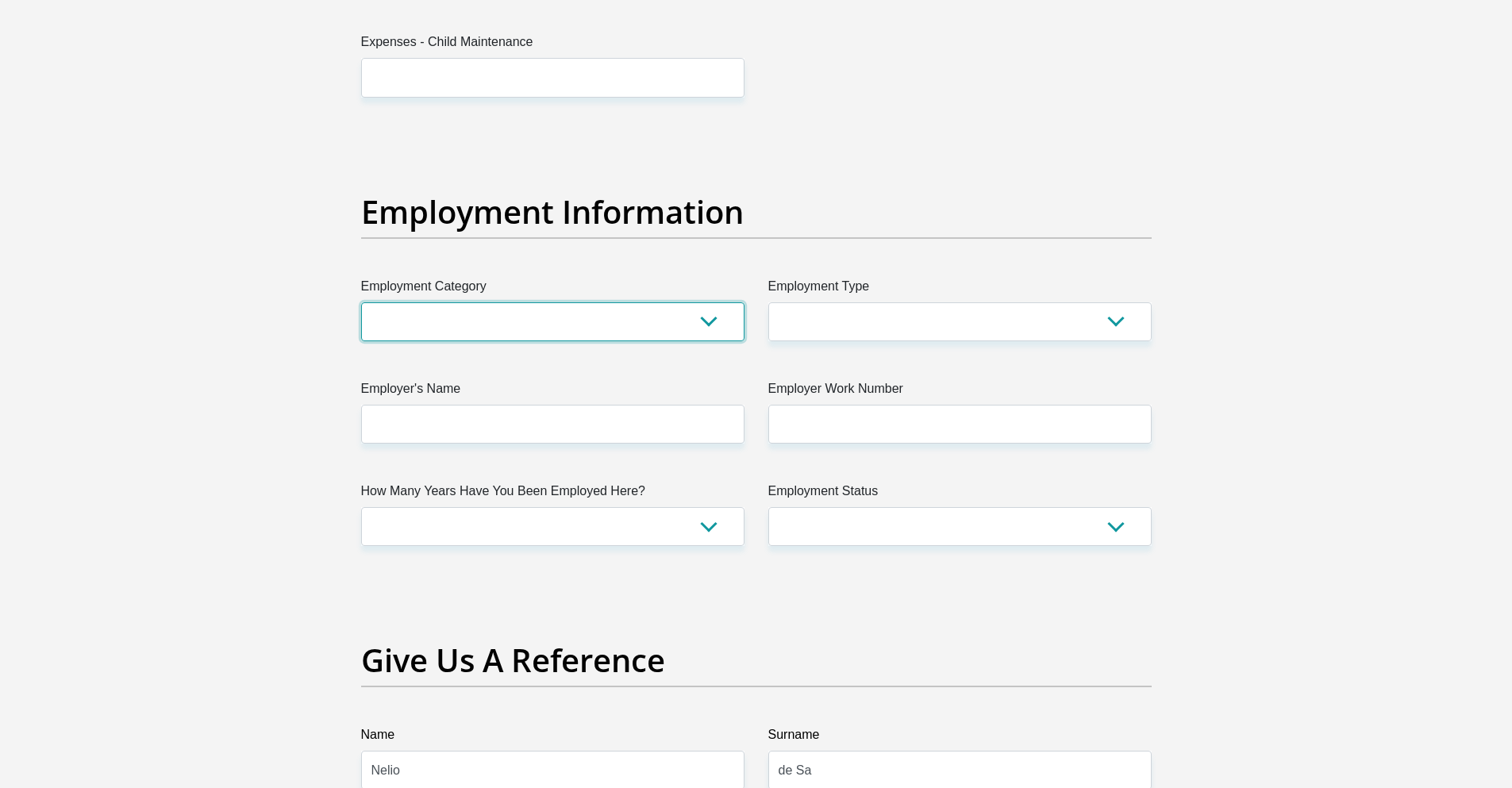
click at [572, 329] on select "AGRICULTURE ALCOHOL & TOBACCO CONSTRUCTION MATERIALS METALLURGY EQUIPMENT FOR R…" at bounding box center [553, 322] width 384 height 39
click at [576, 325] on select "AGRICULTURE ALCOHOL & TOBACCO CONSTRUCTION MATERIALS METALLURGY EQUIPMENT FOR R…" at bounding box center [553, 322] width 384 height 39
select select "53"
click at [361, 302] on select "AGRICULTURE ALCOHOL & TOBACCO CONSTRUCTION MATERIALS METALLURGY EQUIPMENT FOR R…" at bounding box center [553, 322] width 384 height 39
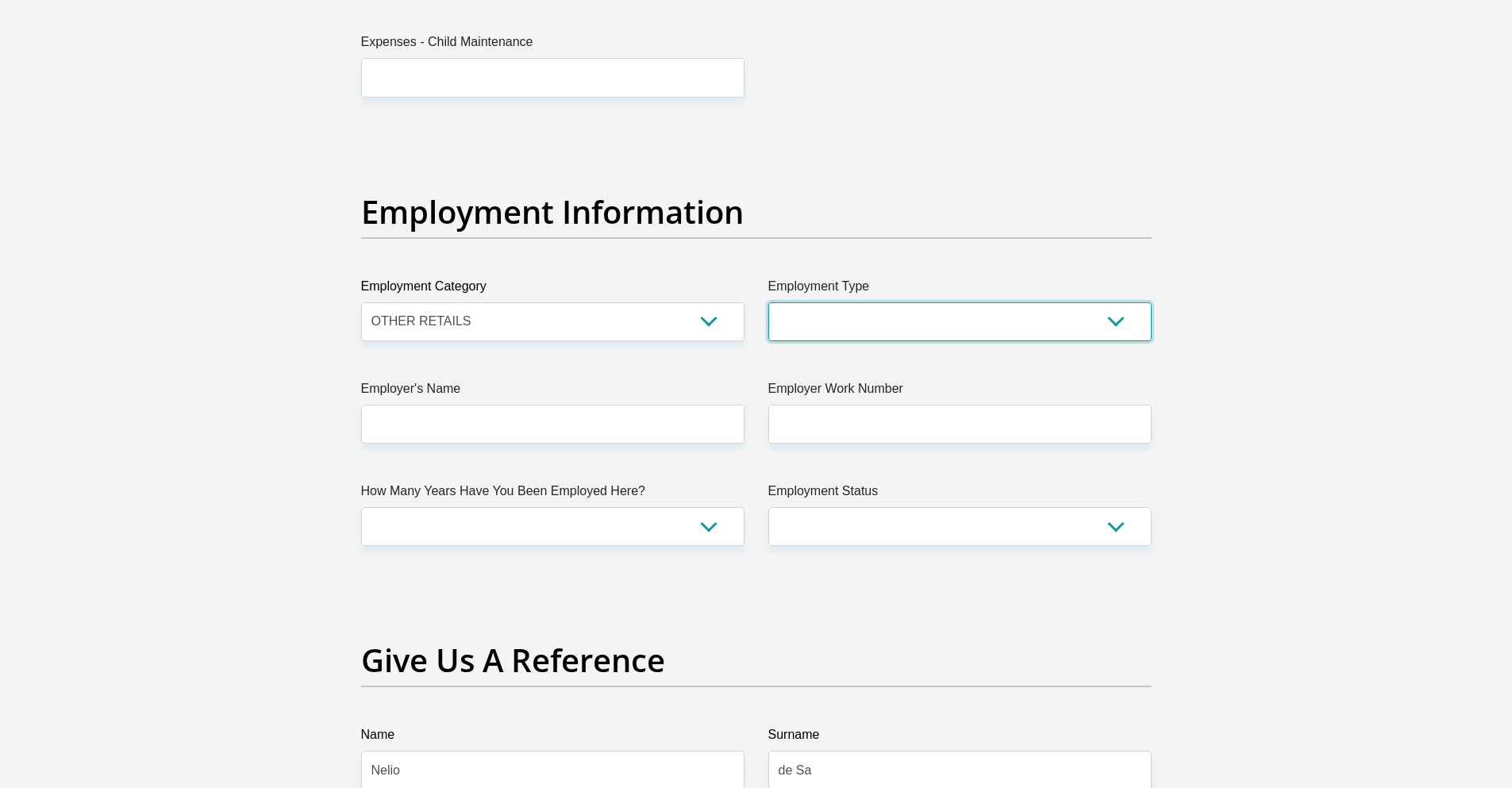
click at [832, 317] on select "College/Lecturer Craft Seller Creative Driver Executive Farmer Forces - Non Com…" at bounding box center [960, 322] width 384 height 39
select select "Self-Employed"
click at [769, 302] on select "College/Lecturer Craft Seller Creative Driver Executive Farmer Forces - Non Com…" at bounding box center [960, 322] width 384 height 39
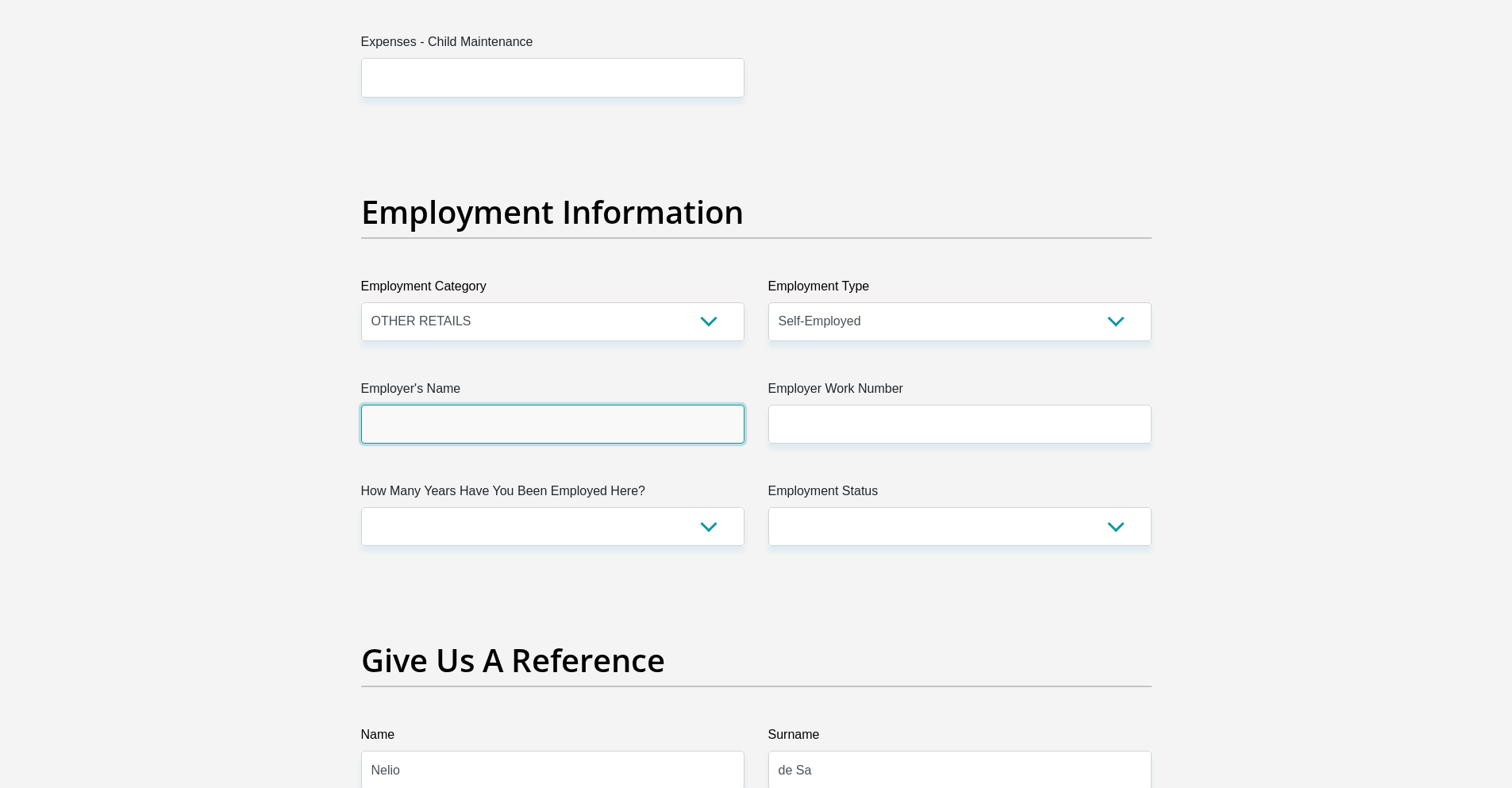
click at [473, 421] on input "Employer's Name" at bounding box center [553, 424] width 384 height 39
type input "CoffeeBreakVending"
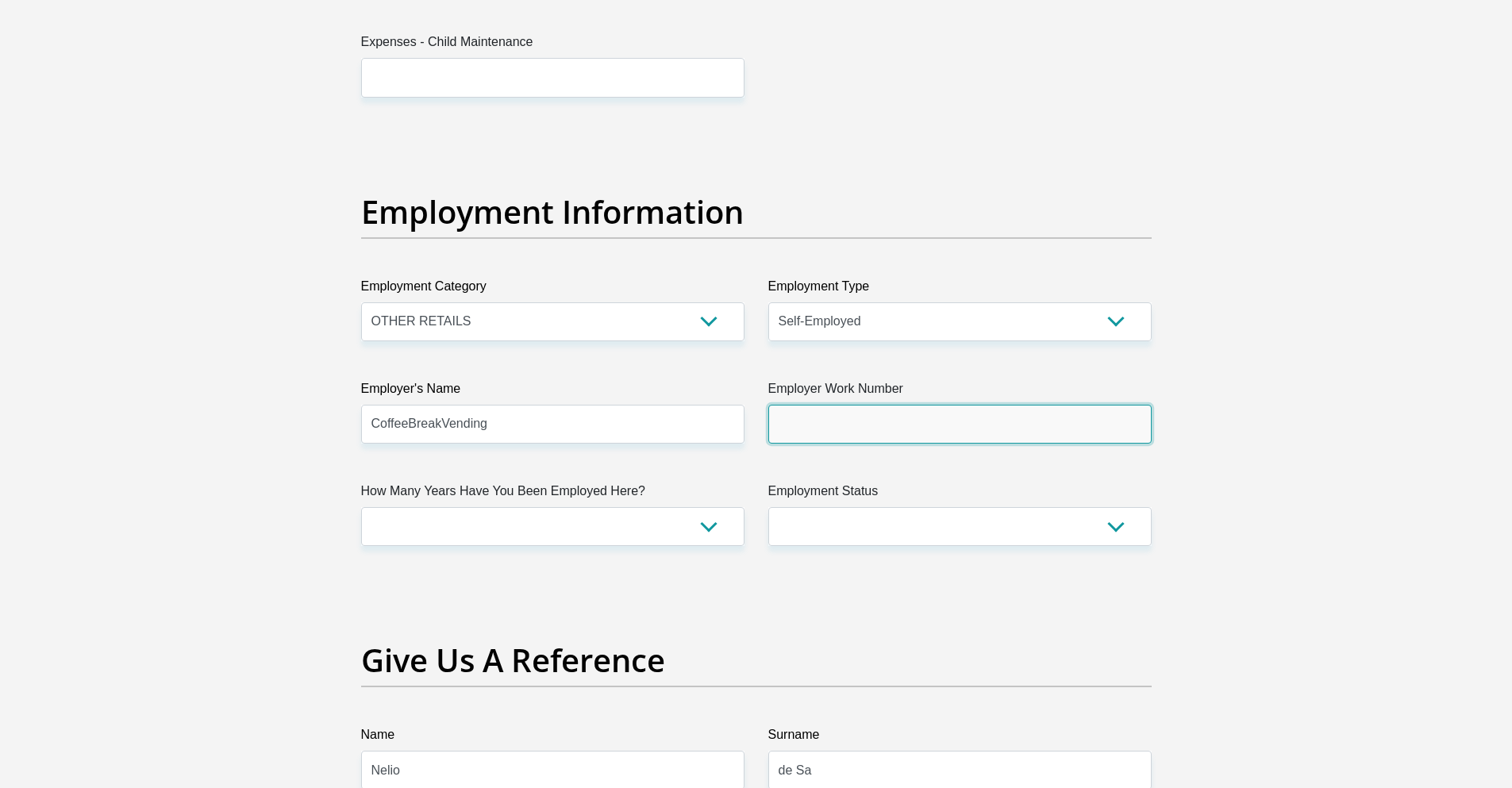
click at [800, 428] on input "Employer Work Number" at bounding box center [960, 424] width 384 height 39
type input "0827776770"
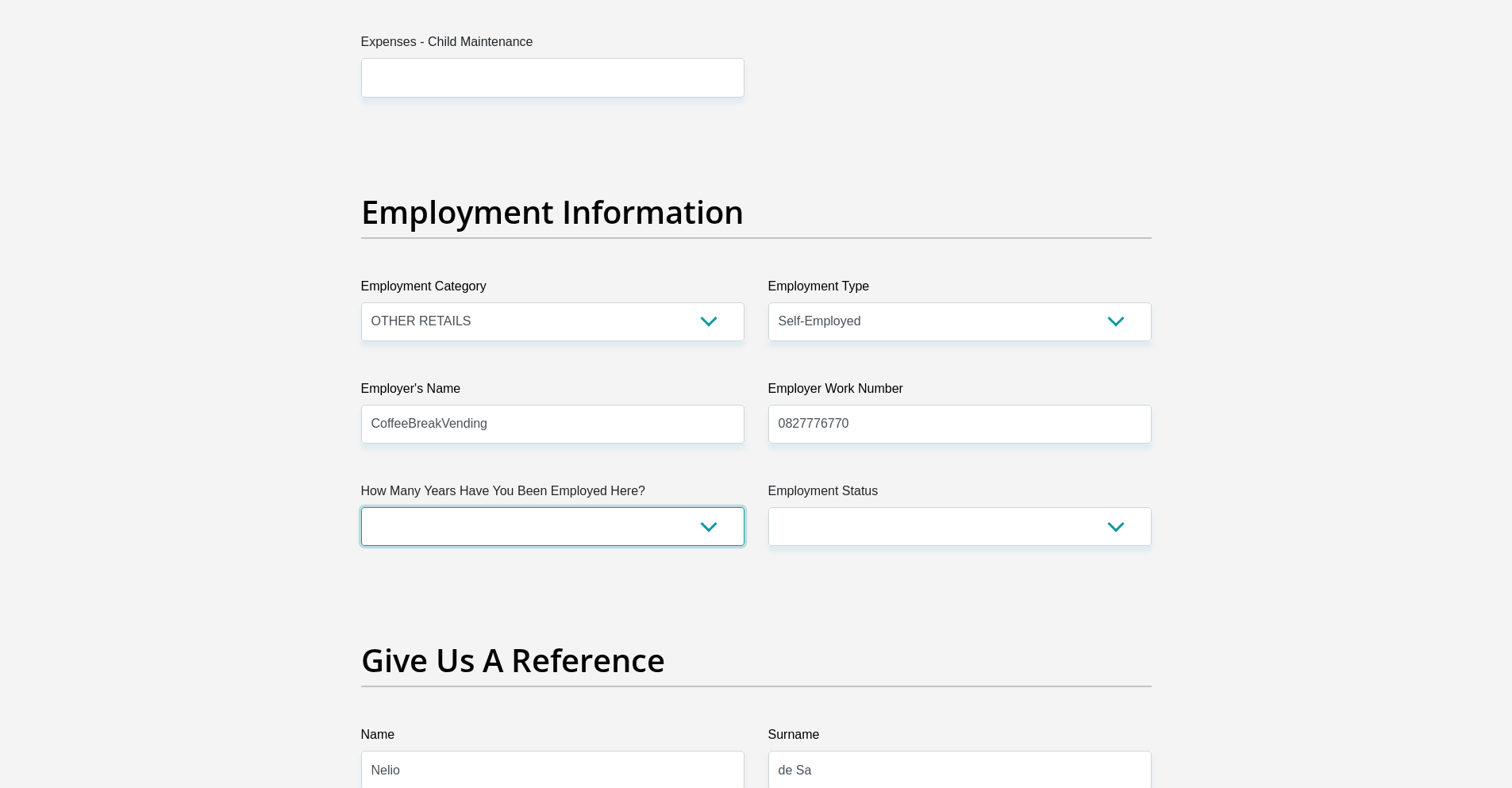
click at [550, 531] on select "less than 1 year 1-3 years 3-5 years 5+ years" at bounding box center [553, 526] width 384 height 39
select select "60"
click at [361, 507] on select "less than 1 year 1-3 years 3-5 years 5+ years" at bounding box center [553, 526] width 384 height 39
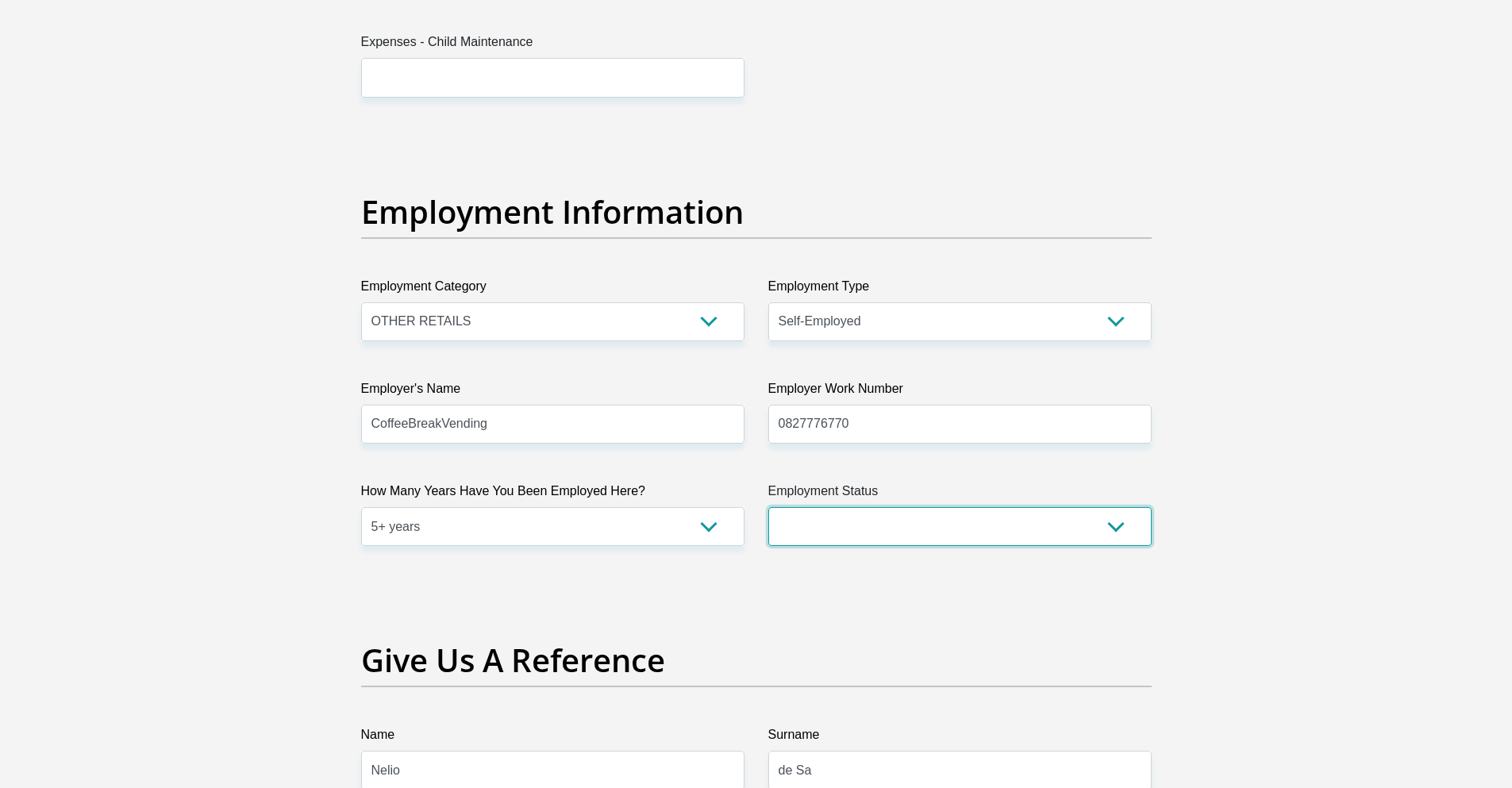
click at [921, 527] on select "Permanent/Full-time Part-time/Casual Contract Worker Self-Employed Housewife Re…" at bounding box center [960, 526] width 384 height 39
select select "4"
click at [769, 507] on select "Permanent/Full-time Part-time/Casual Contract Worker Self-Employed Housewife Re…" at bounding box center [960, 526] width 384 height 39
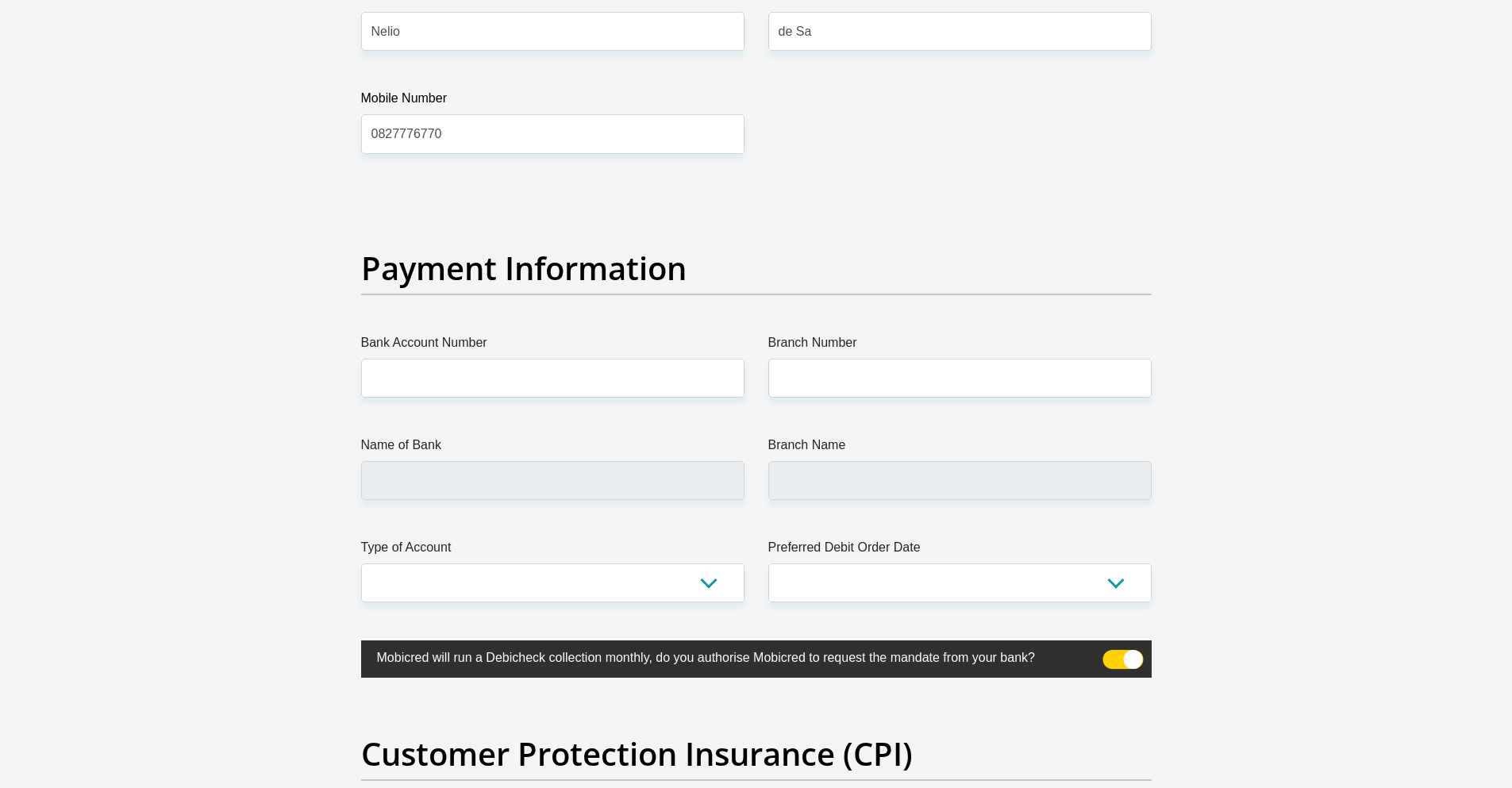
scroll to position [3442, 0]
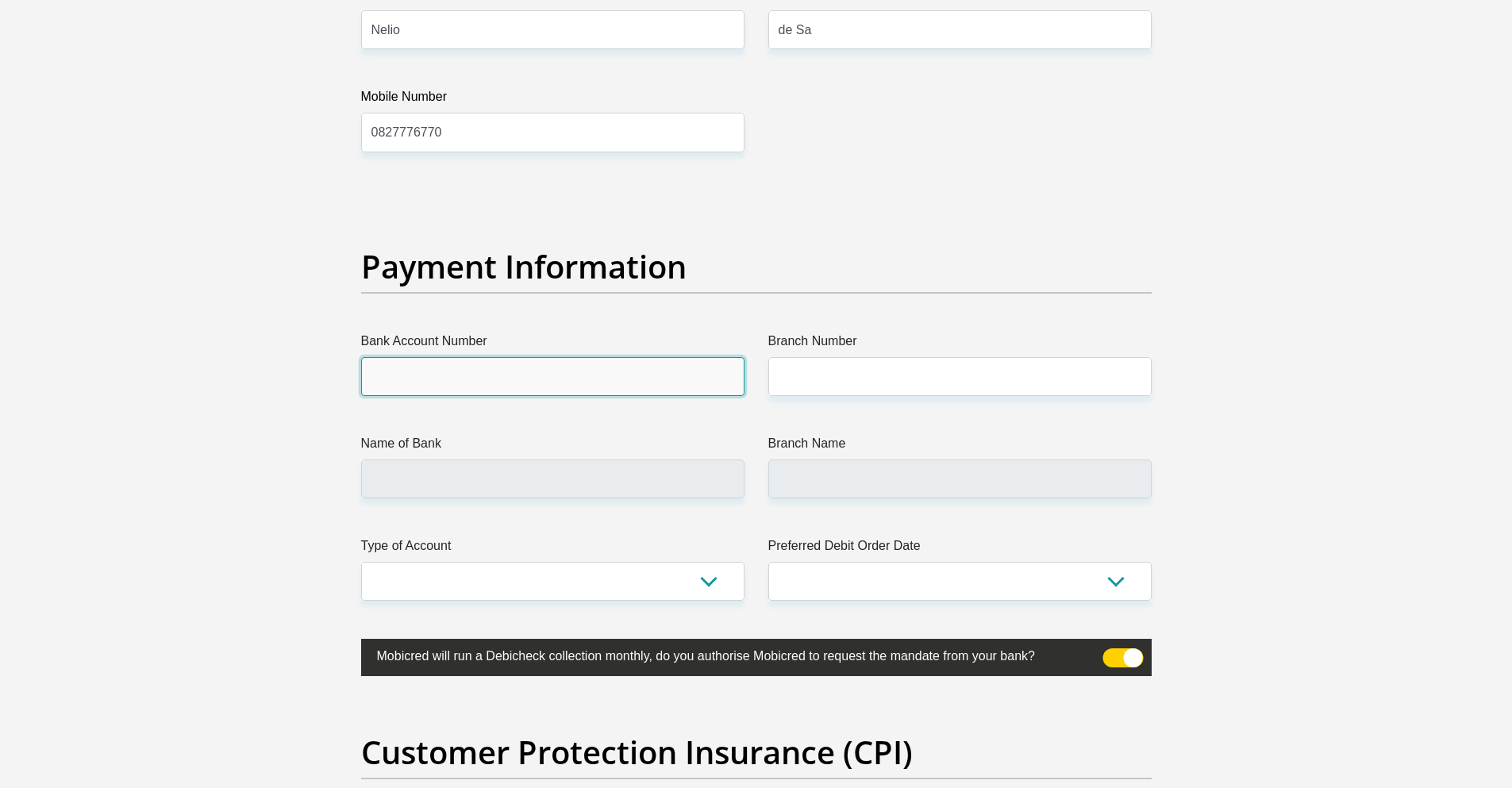
click at [442, 381] on input "Bank Account Number" at bounding box center [553, 377] width 384 height 39
drag, startPoint x: 415, startPoint y: 378, endPoint x: 369, endPoint y: 379, distance: 46.0
click at [369, 379] on input "FNB" at bounding box center [553, 377] width 384 height 39
paste input "6282-9114-769"
type input "62829114769"
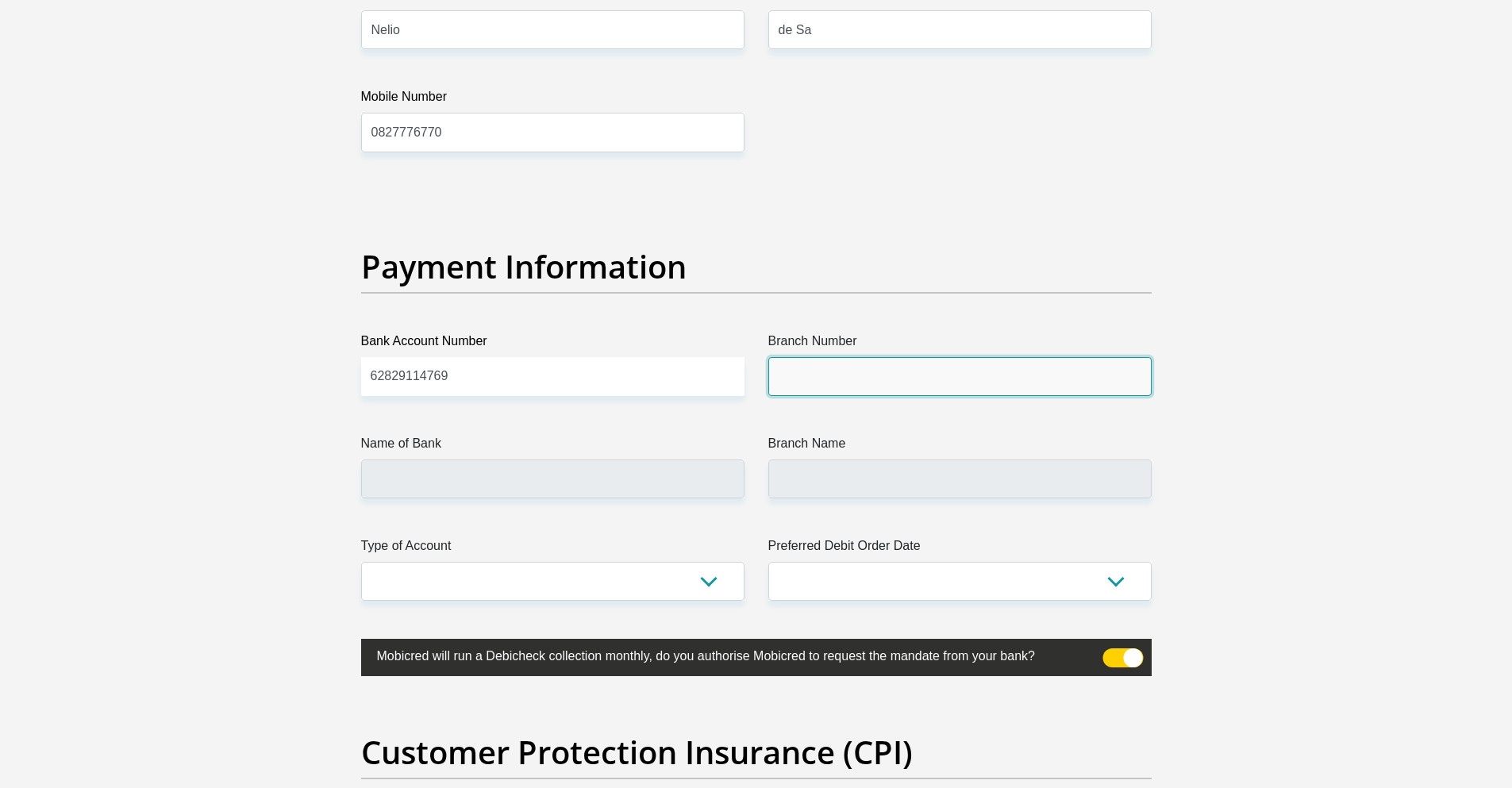
click at [824, 387] on input "Branch Number" at bounding box center [960, 377] width 384 height 39
paste input "230234"
type input "230234"
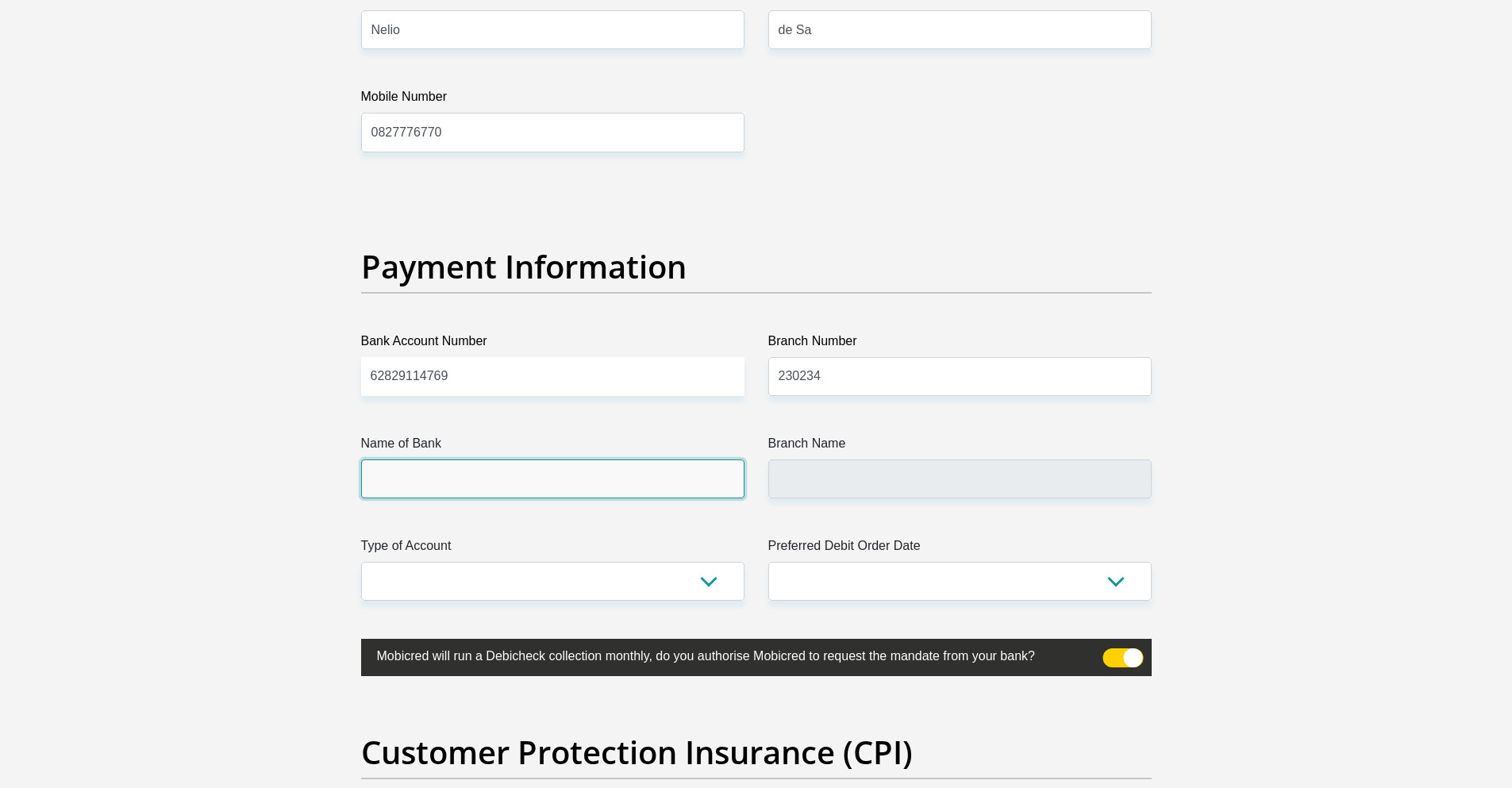
click at [525, 491] on input "Name of Bank" at bounding box center [553, 479] width 384 height 39
type input "FIRSTRAND BANK"
type input "PRELLER PLEIN 172"
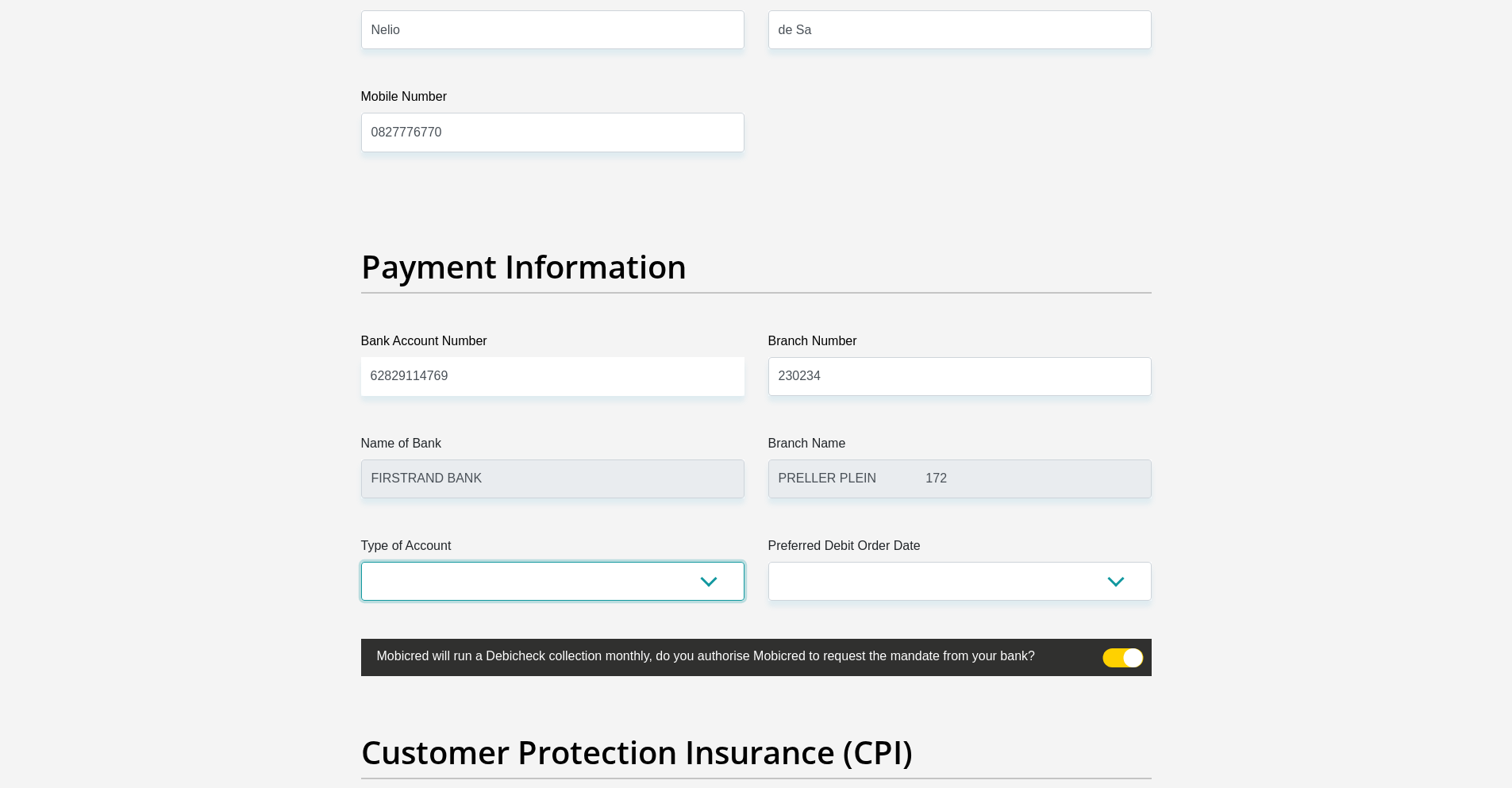
click at [482, 580] on select "Cheque Savings" at bounding box center [553, 581] width 384 height 39
select select "CUR"
click at [361, 562] on select "Cheque Savings" at bounding box center [553, 581] width 384 height 39
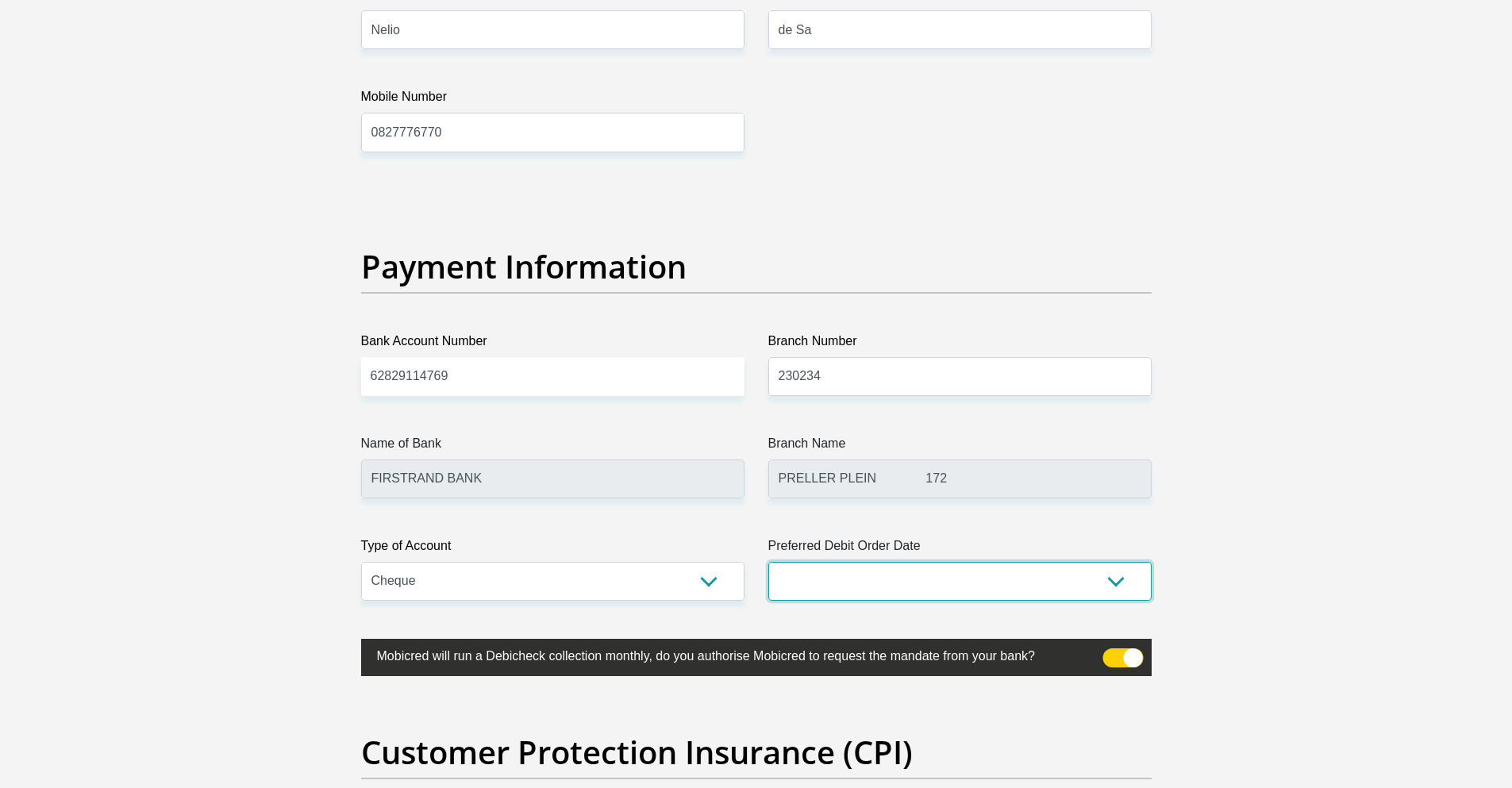
click at [894, 579] on select "1st 2nd 3rd 4th 5th 7th 18th 19th 20th 21st 22nd 23rd 24th 25th 26th 27th 28th …" at bounding box center [960, 581] width 384 height 39
select select "18"
click at [769, 562] on select "1st 2nd 3rd 4th 5th 7th 18th 19th 20th 21st 22nd 23rd 24th 25th 26th 27th 28th …" at bounding box center [960, 581] width 384 height 39
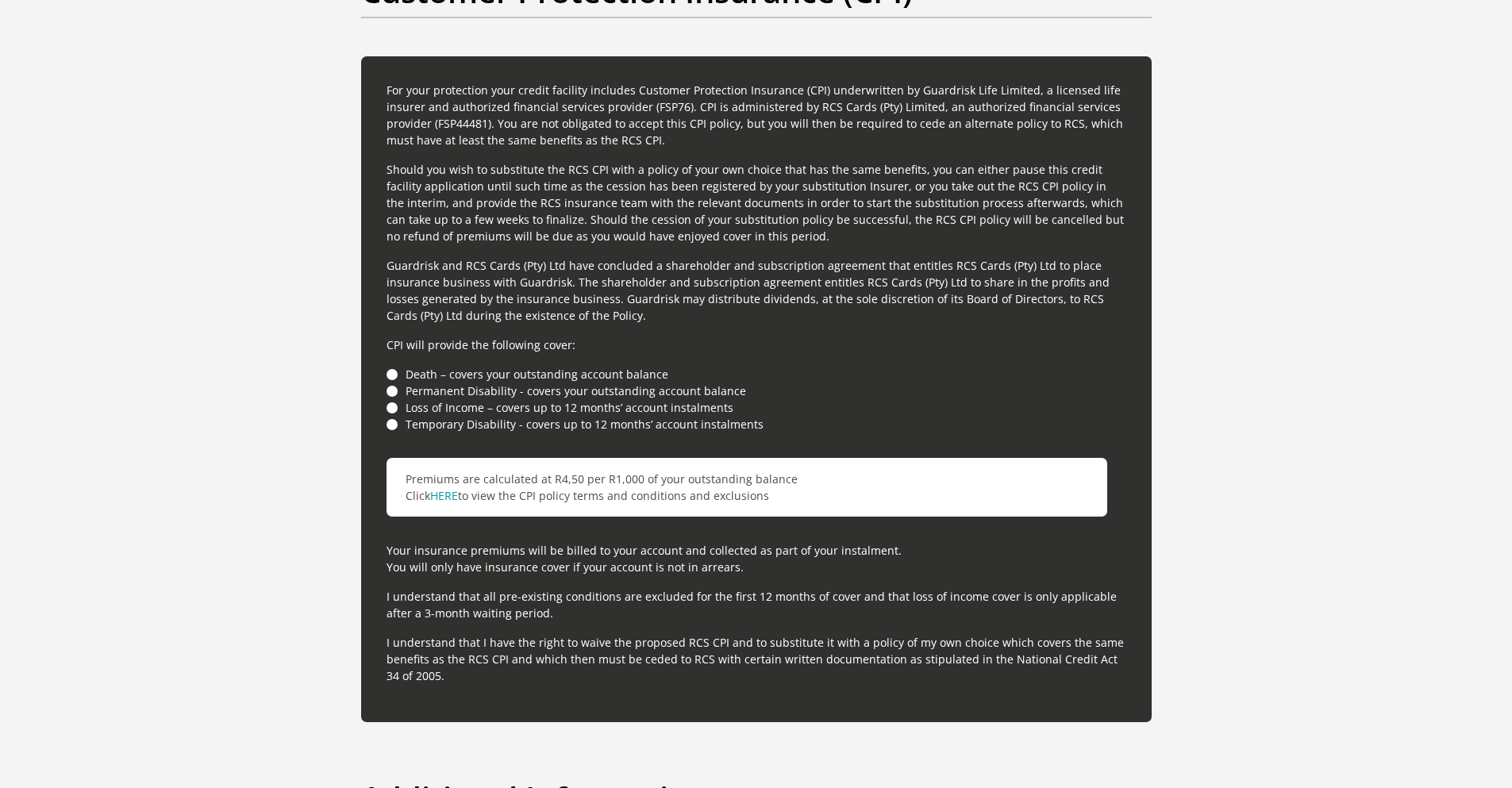
scroll to position [4184, 0]
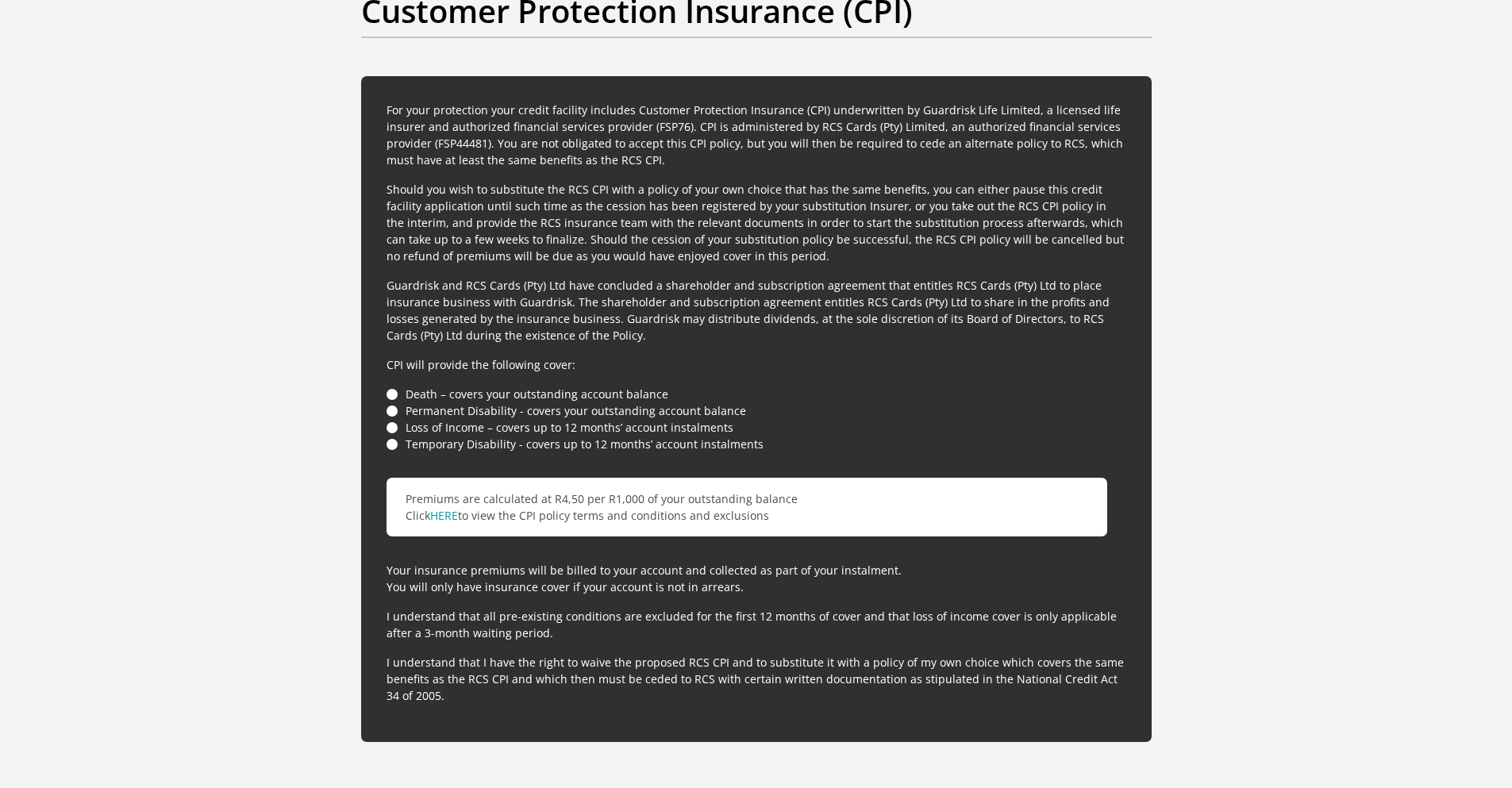
click at [395, 442] on li "Temporary Disability - covers up to 12 months’ account instalments" at bounding box center [756, 444] width 740 height 16
click at [392, 445] on li "Temporary Disability - covers up to 12 months’ account instalments" at bounding box center [756, 444] width 740 height 16
click at [391, 430] on li "Loss of Income – covers up to 12 months’ account instalments" at bounding box center [756, 427] width 740 height 16
click at [391, 416] on li "Permanent Disability - covers your outstanding account balance" at bounding box center [756, 410] width 740 height 16
click at [392, 392] on li "Death – covers your outstanding account balance" at bounding box center [756, 394] width 740 height 16
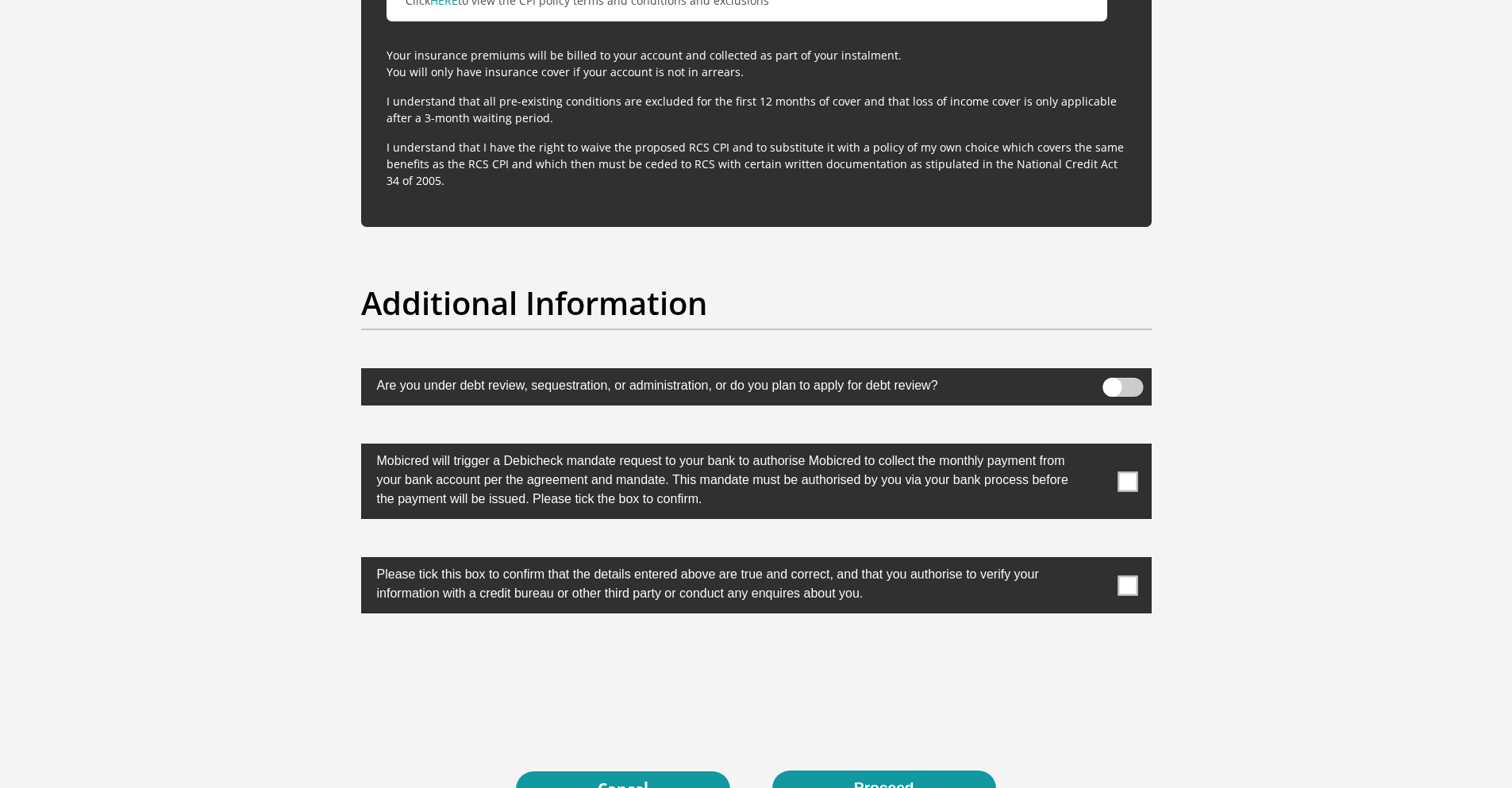
scroll to position [4712, 0]
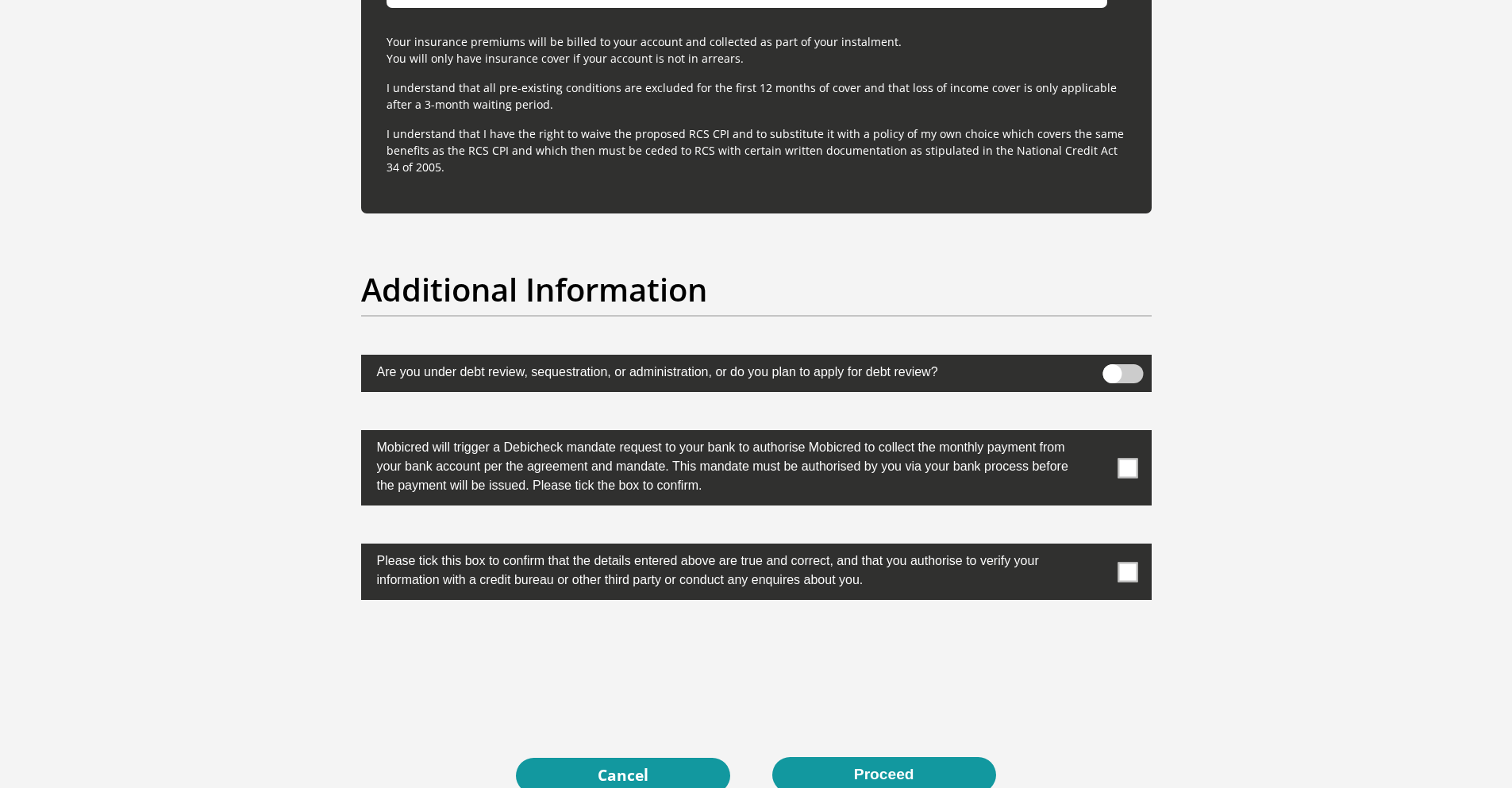
click at [1127, 469] on span at bounding box center [1128, 468] width 20 height 20
click at [1096, 434] on input "checkbox" at bounding box center [1096, 434] width 0 height 0
click at [1132, 566] on span at bounding box center [1128, 571] width 20 height 20
click at [1096, 548] on input "checkbox" at bounding box center [1096, 548] width 0 height 0
click at [917, 772] on button "Proceed" at bounding box center [884, 775] width 224 height 36
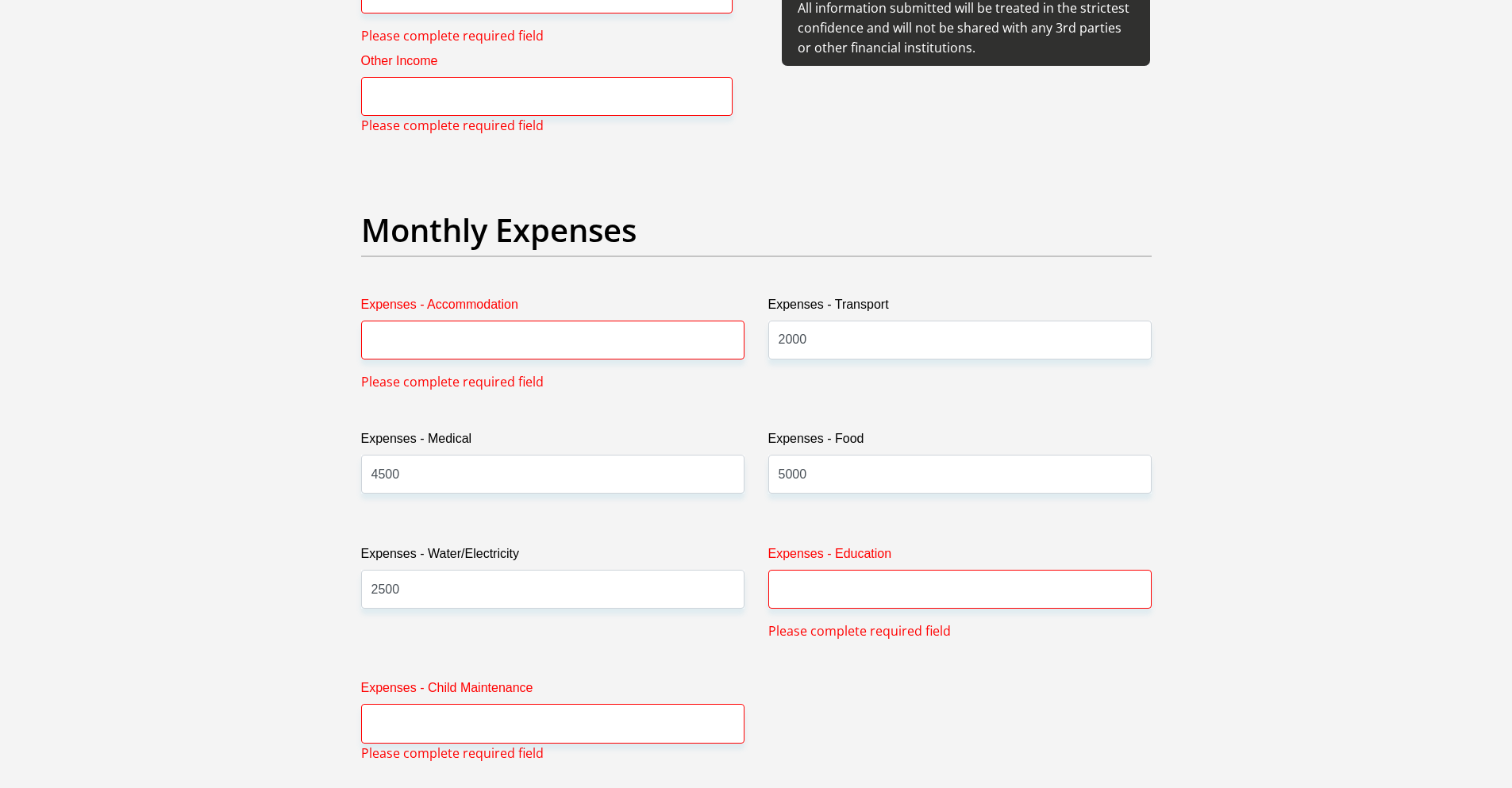
scroll to position [2147, 0]
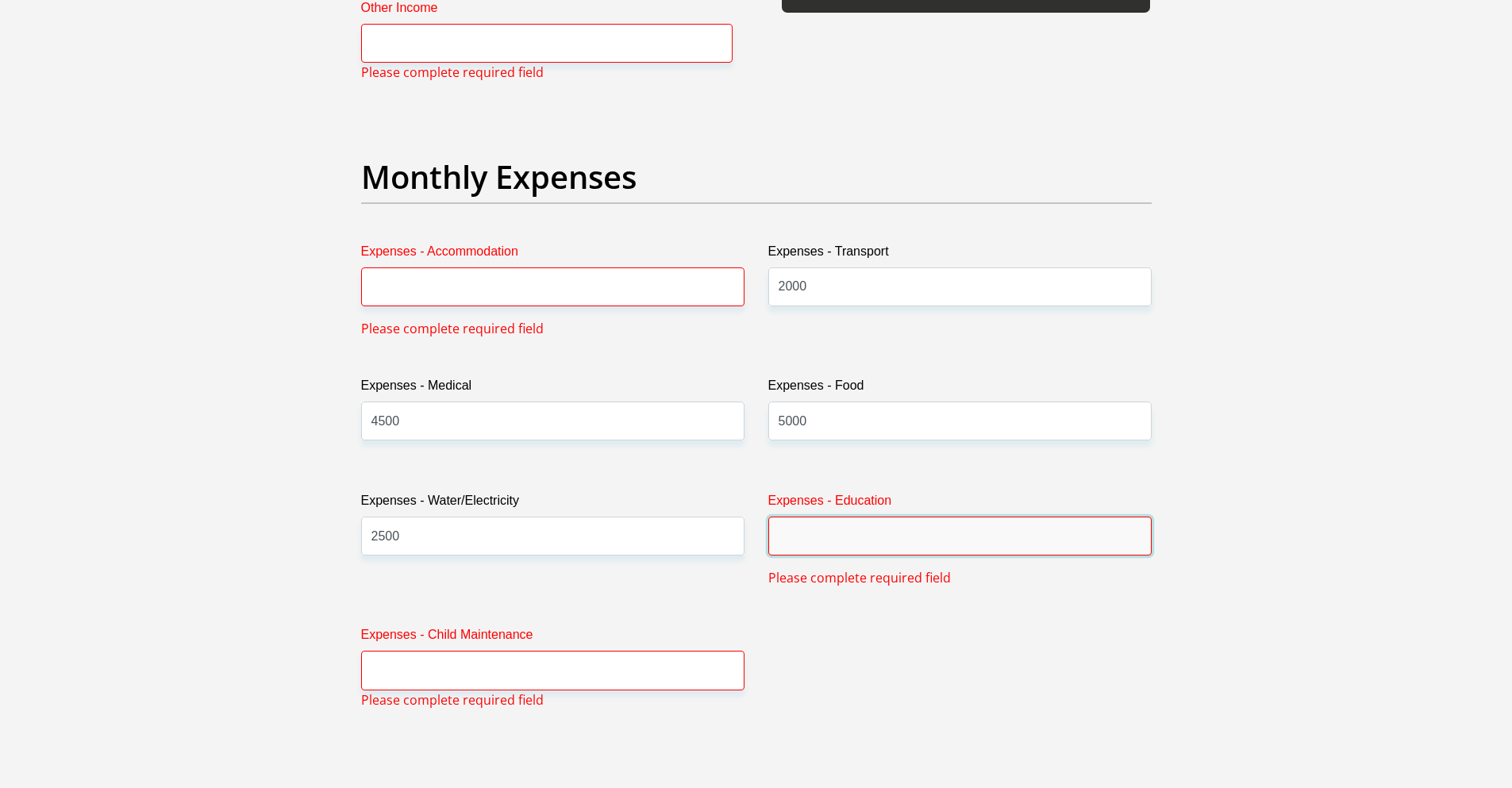
click at [844, 540] on input "Expenses - Education" at bounding box center [960, 536] width 384 height 39
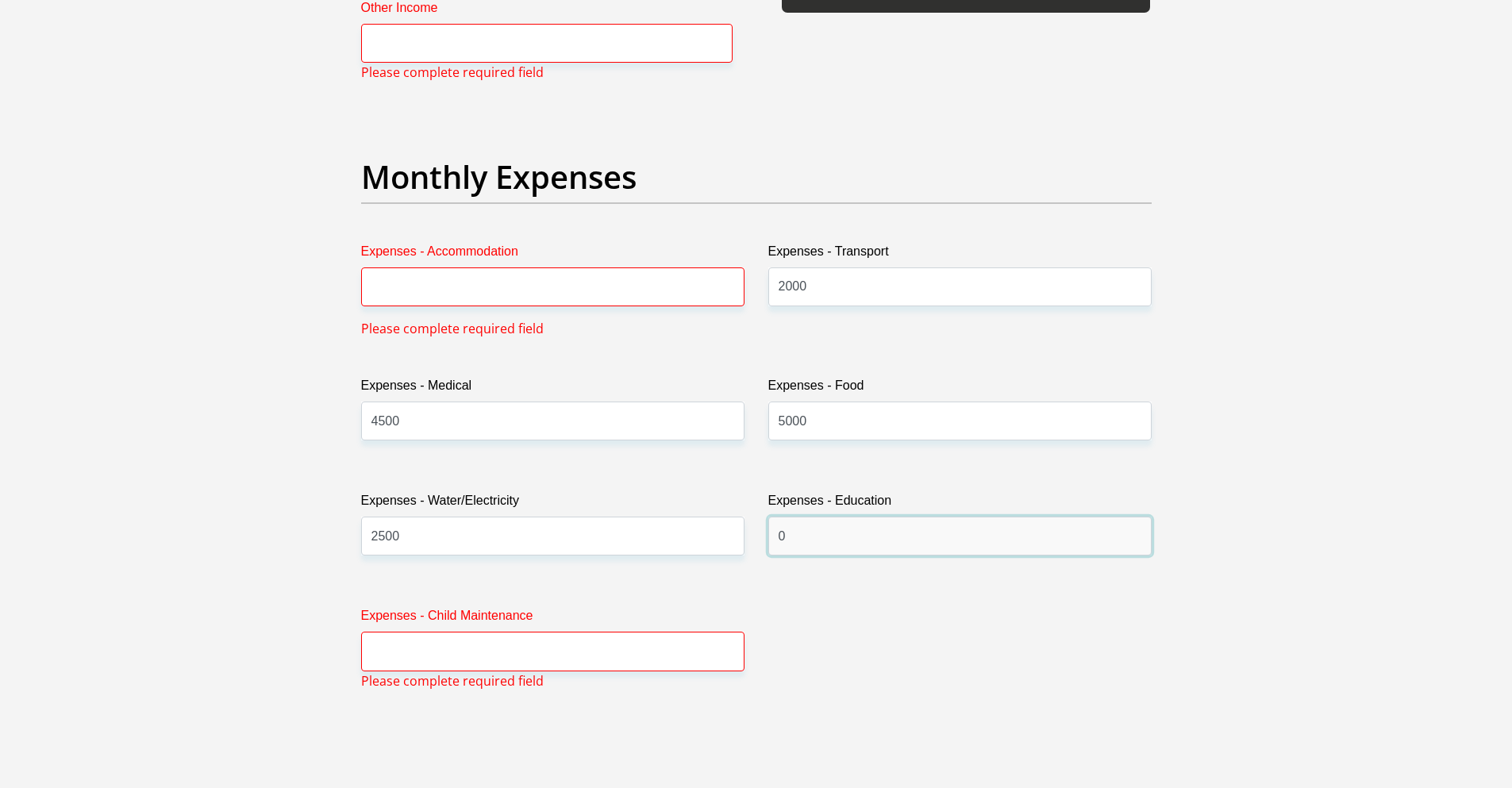
type input "0"
click at [530, 651] on input "Expenses - Child Maintenance" at bounding box center [553, 651] width 384 height 39
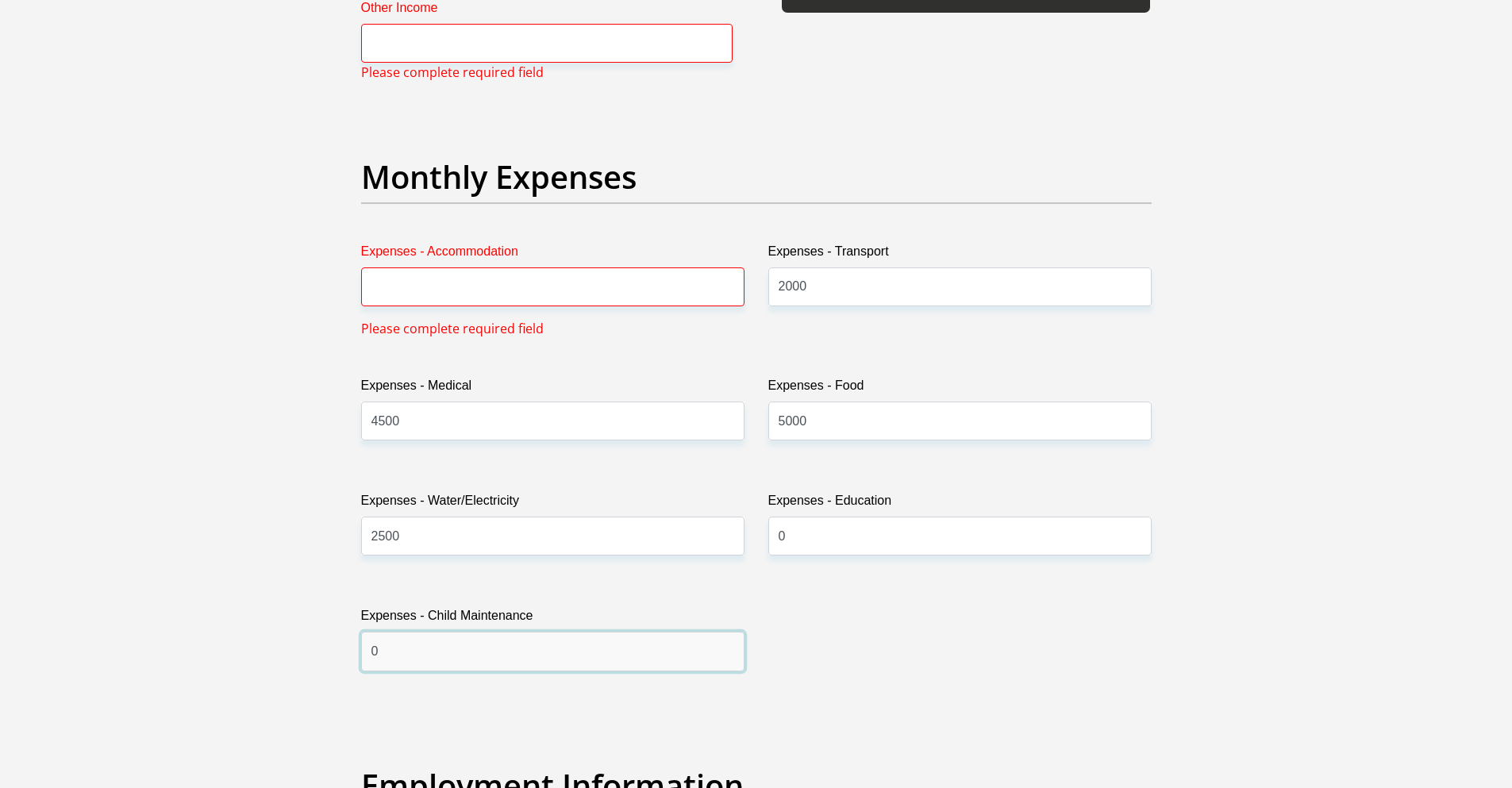
type input "0"
click at [437, 292] on input "Expenses - Accommodation" at bounding box center [553, 287] width 384 height 39
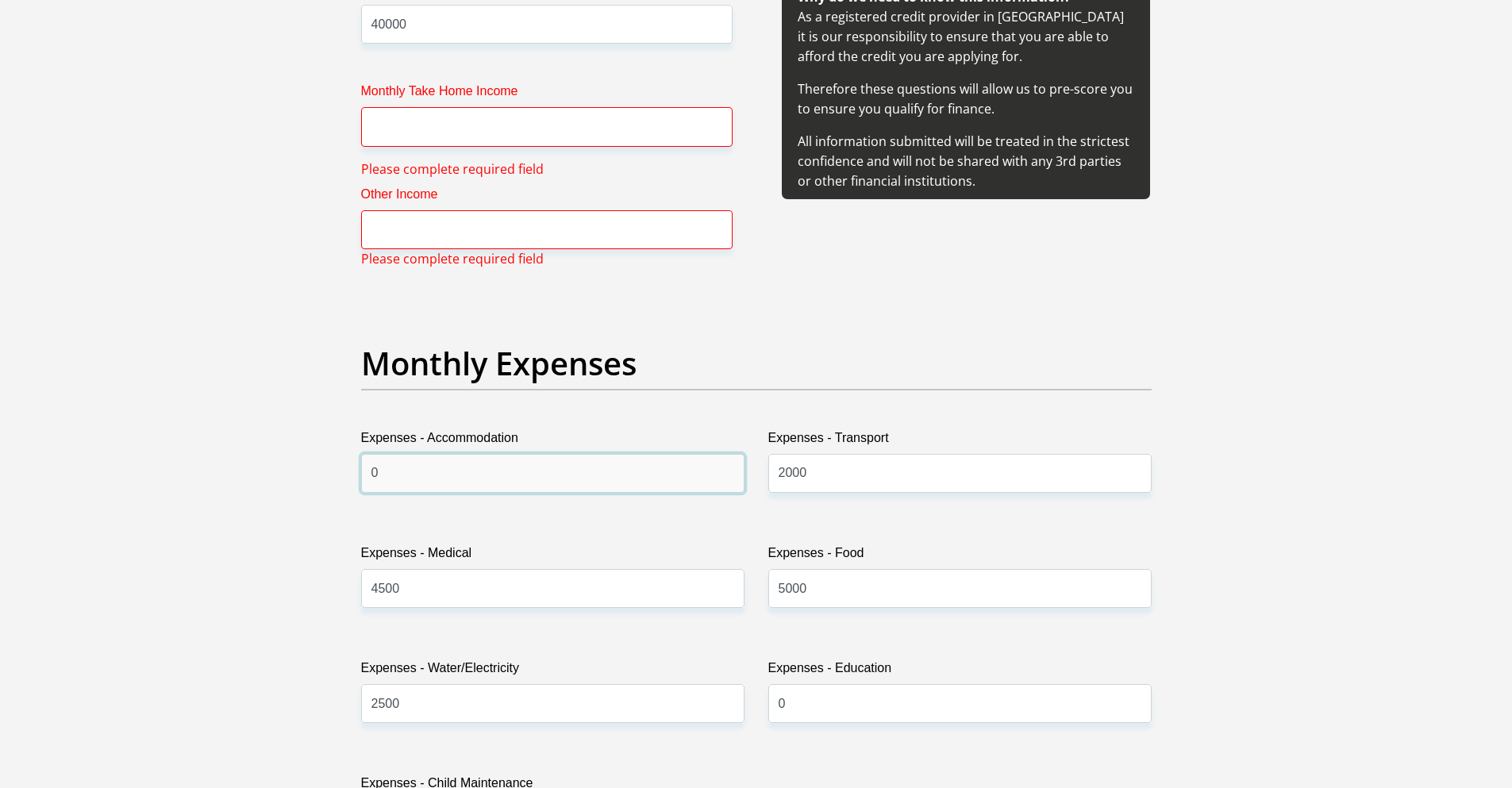
scroll to position [1936, 0]
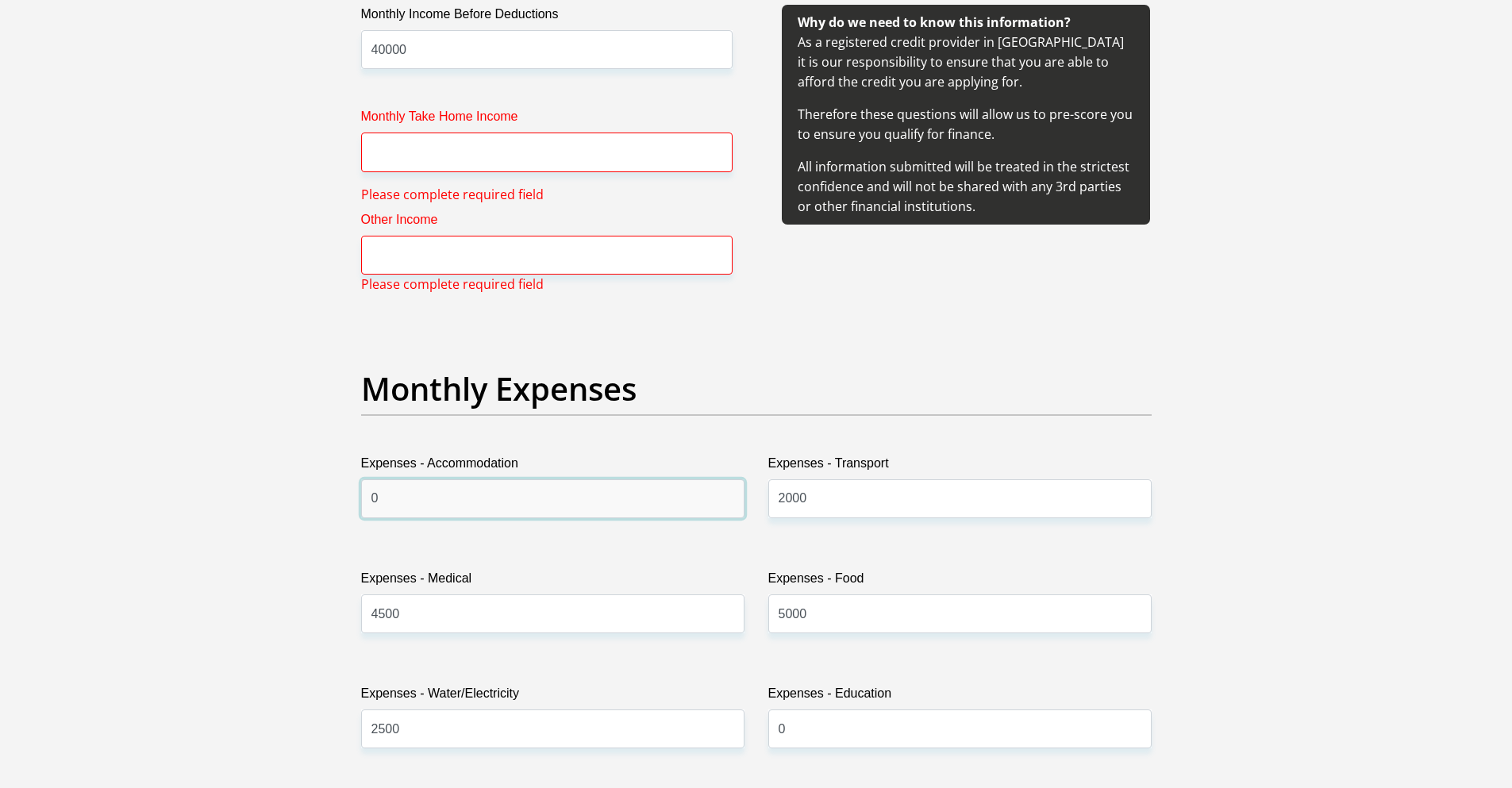
type input "0"
click at [436, 259] on input "Other Income" at bounding box center [547, 255] width 371 height 39
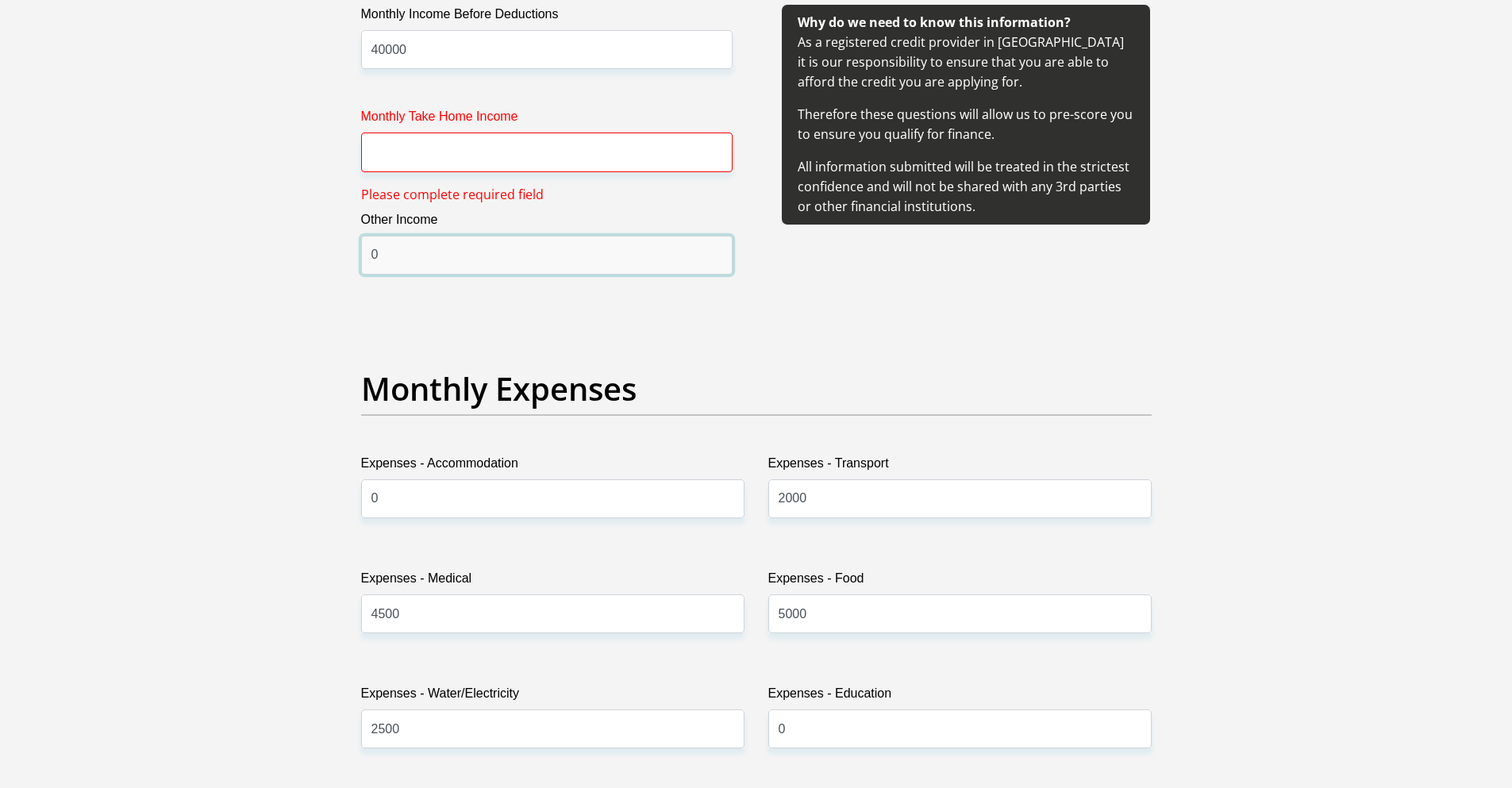
type input "0"
click at [425, 153] on input "Monthly Take Home Income" at bounding box center [547, 152] width 371 height 39
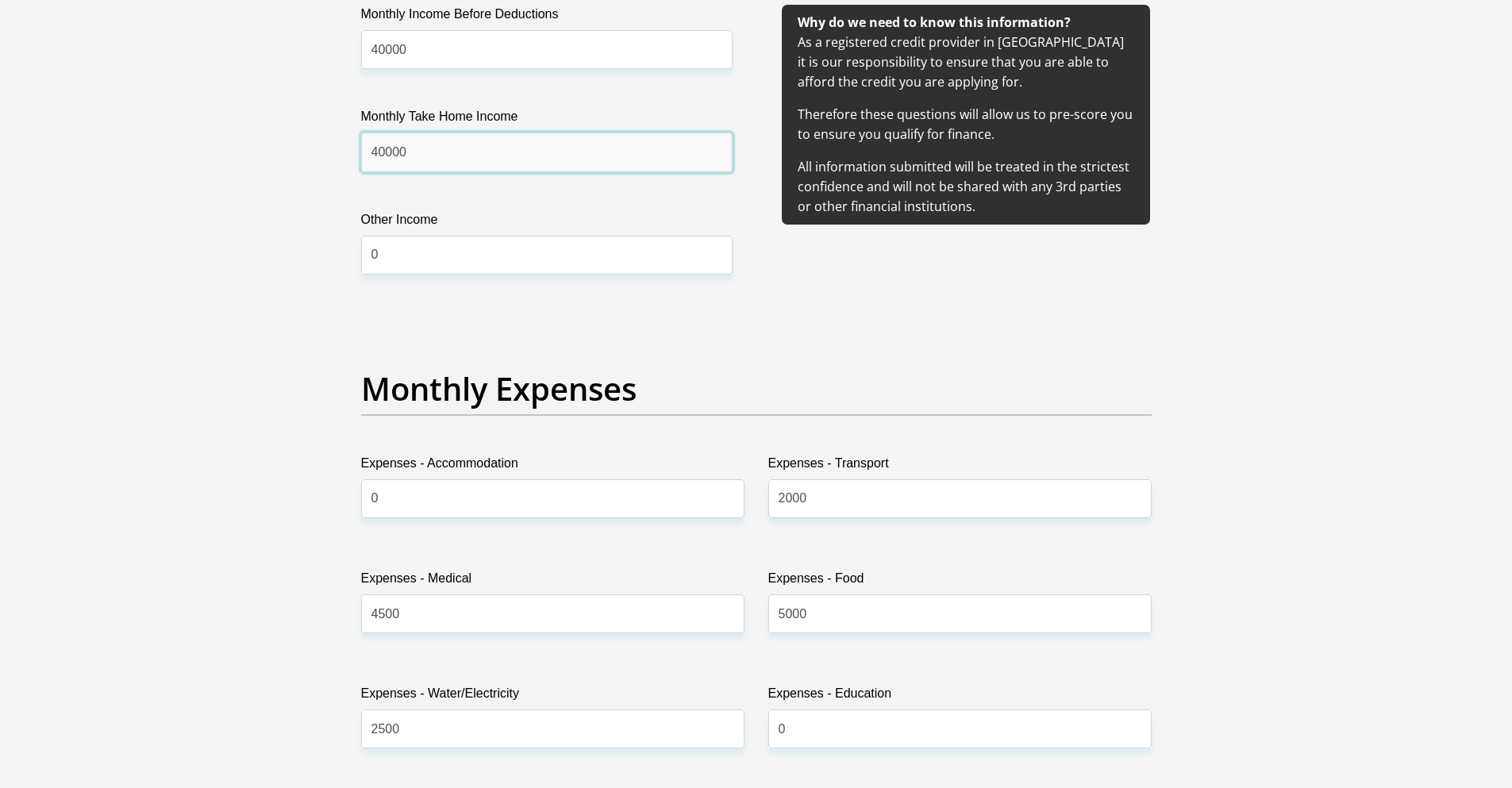
type input "40000"
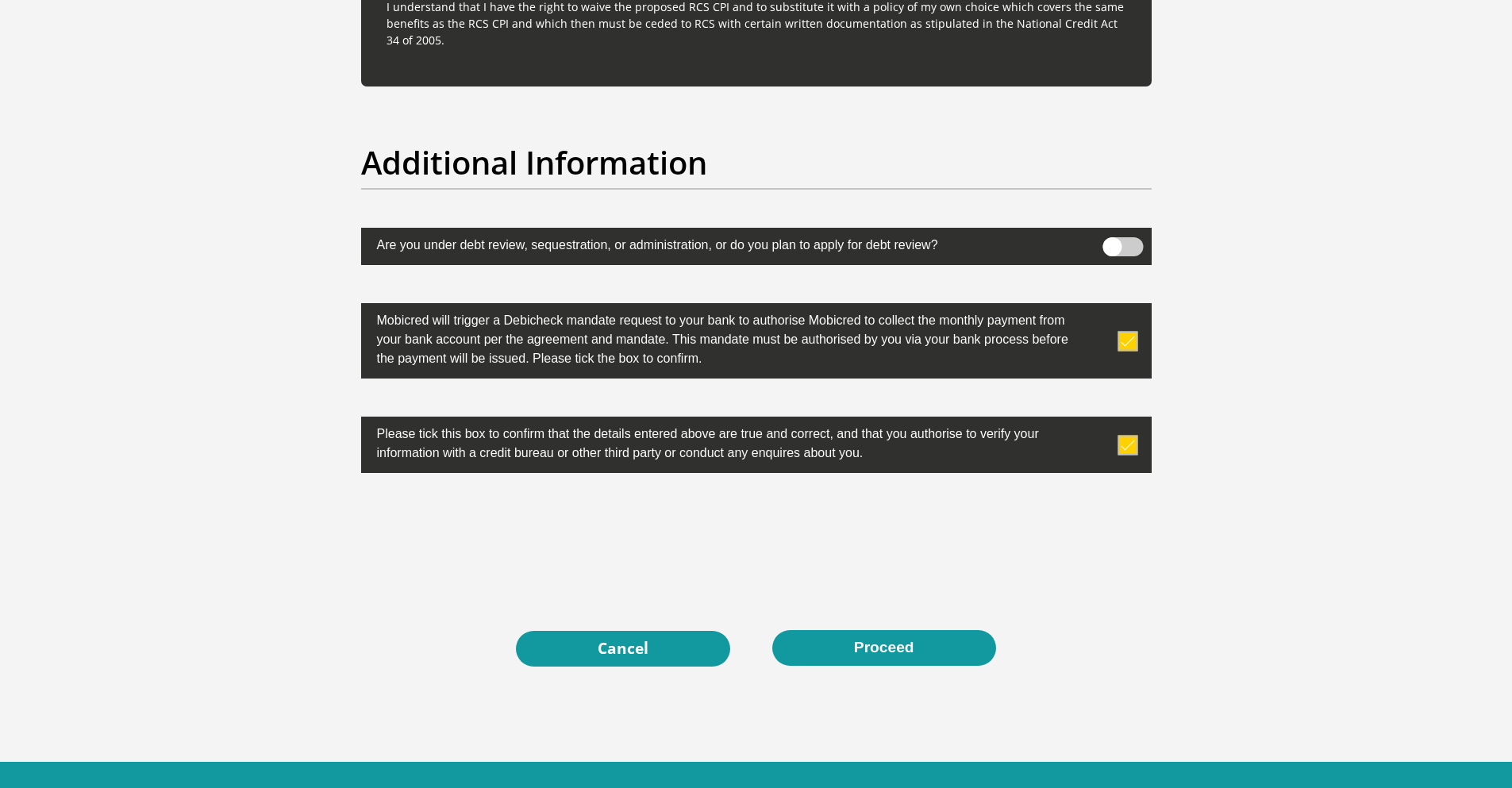
scroll to position [4905, 0]
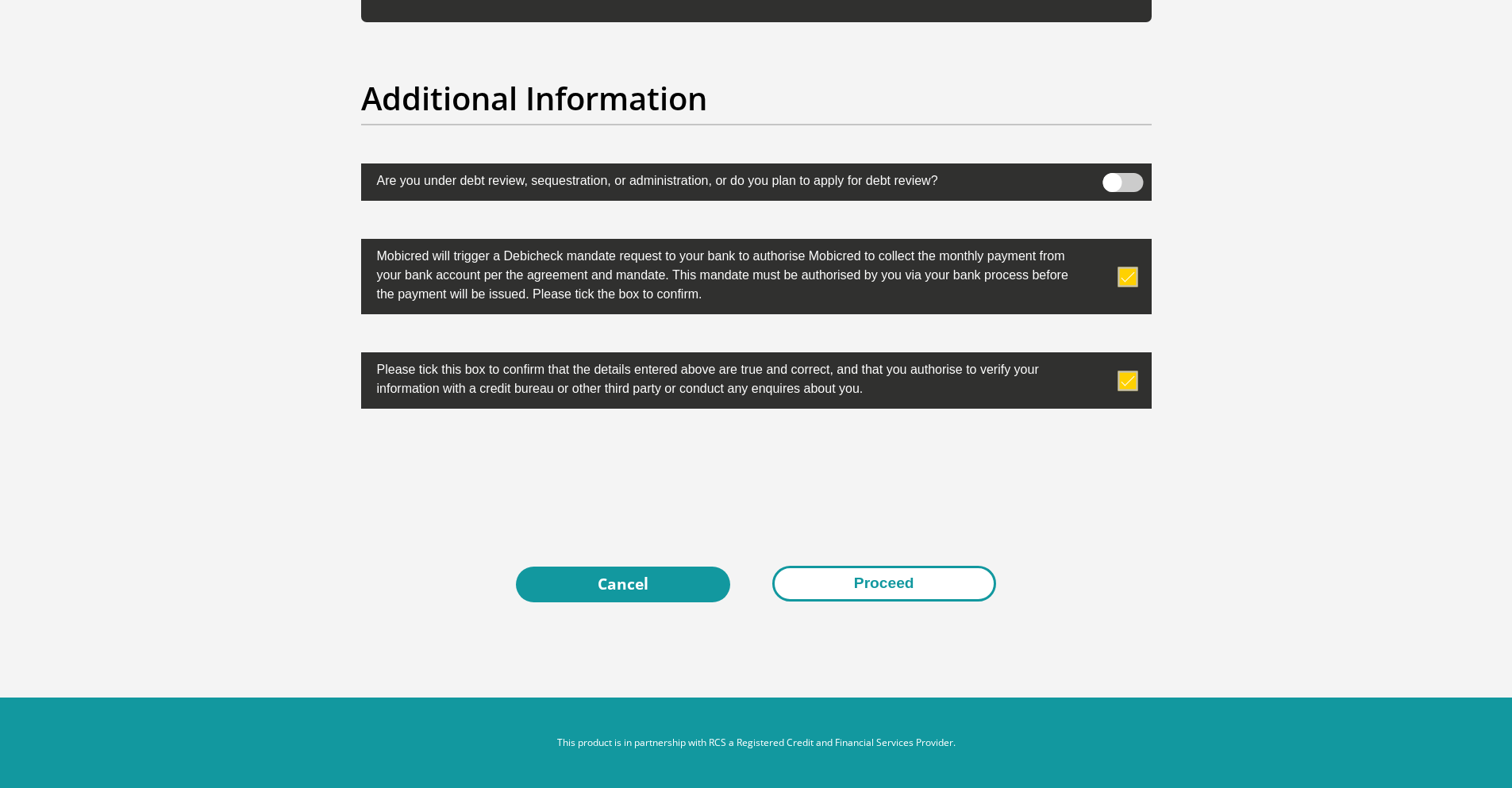
click at [951, 585] on button "Proceed" at bounding box center [884, 584] width 224 height 36
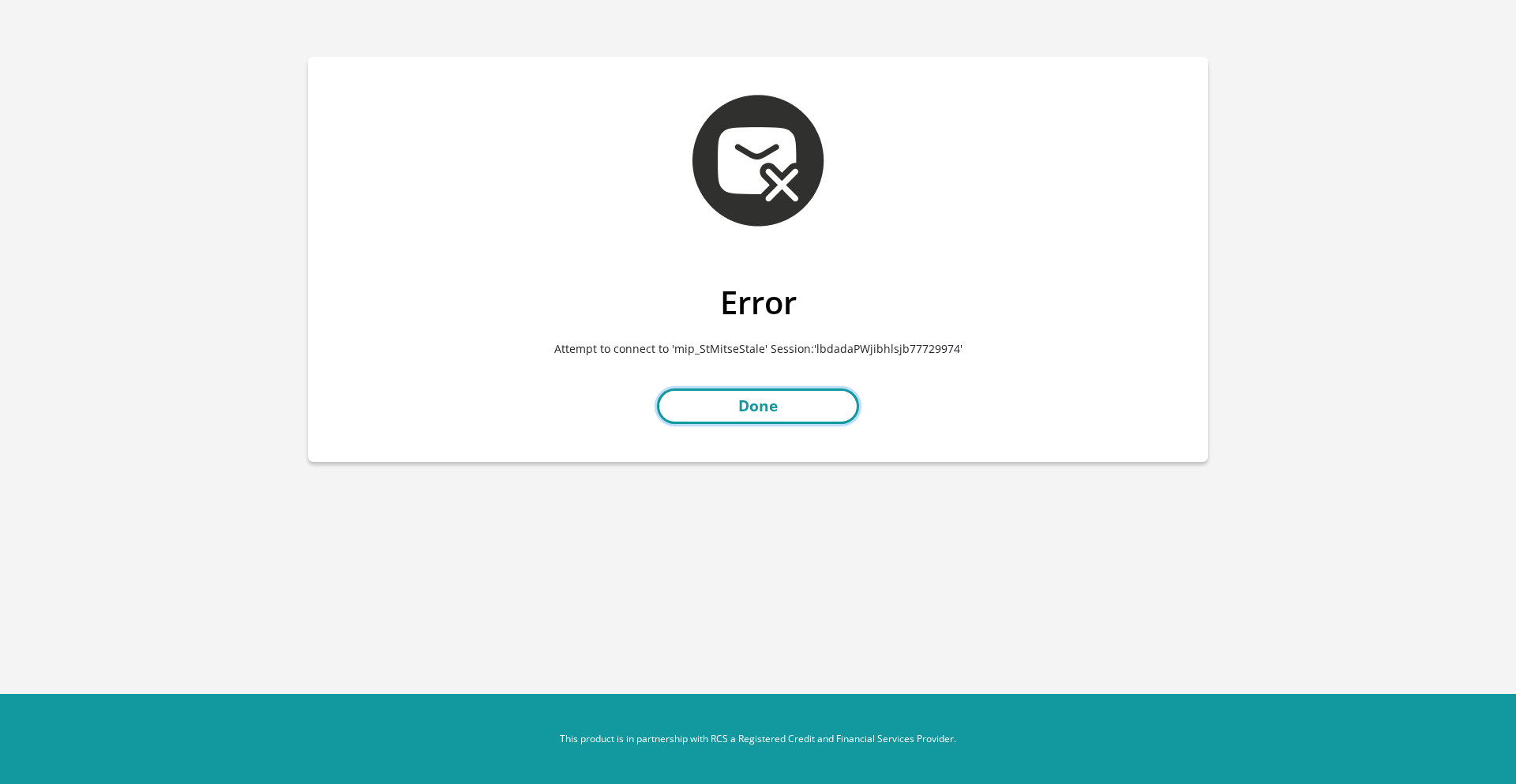
click at [782, 408] on link "Done" at bounding box center [758, 407] width 202 height 36
